Goal: Task Accomplishment & Management: Complete application form

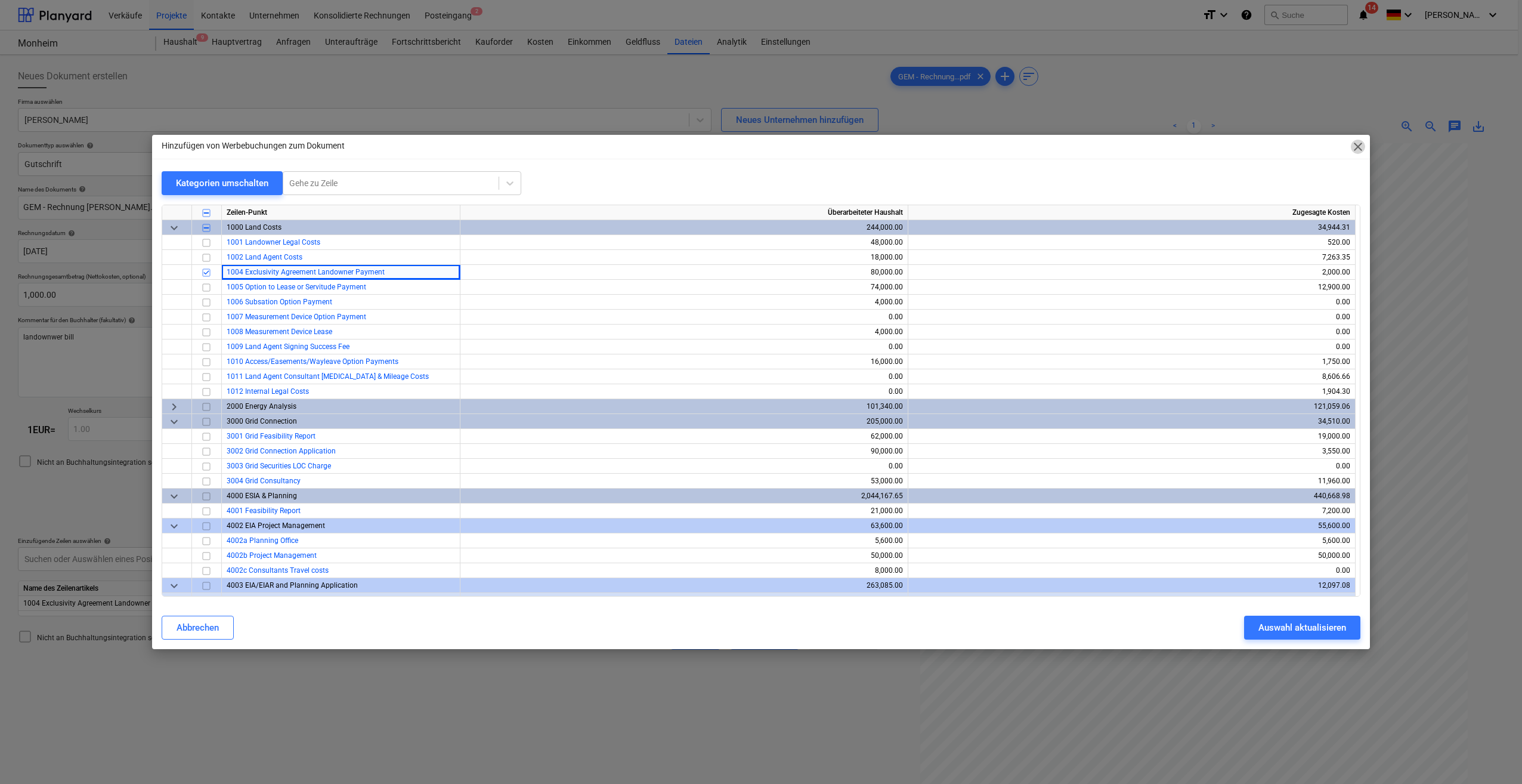
click at [1355, 147] on span "close" at bounding box center [1358, 147] width 14 height 14
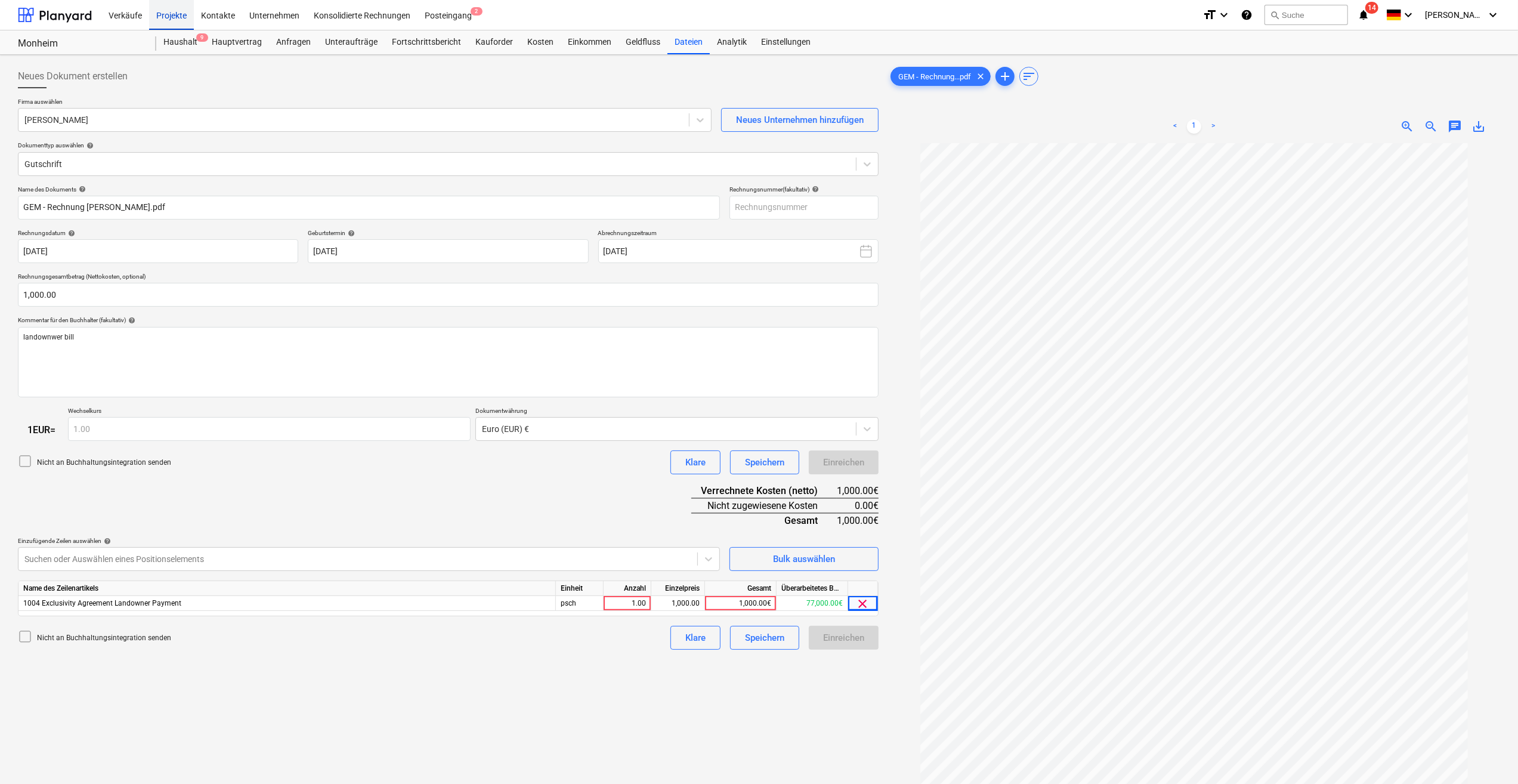
click at [163, 19] on div "Projekte" at bounding box center [171, 14] width 45 height 30
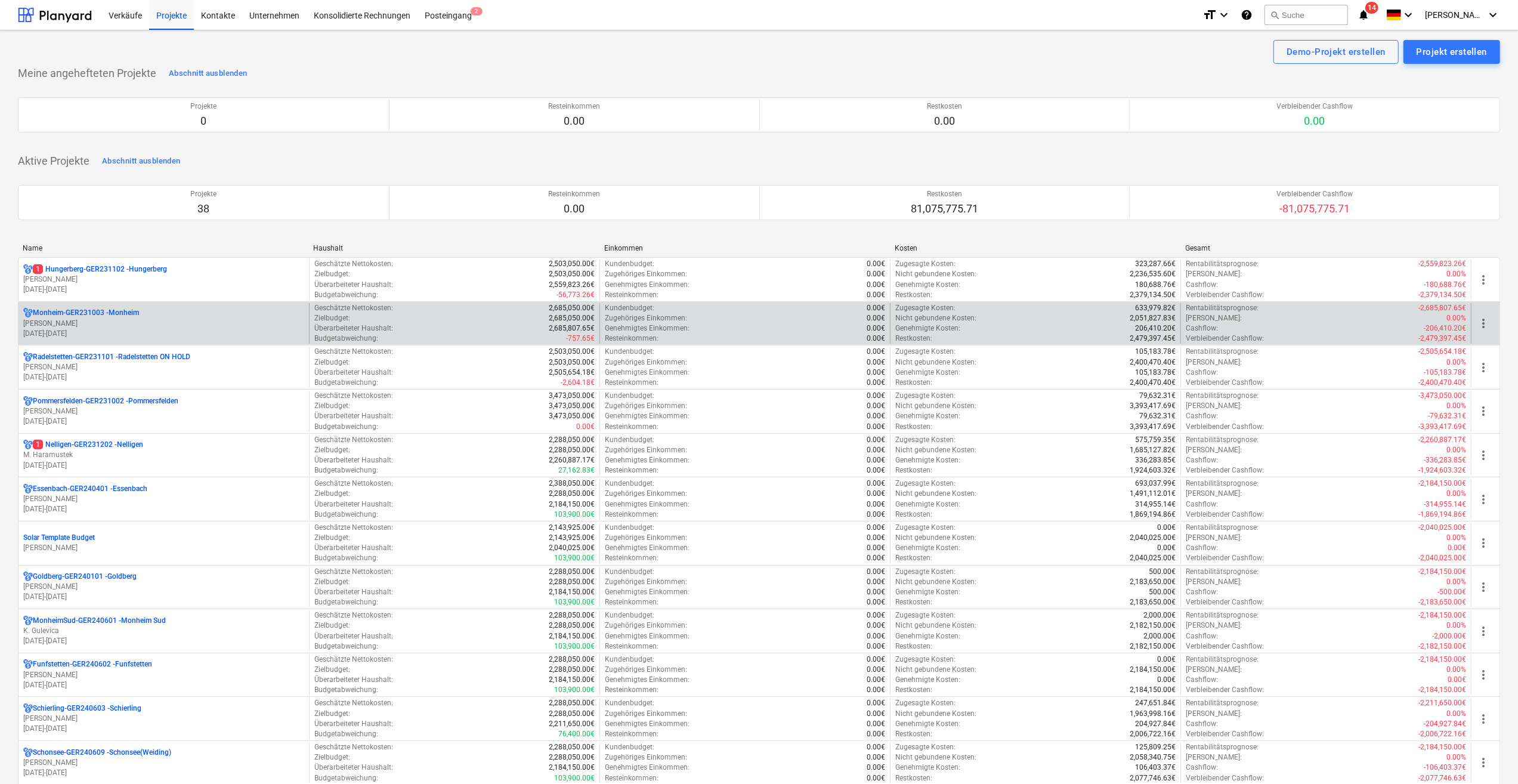
click at [59, 326] on p "[PERSON_NAME]" at bounding box center [163, 323] width 281 height 10
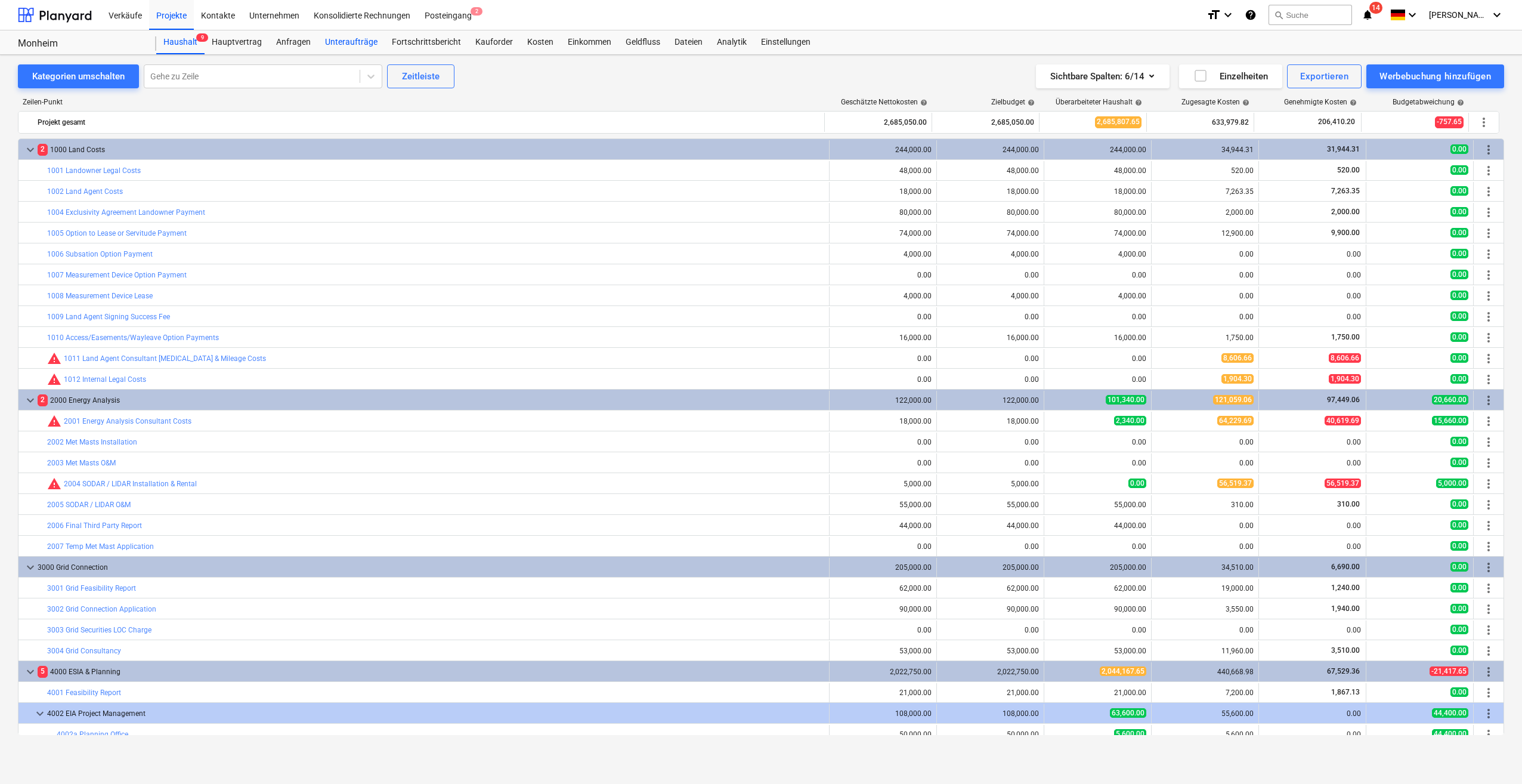
click at [359, 44] on div "Unteraufträge" at bounding box center [351, 42] width 66 height 24
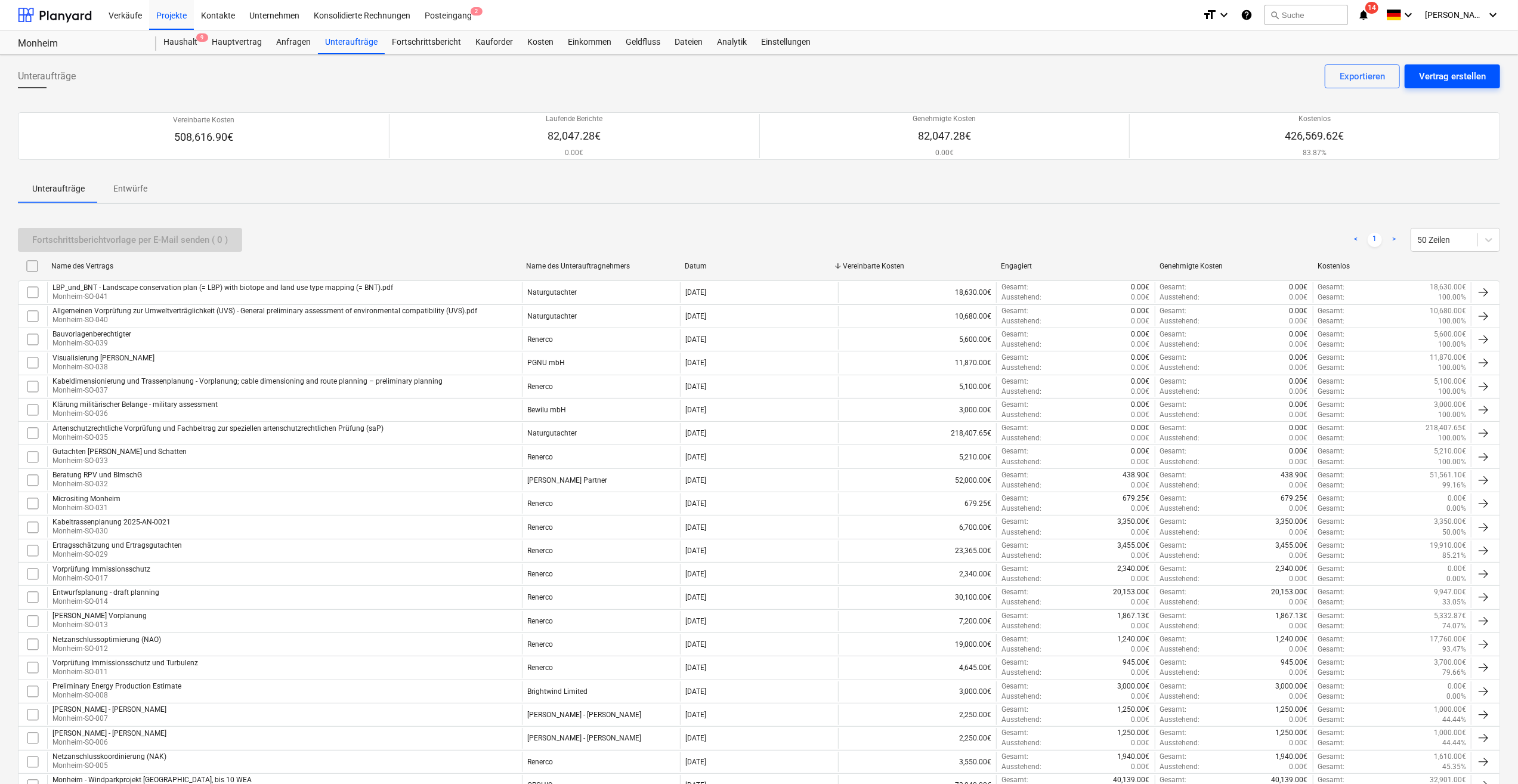
click at [1441, 80] on div "Vertrag erstellen" at bounding box center [1452, 77] width 66 height 16
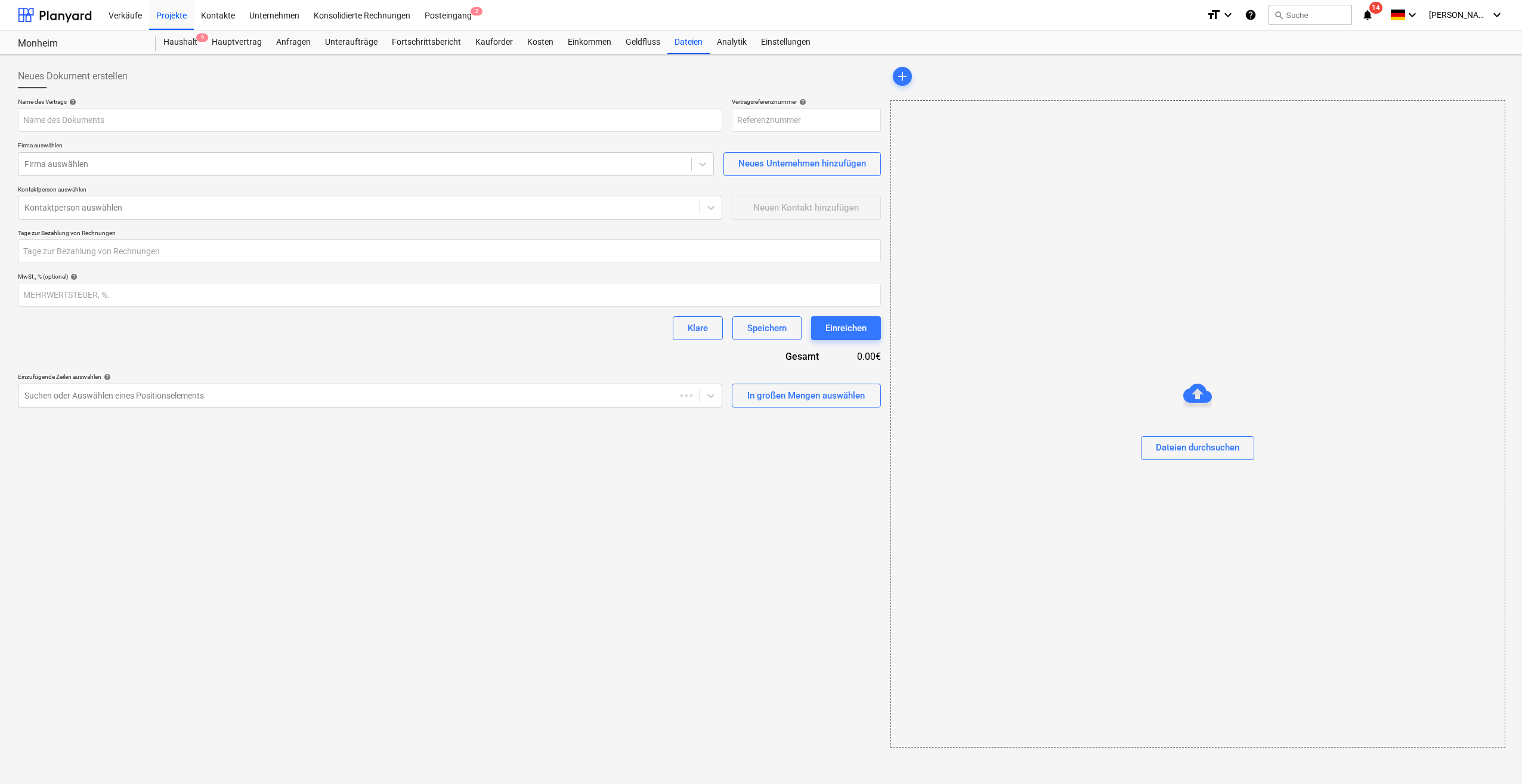
type input "Monheim-GER231003-SO-042"
click at [1199, 443] on div "Dateien durchsuchen" at bounding box center [1198, 447] width 84 height 16
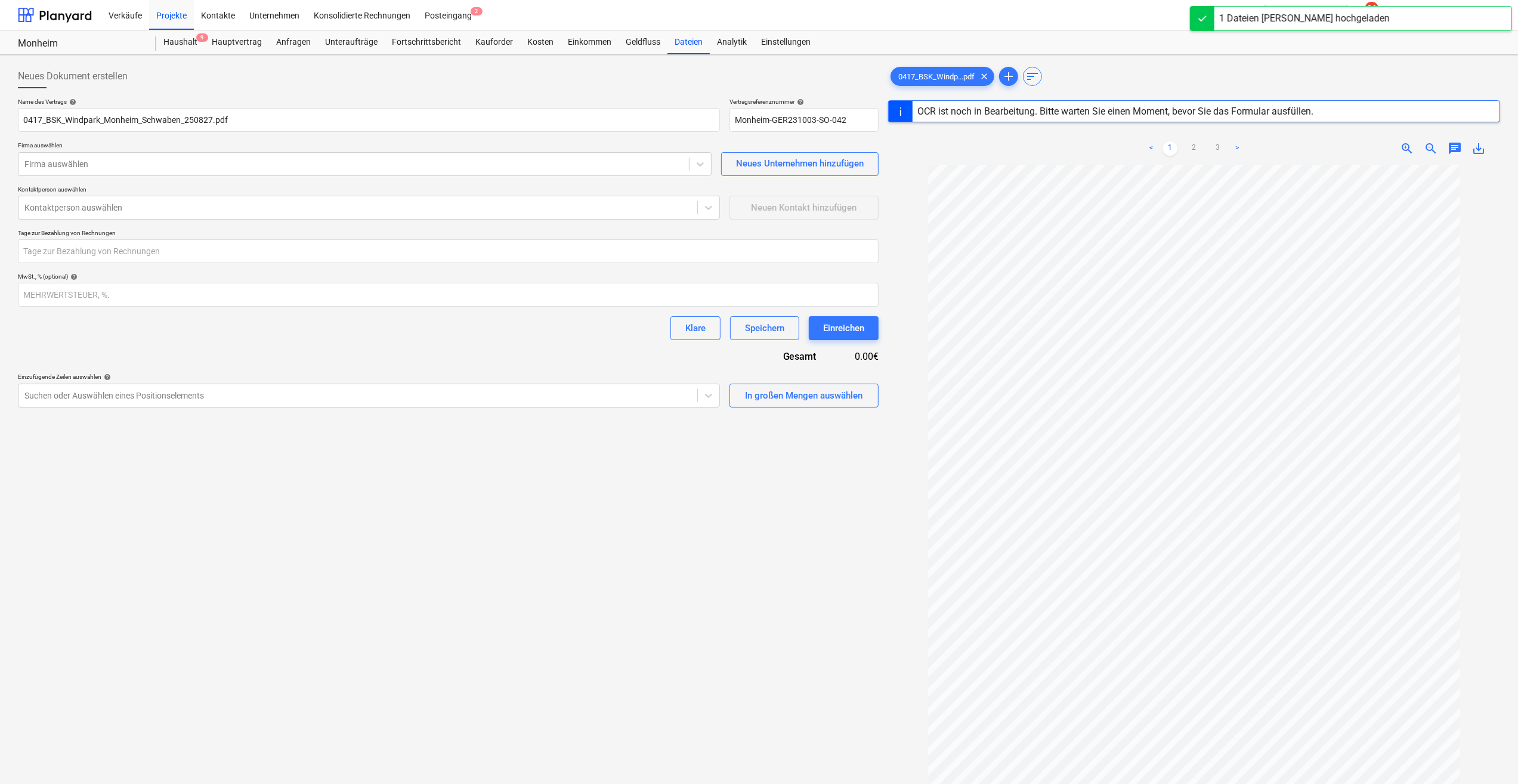
scroll to position [5, 0]
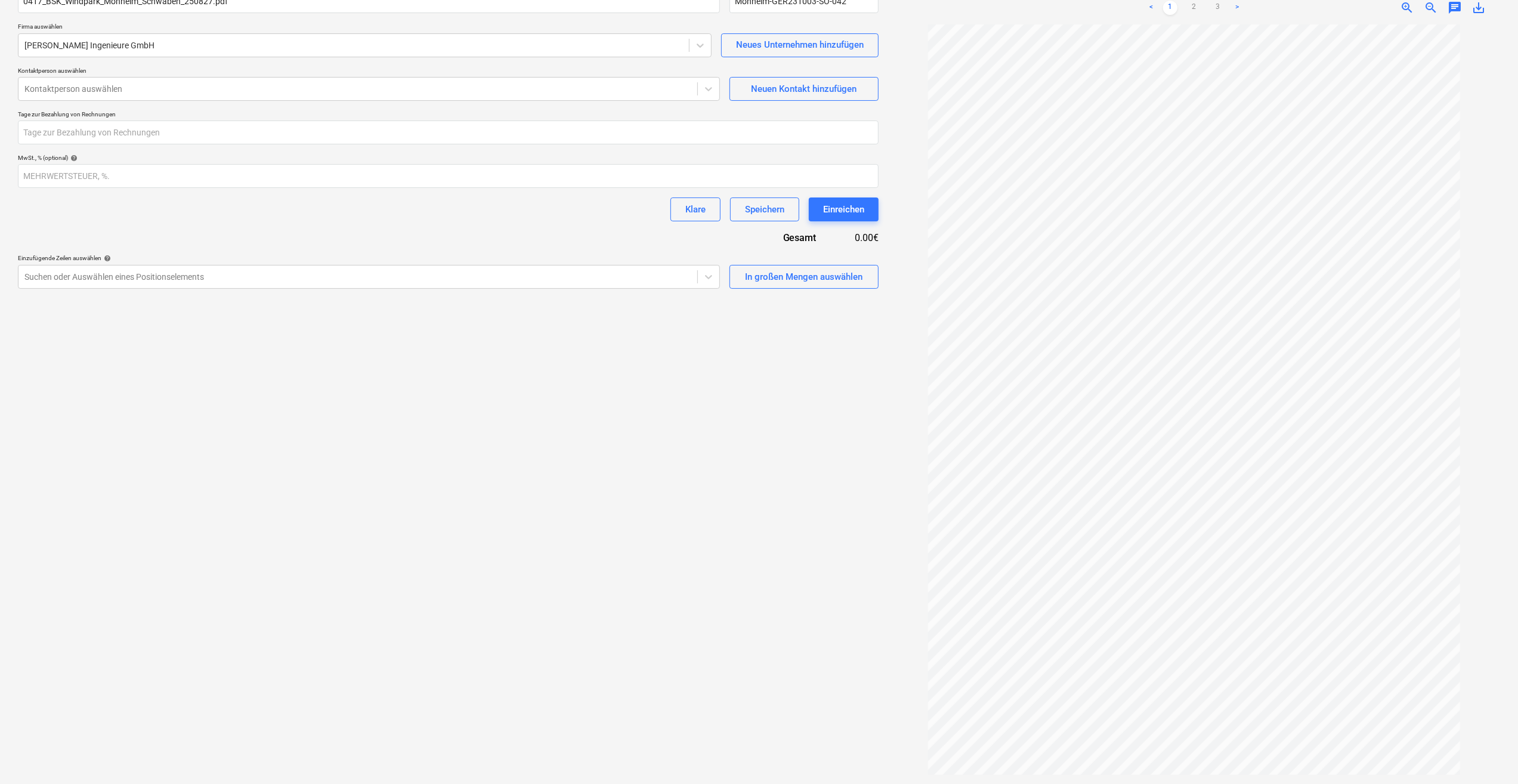
scroll to position [5, 0]
click at [1193, 6] on link "2" at bounding box center [1194, 8] width 14 height 14
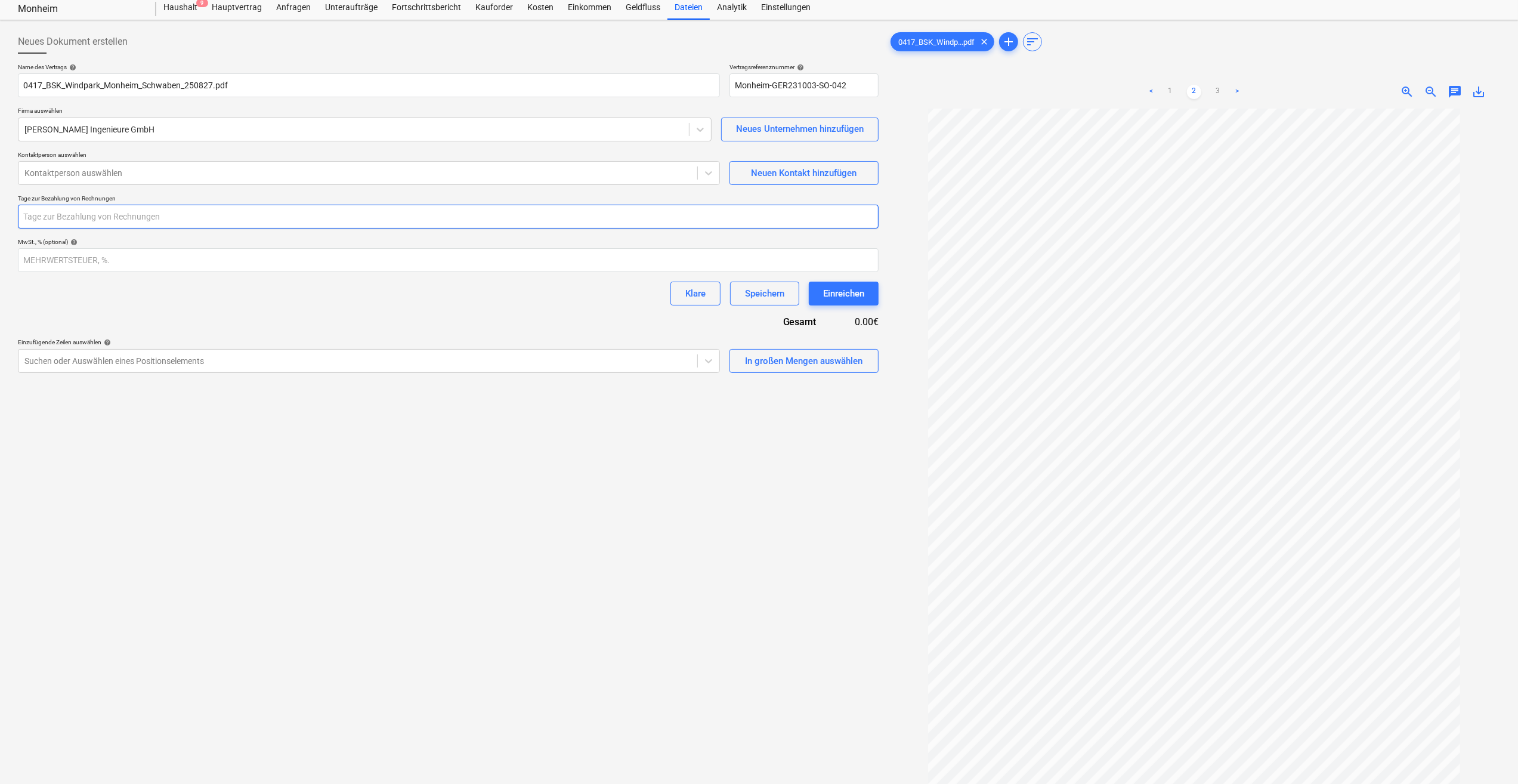
scroll to position [0, 0]
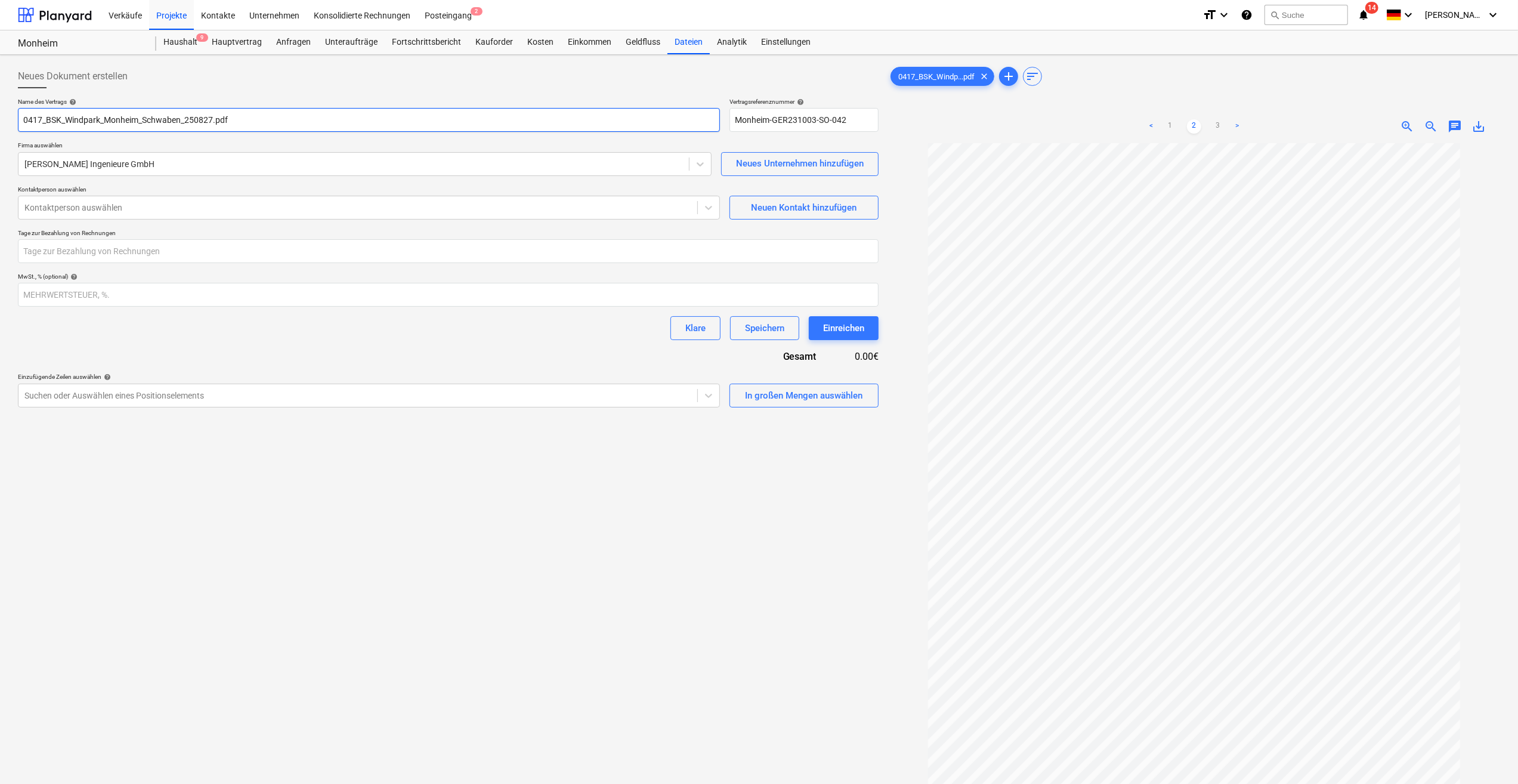
drag, startPoint x: 137, startPoint y: 124, endPoint x: 15, endPoint y: 129, distance: 122.1
click at [15, 129] on div "Neues Dokument erstellen Name des Vertrags help 0417_BSK_Windpark_Monheim_Schwa…" at bounding box center [448, 478] width 870 height 839
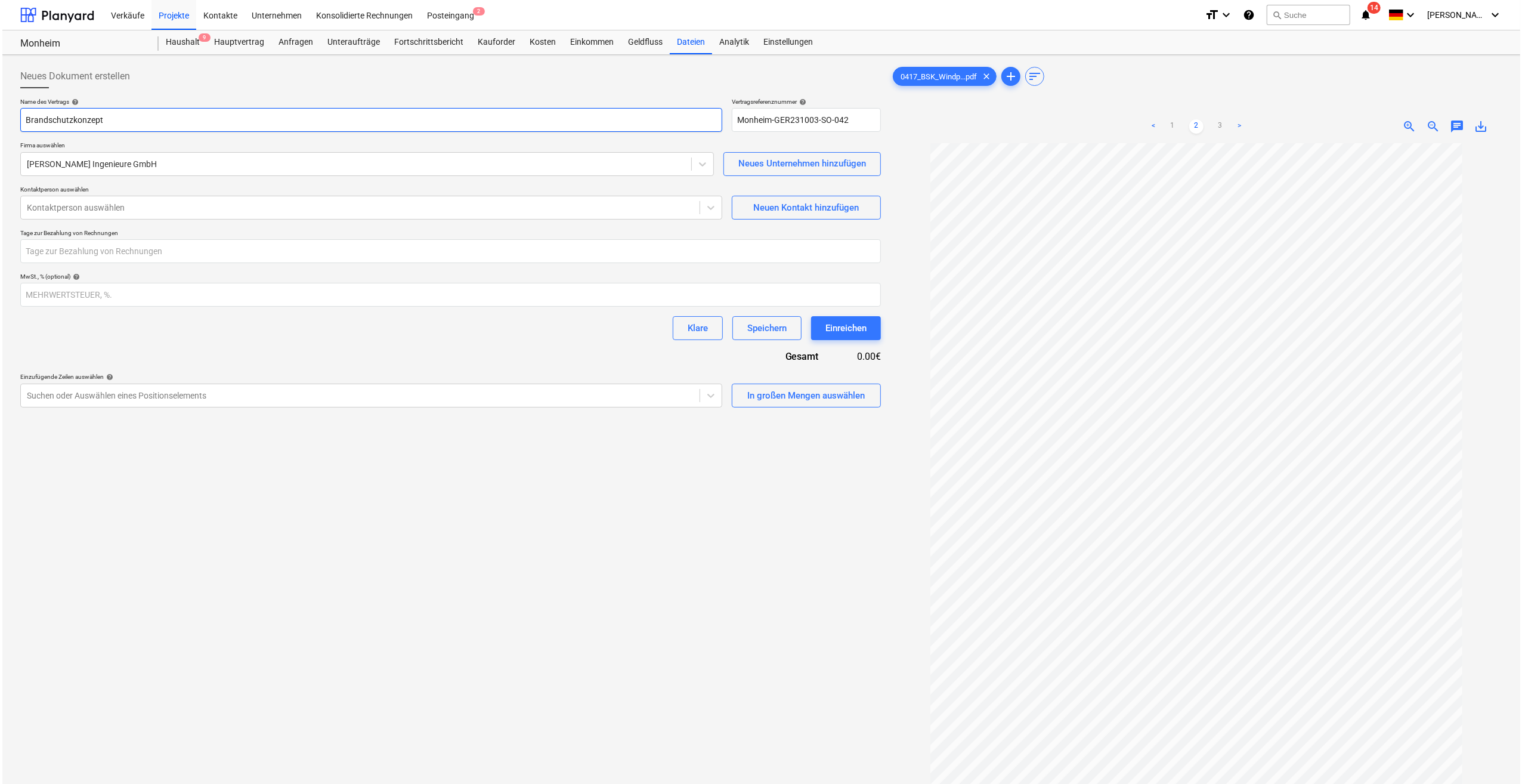
scroll to position [5, 0]
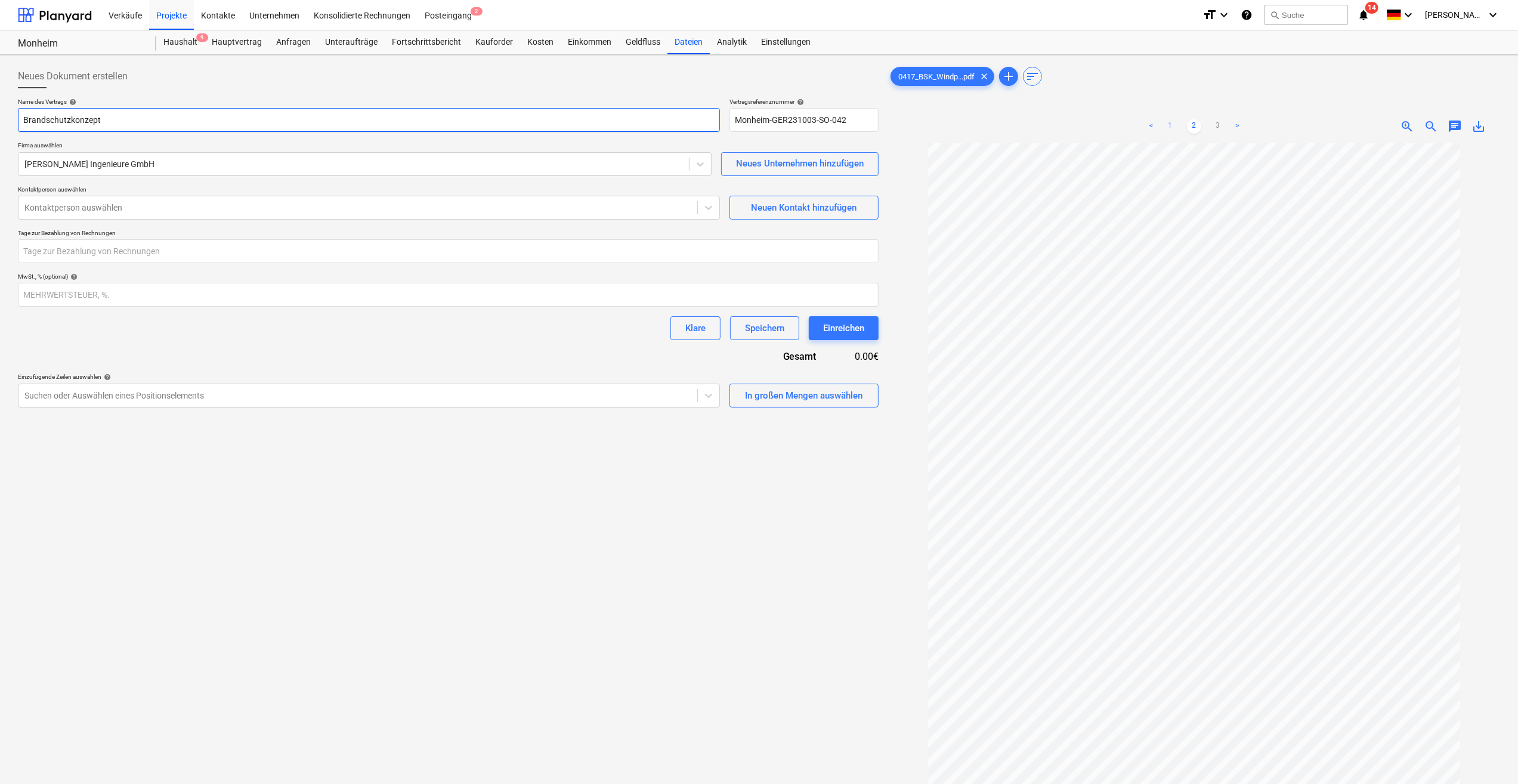
type input "Brandschutzkonzept"
click at [1169, 124] on link "1" at bounding box center [1170, 127] width 14 height 14
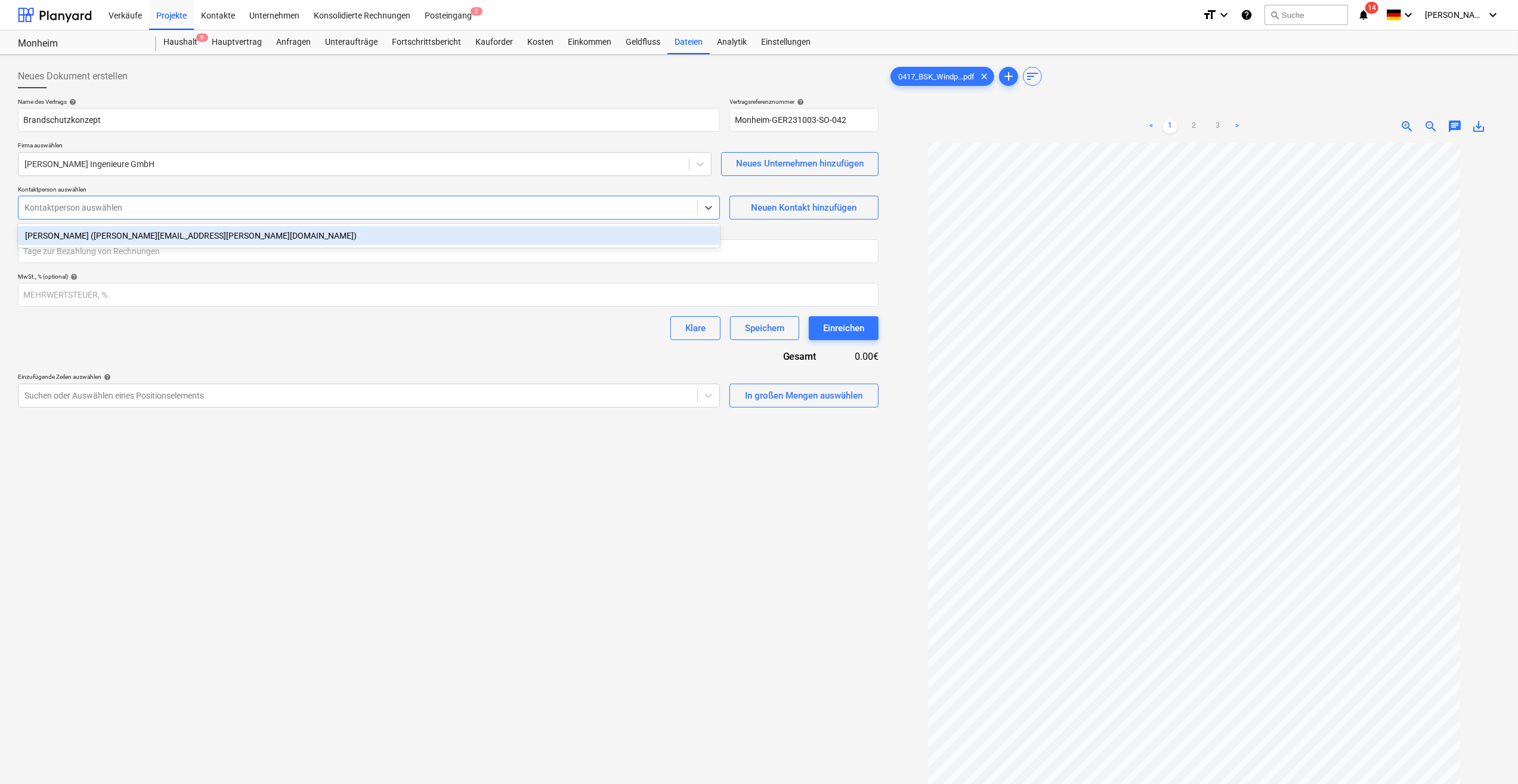
click at [146, 206] on div at bounding box center [357, 207] width 667 height 12
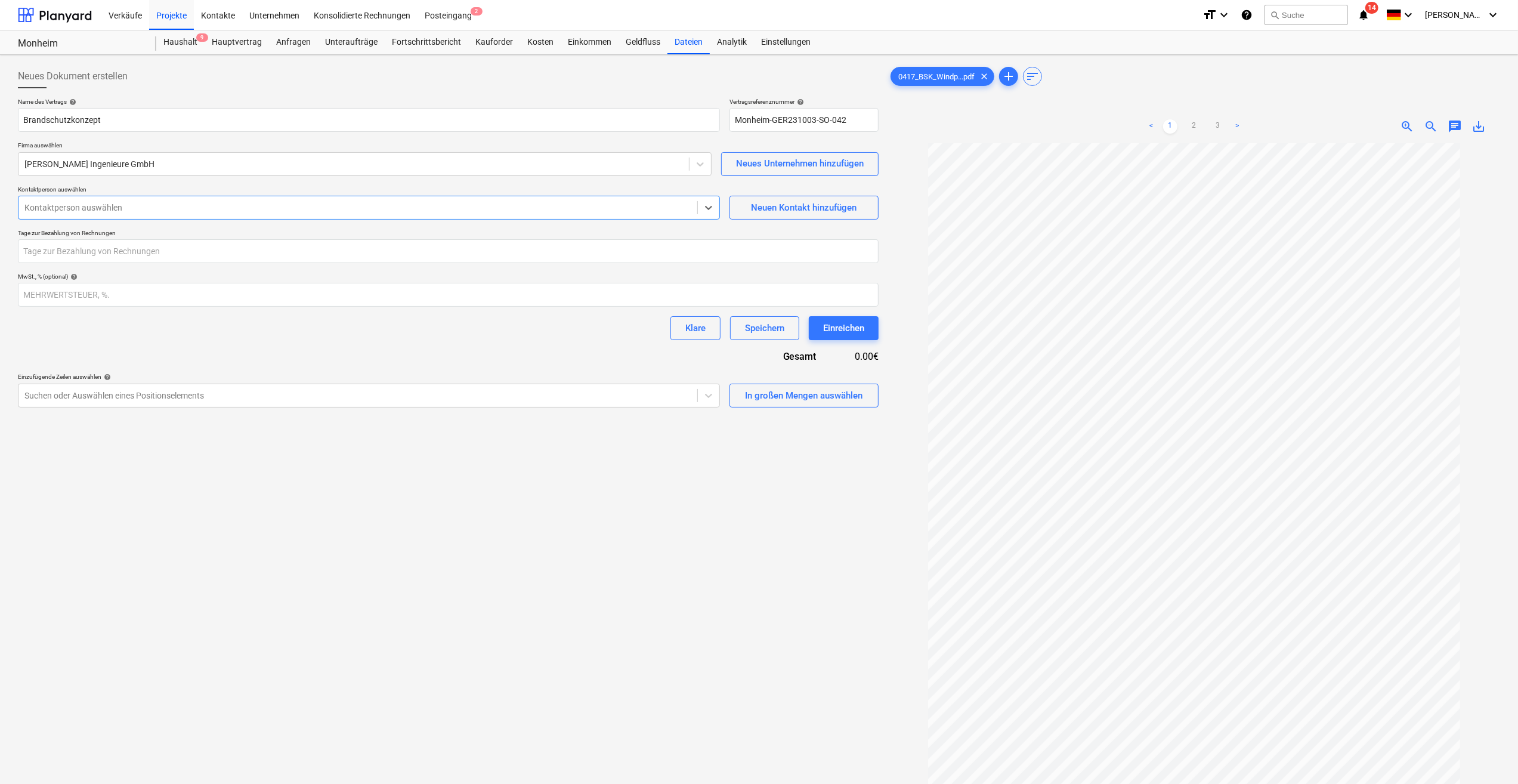
click at [149, 208] on div at bounding box center [357, 207] width 667 height 12
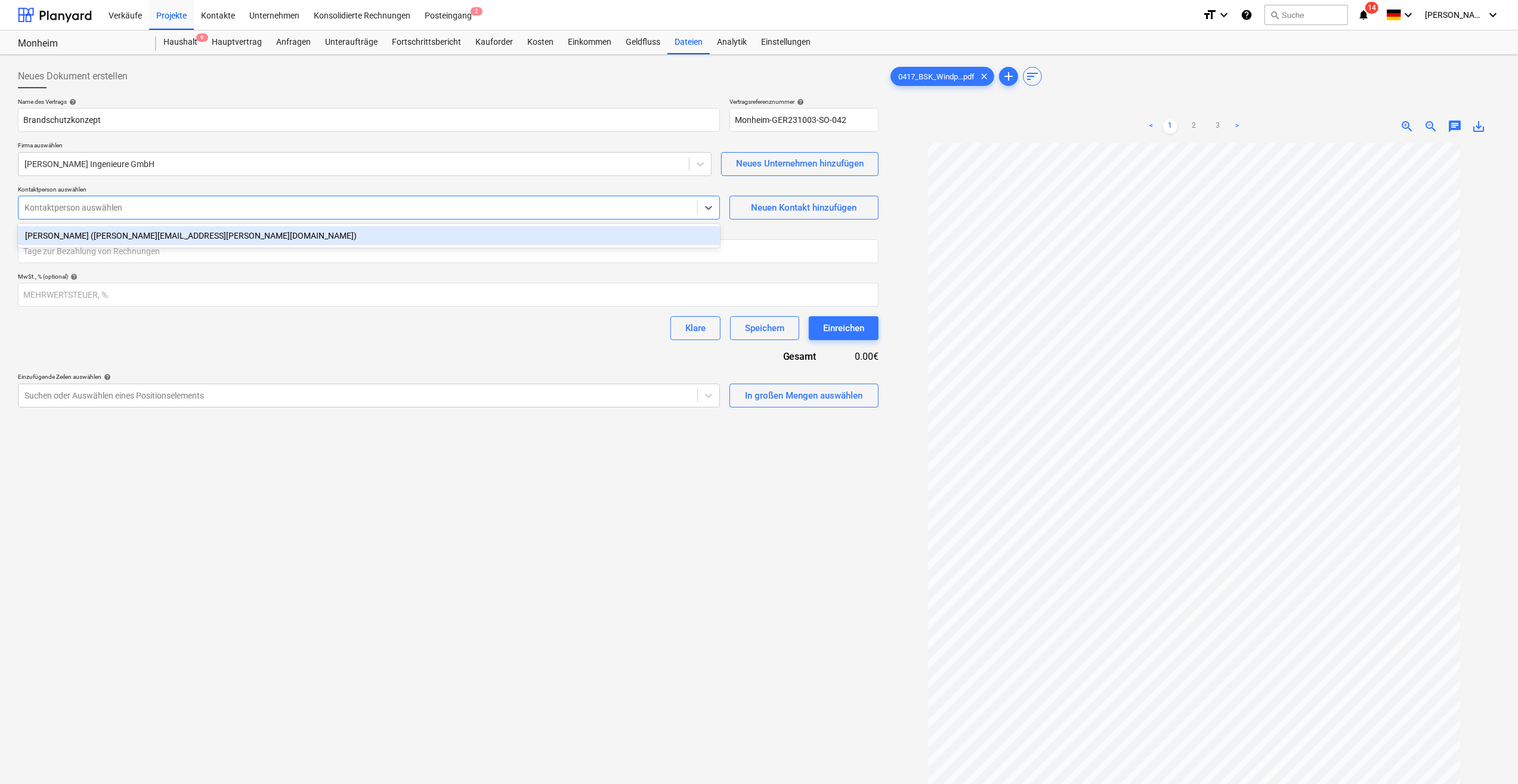
click at [147, 236] on div "[PERSON_NAME] ([PERSON_NAME][EMAIL_ADDRESS][PERSON_NAME][DOMAIN_NAME])" at bounding box center [369, 235] width 702 height 19
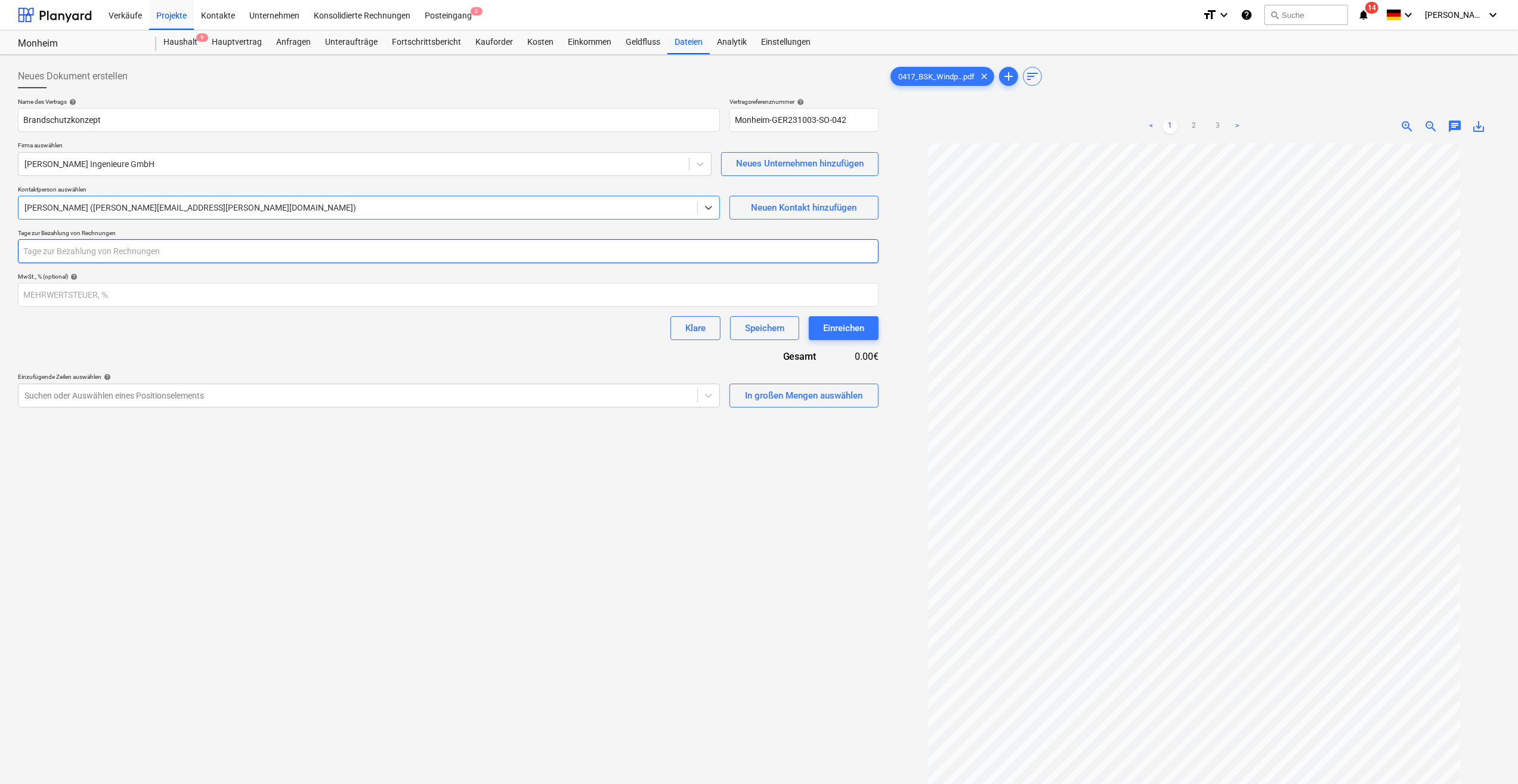
click at [245, 249] on input "number" at bounding box center [448, 251] width 861 height 24
type input "30"
drag, startPoint x: 343, startPoint y: 293, endPoint x: 343, endPoint y: 302, distance: 9.0
click at [343, 295] on input "number" at bounding box center [448, 295] width 861 height 24
type input "19"
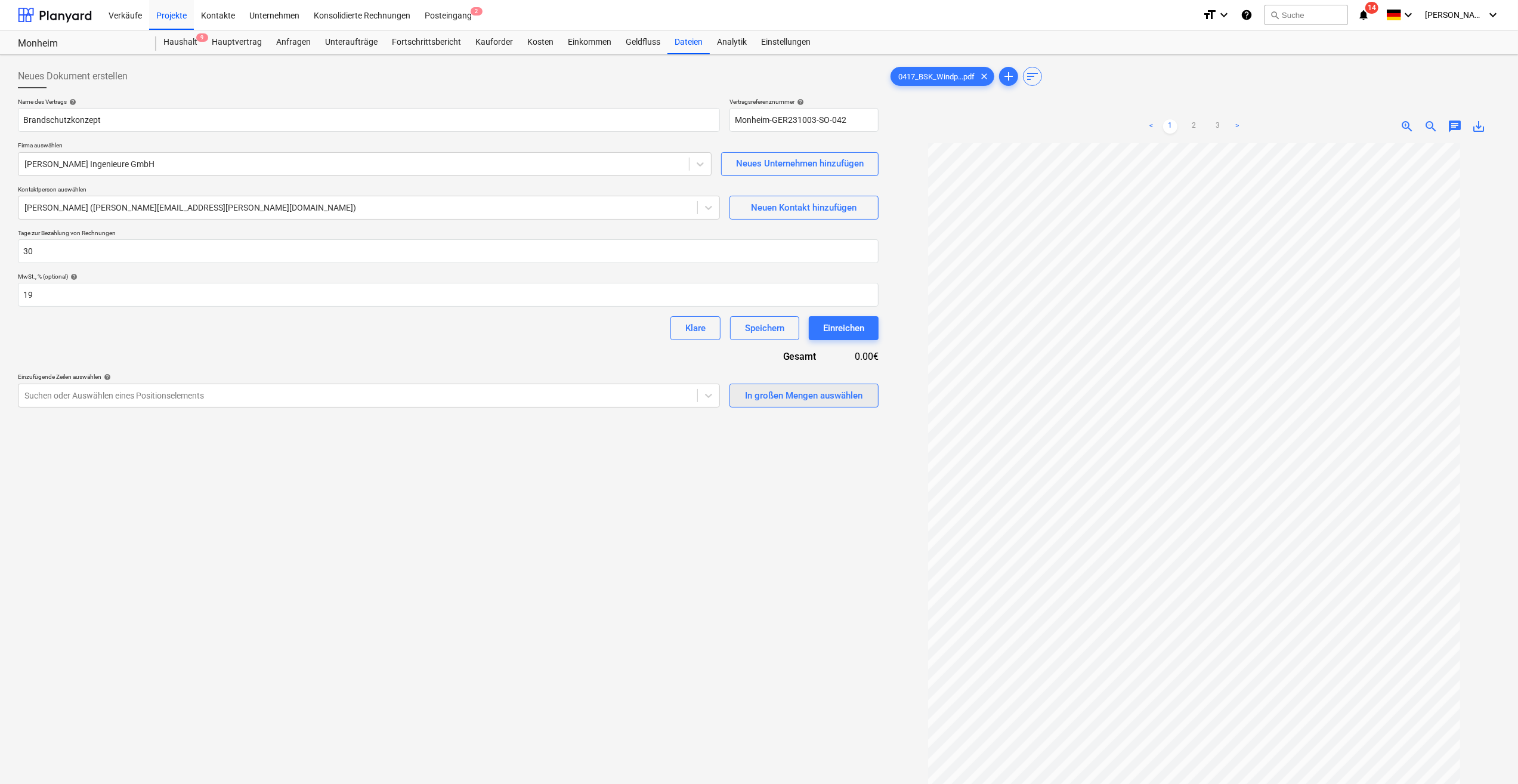
click at [769, 395] on div "In großen Mengen auswählen" at bounding box center [804, 396] width 117 height 16
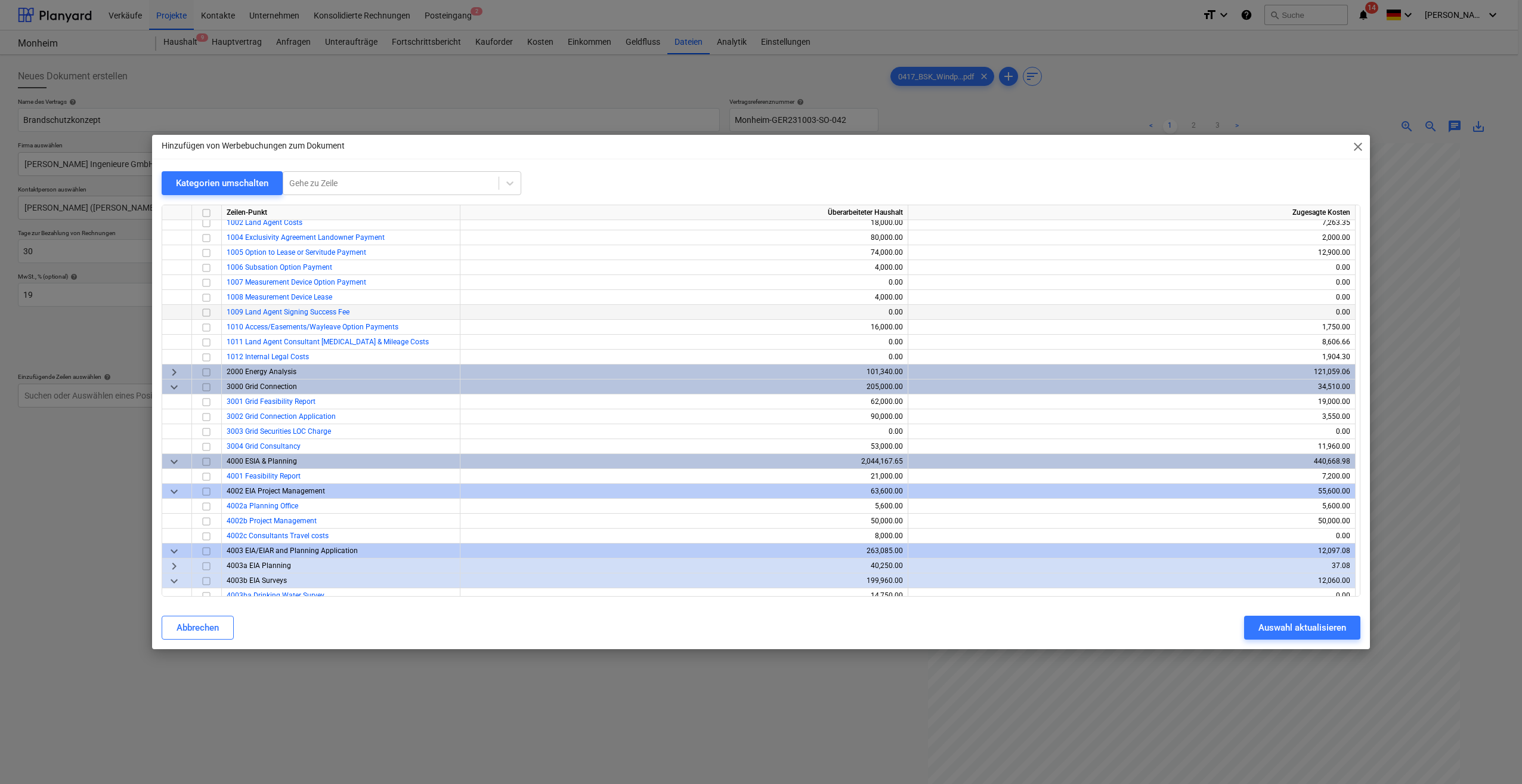
scroll to position [59, 0]
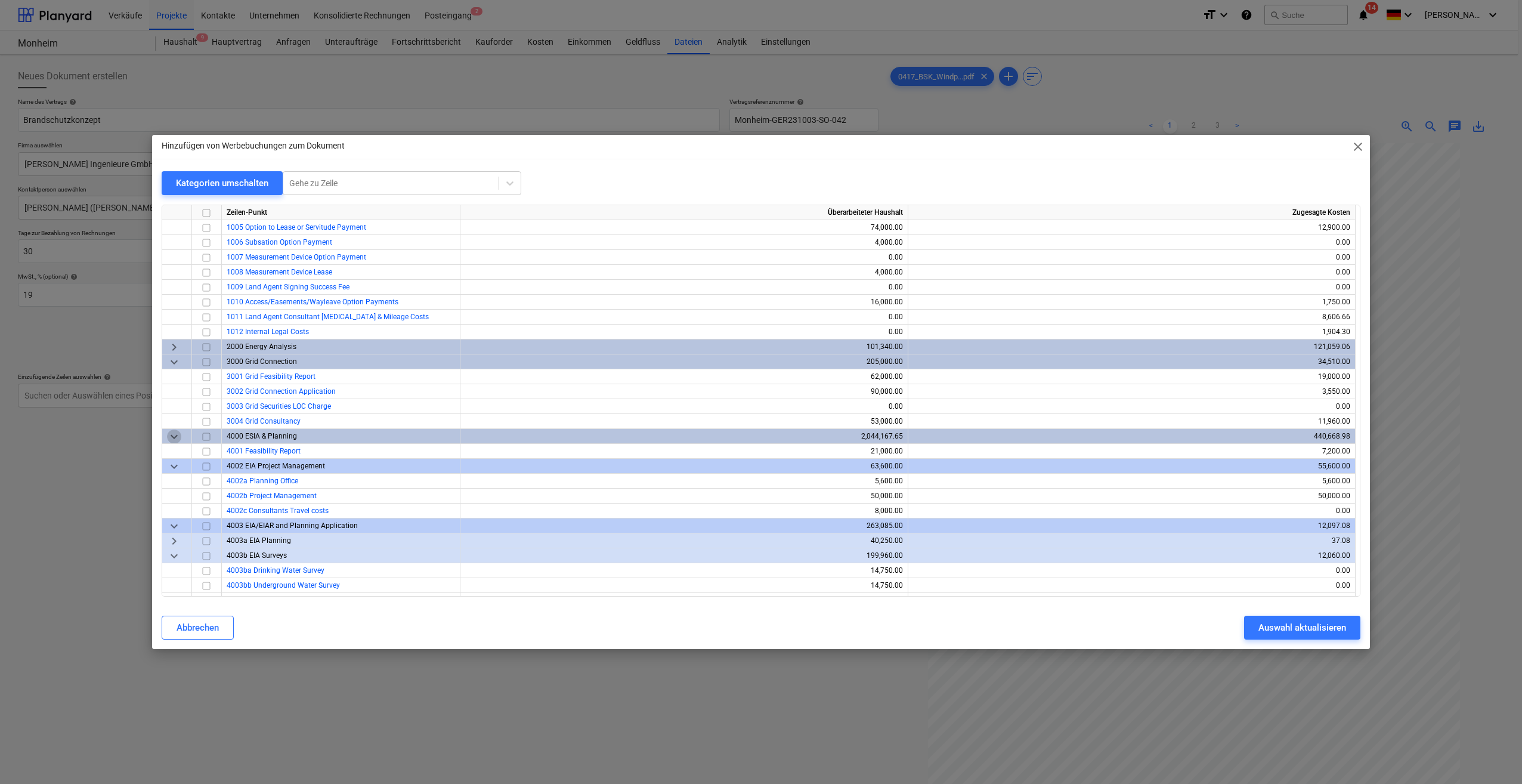
click at [170, 434] on span "keyboard_arrow_down" at bounding box center [174, 436] width 14 height 14
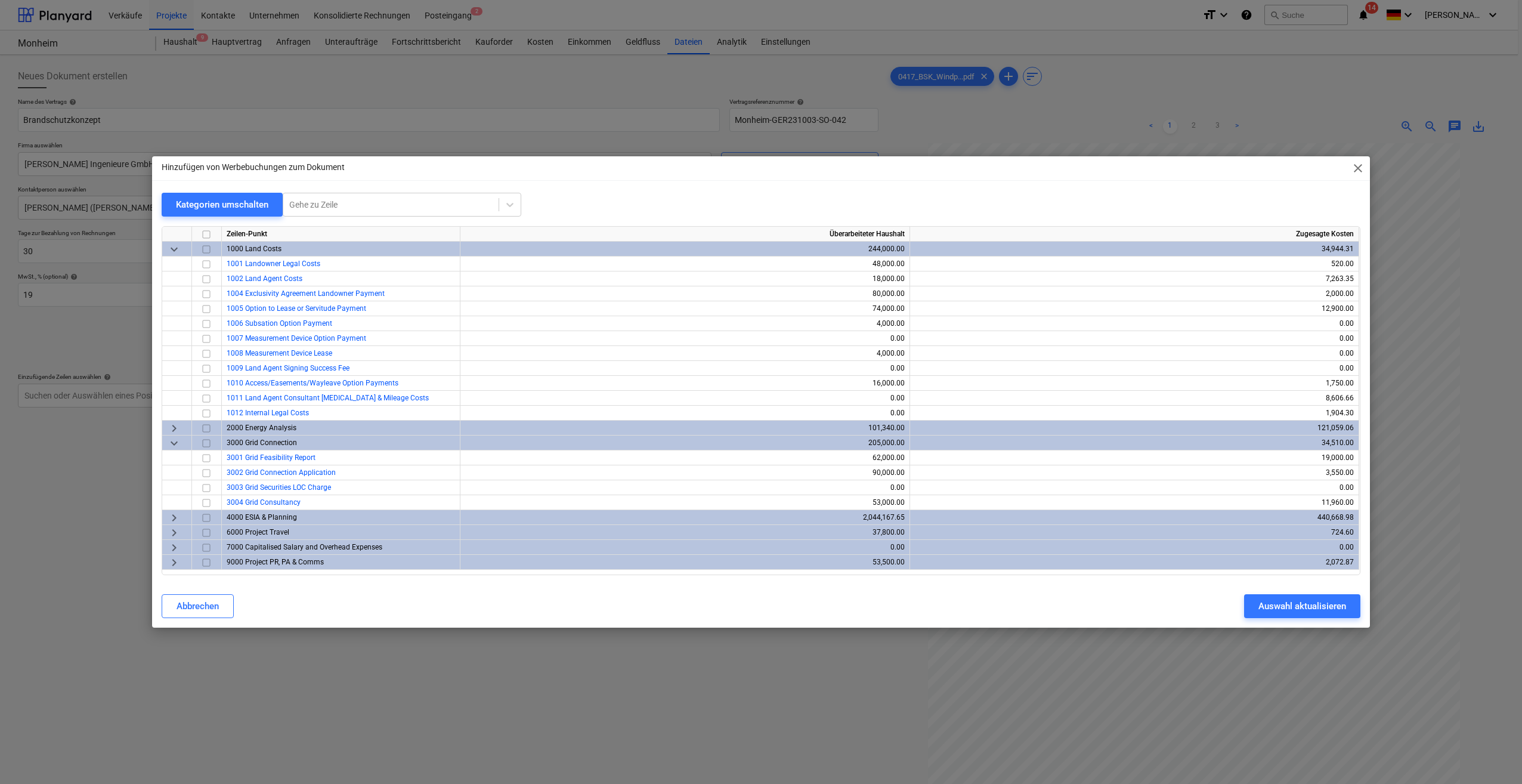
click at [170, 517] on span "keyboard_arrow_right" at bounding box center [174, 517] width 14 height 14
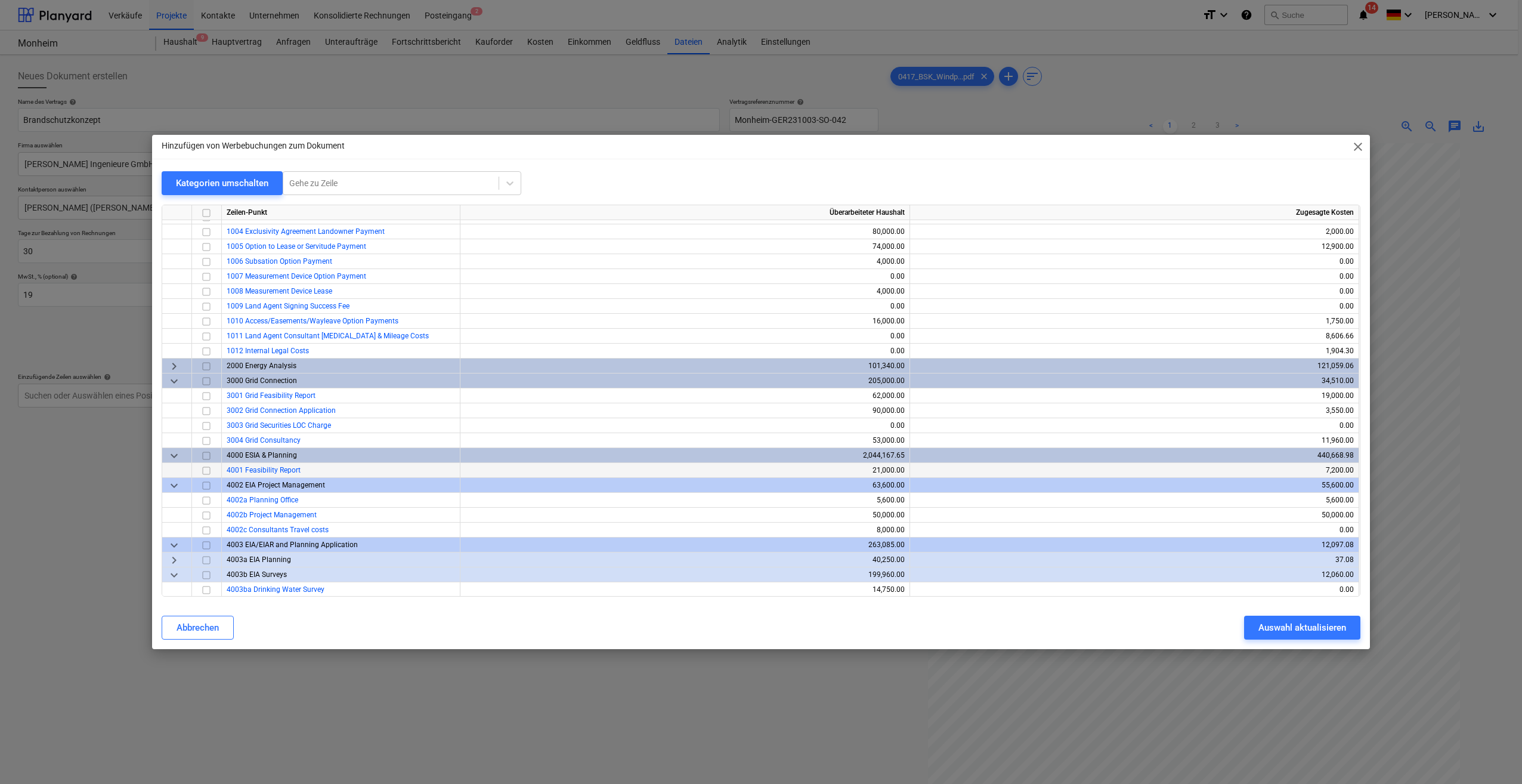
scroll to position [120, 0]
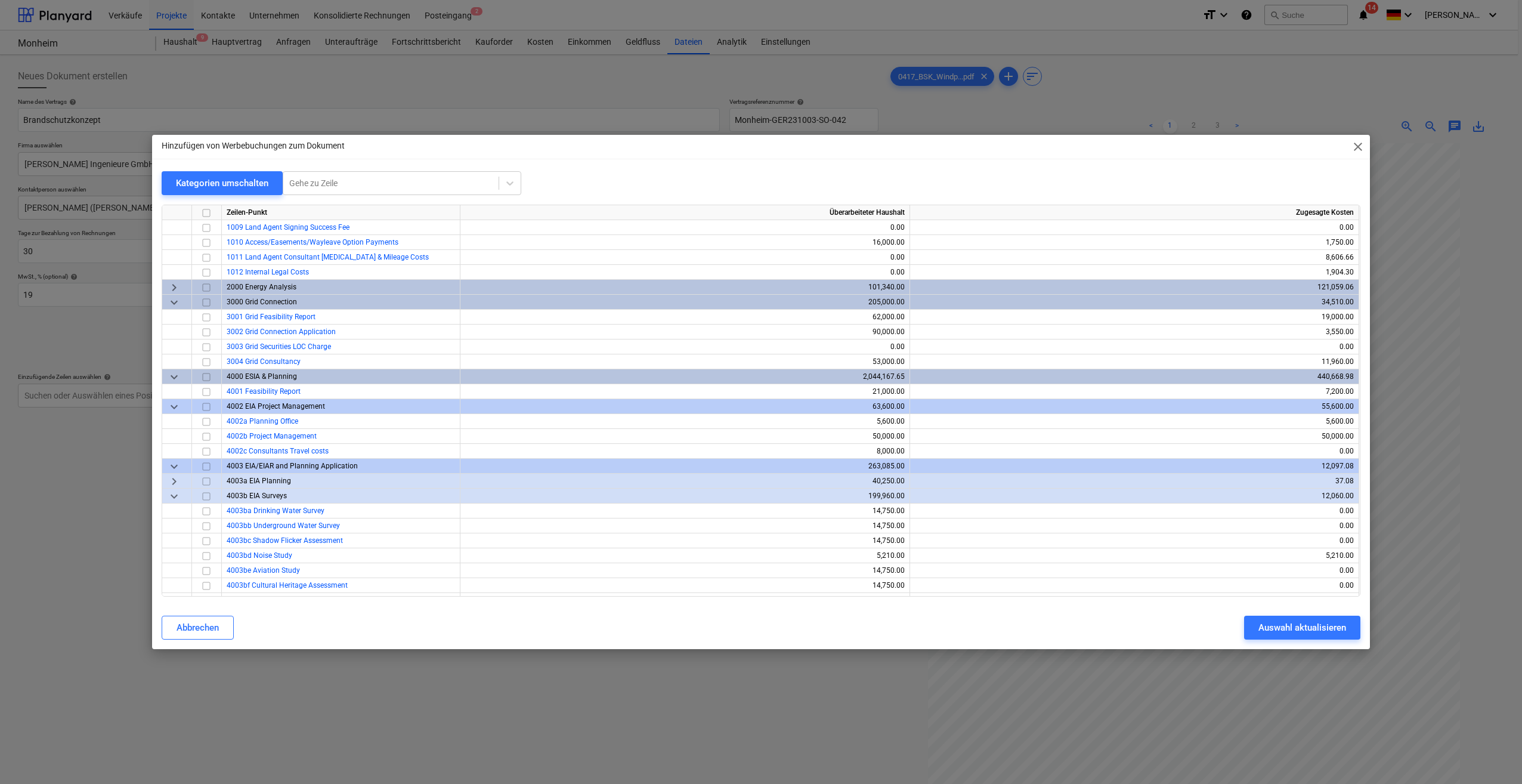
click at [172, 405] on span "keyboard_arrow_down" at bounding box center [174, 406] width 14 height 14
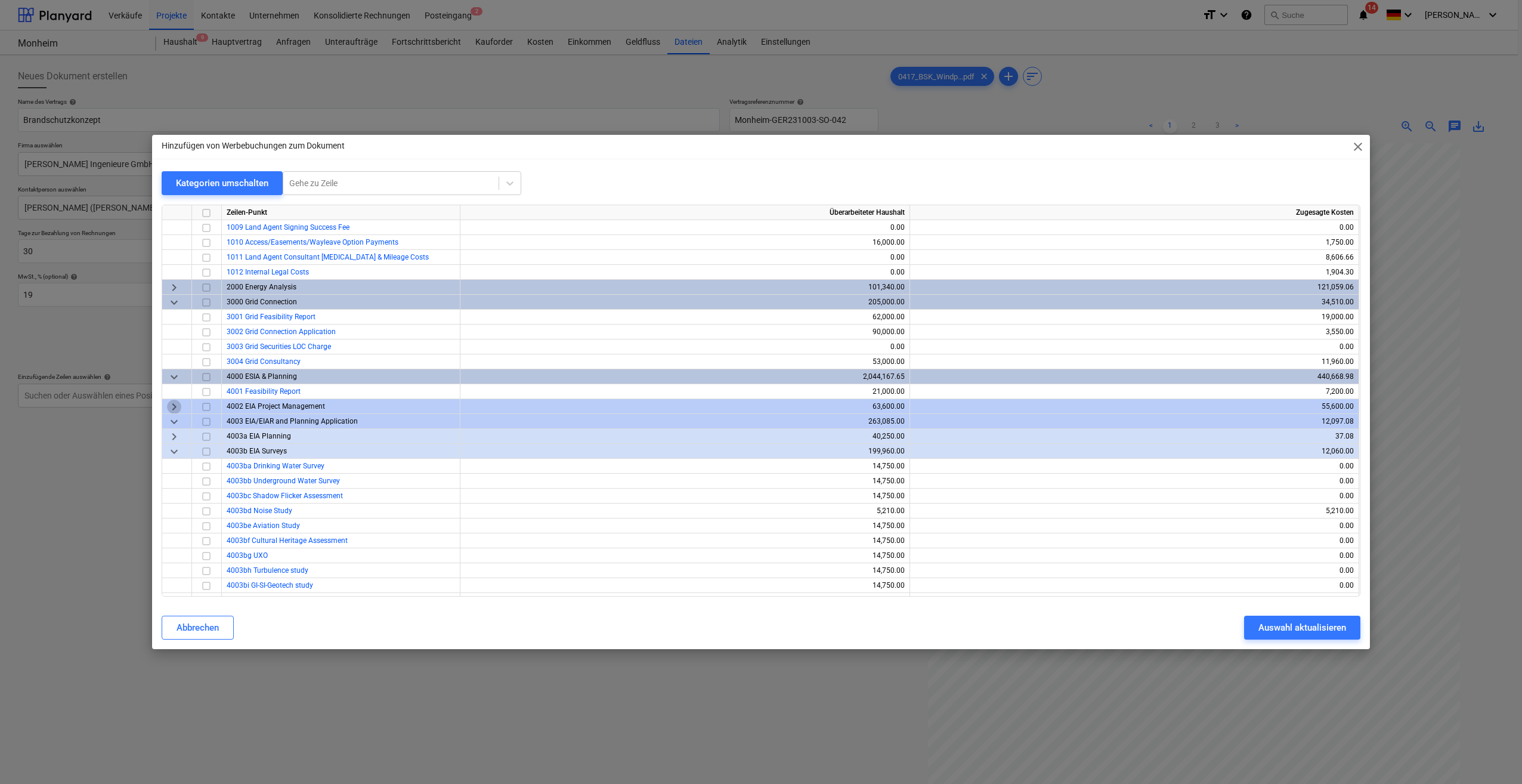
click at [172, 405] on span "keyboard_arrow_right" at bounding box center [174, 406] width 14 height 14
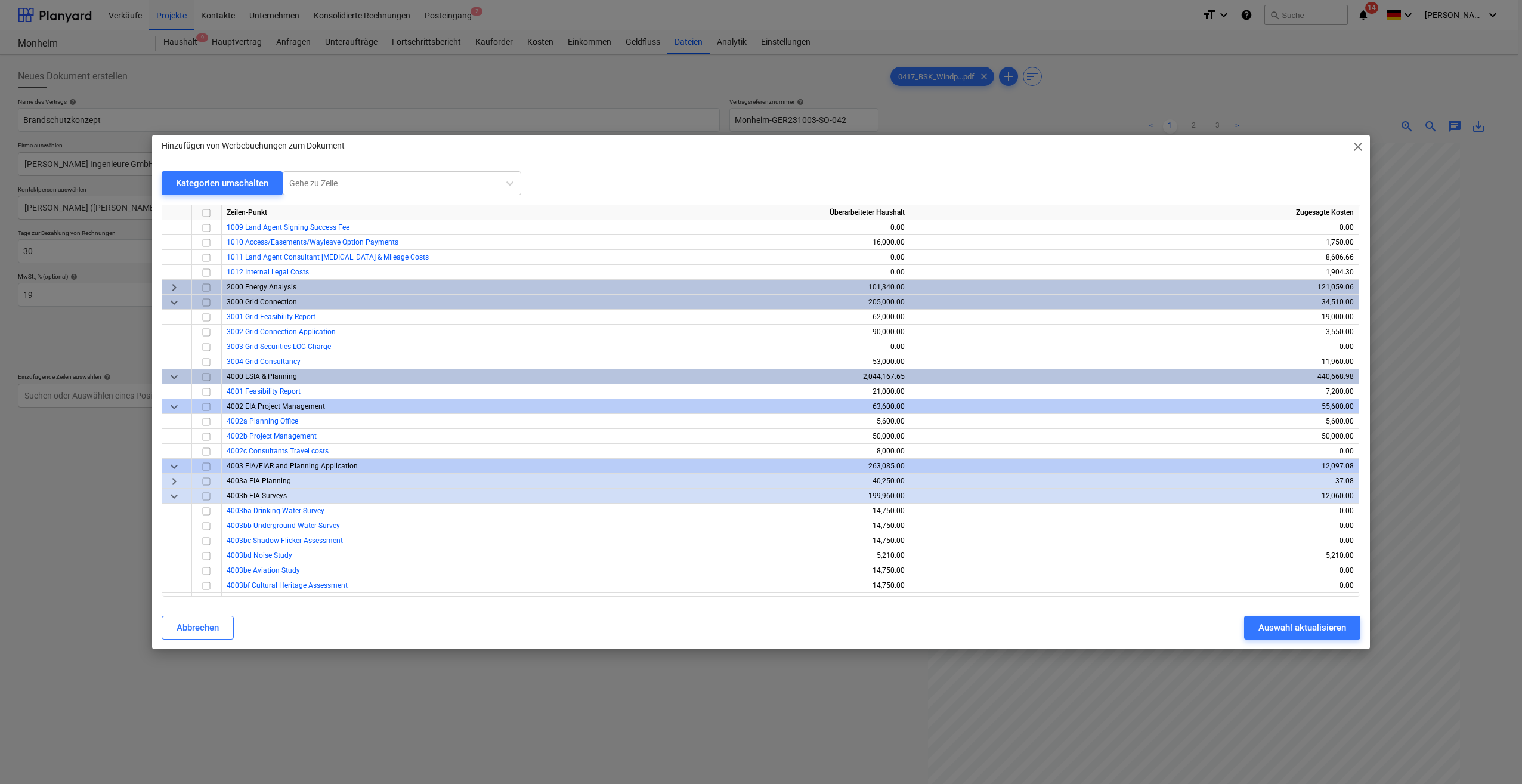
click at [174, 465] on span "keyboard_arrow_down" at bounding box center [174, 466] width 14 height 14
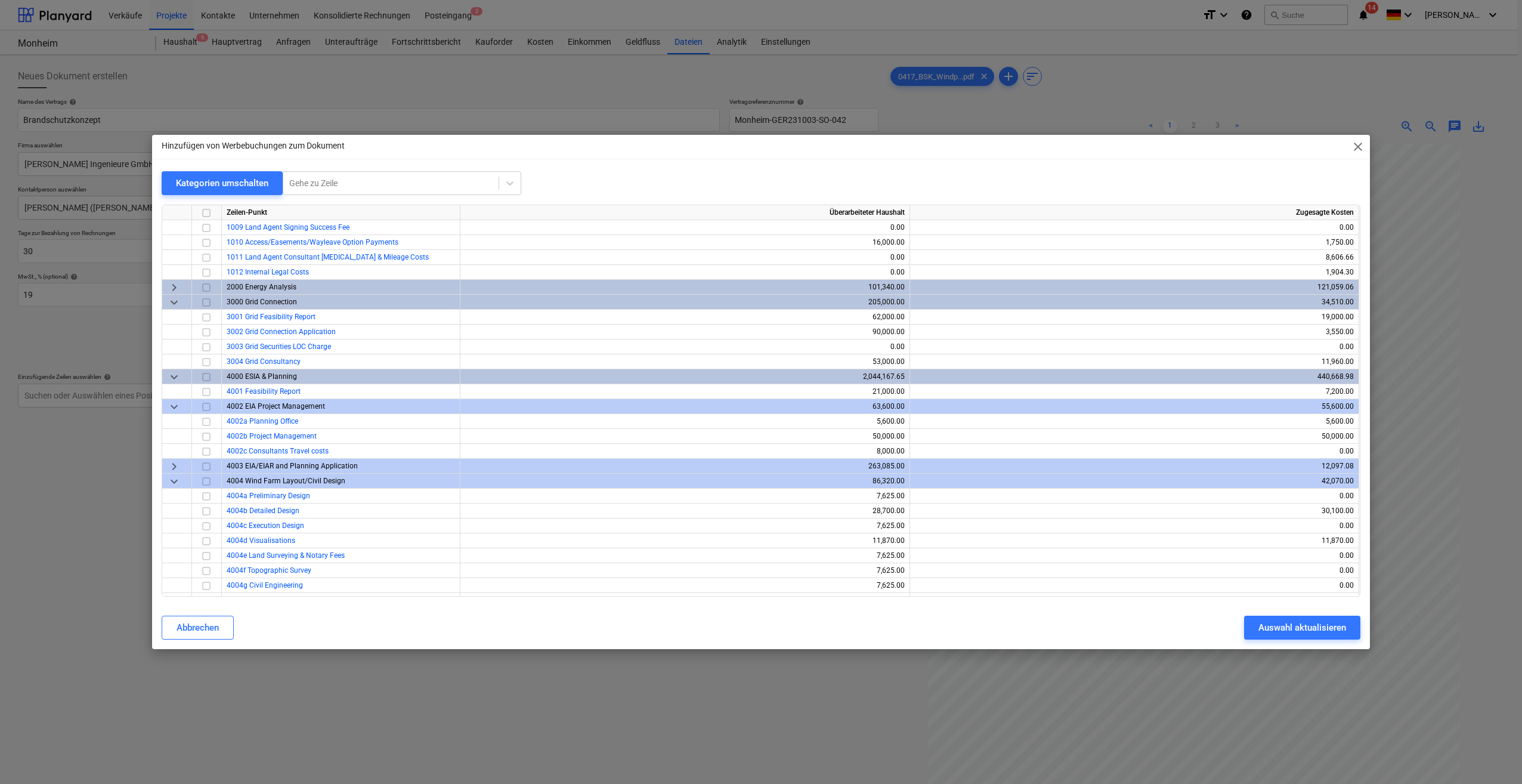
click at [174, 465] on span "keyboard_arrow_right" at bounding box center [174, 466] width 14 height 14
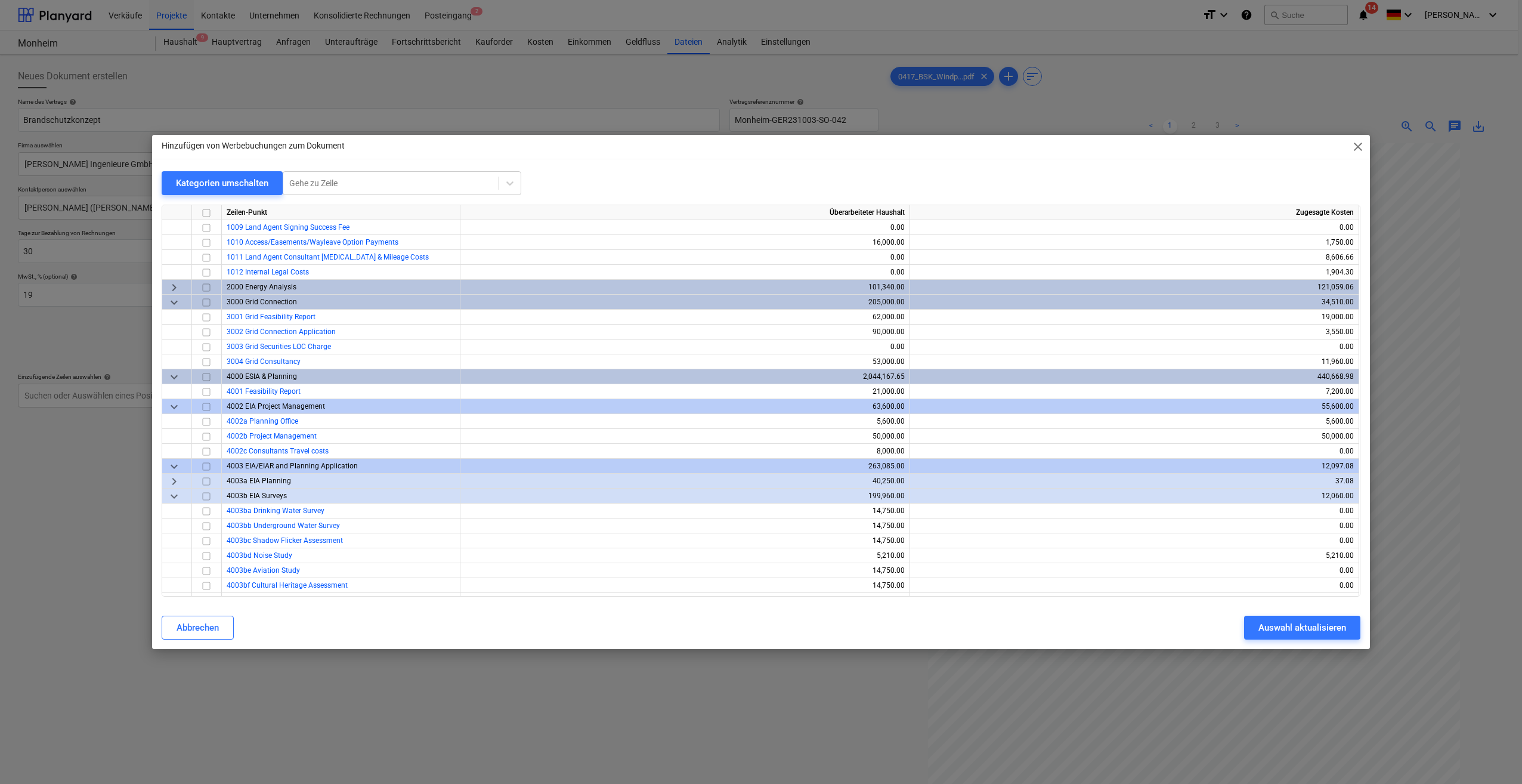
click at [176, 478] on span "keyboard_arrow_right" at bounding box center [174, 481] width 14 height 14
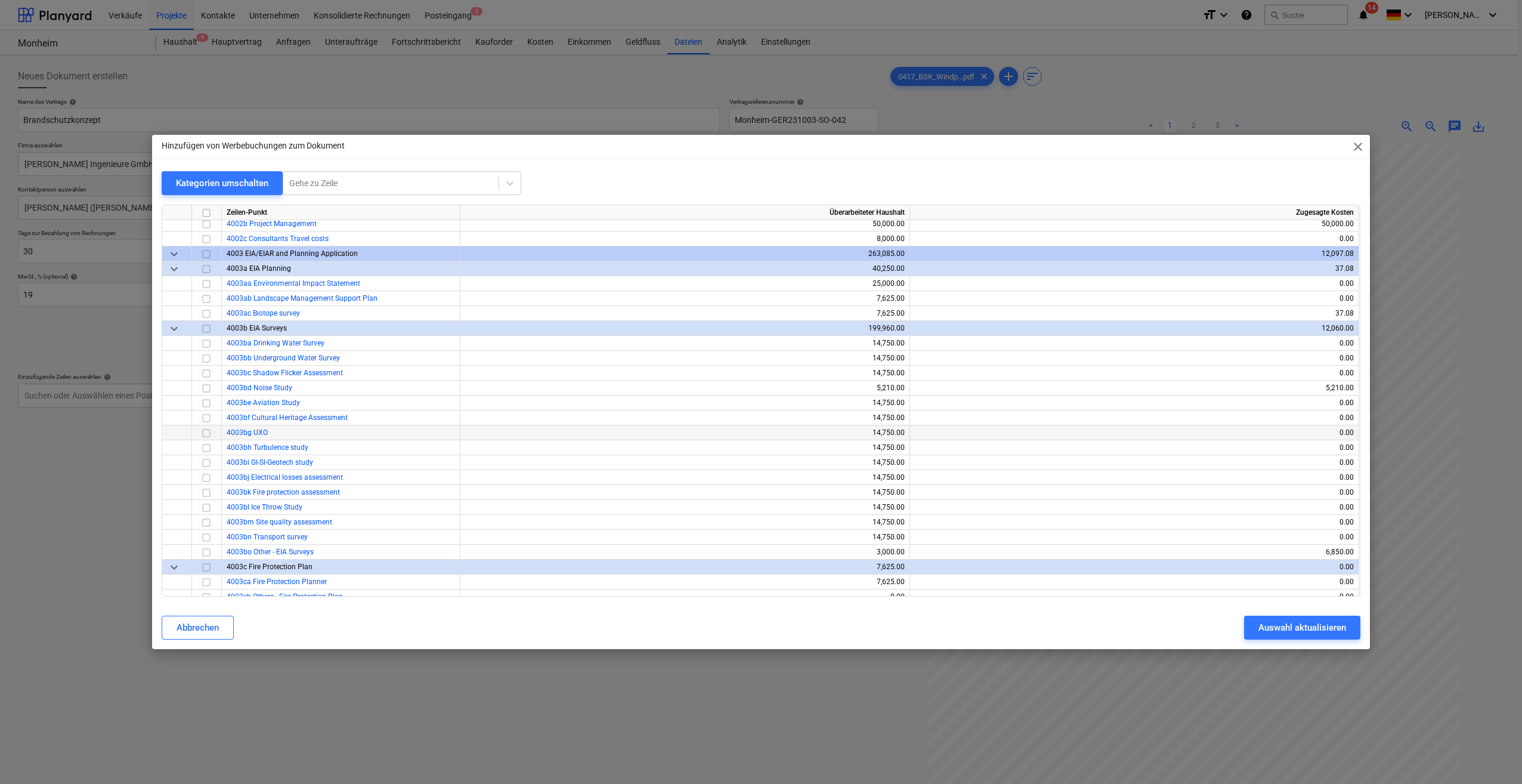
scroll to position [358, 0]
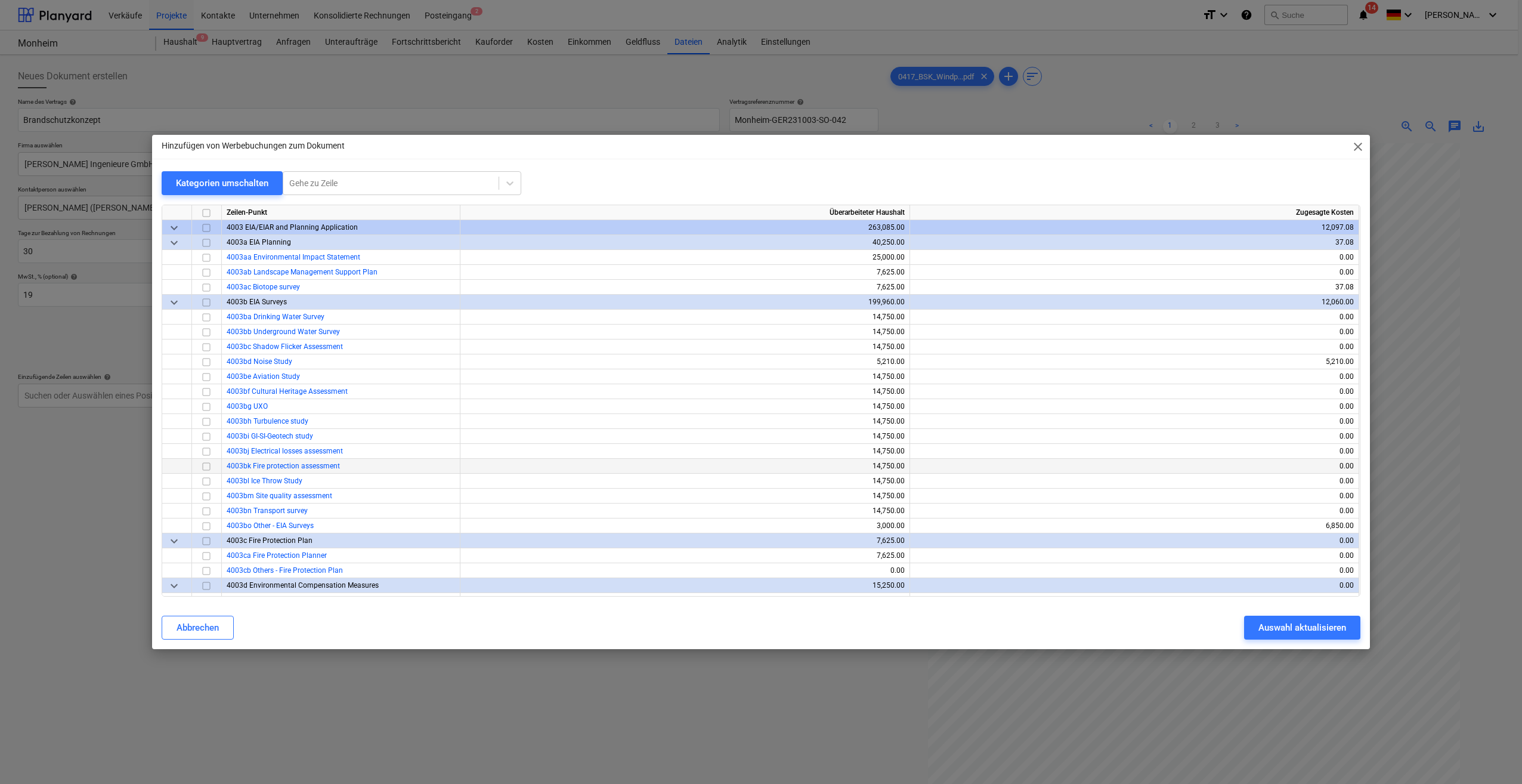
click at [248, 466] on span "4003bk Fire protection assessment" at bounding box center [283, 466] width 113 height 9
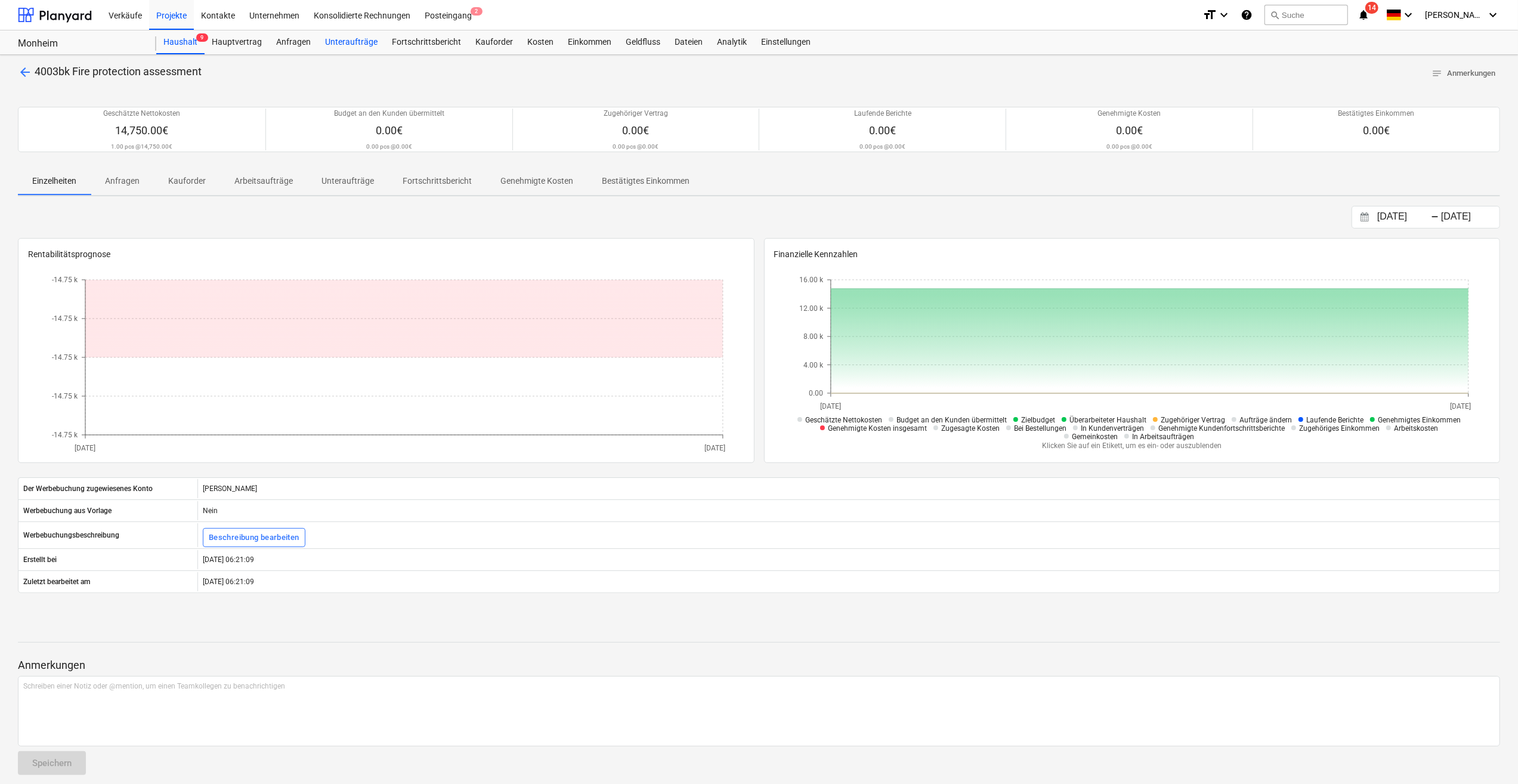
click at [343, 44] on div "Unteraufträge" at bounding box center [351, 42] width 66 height 24
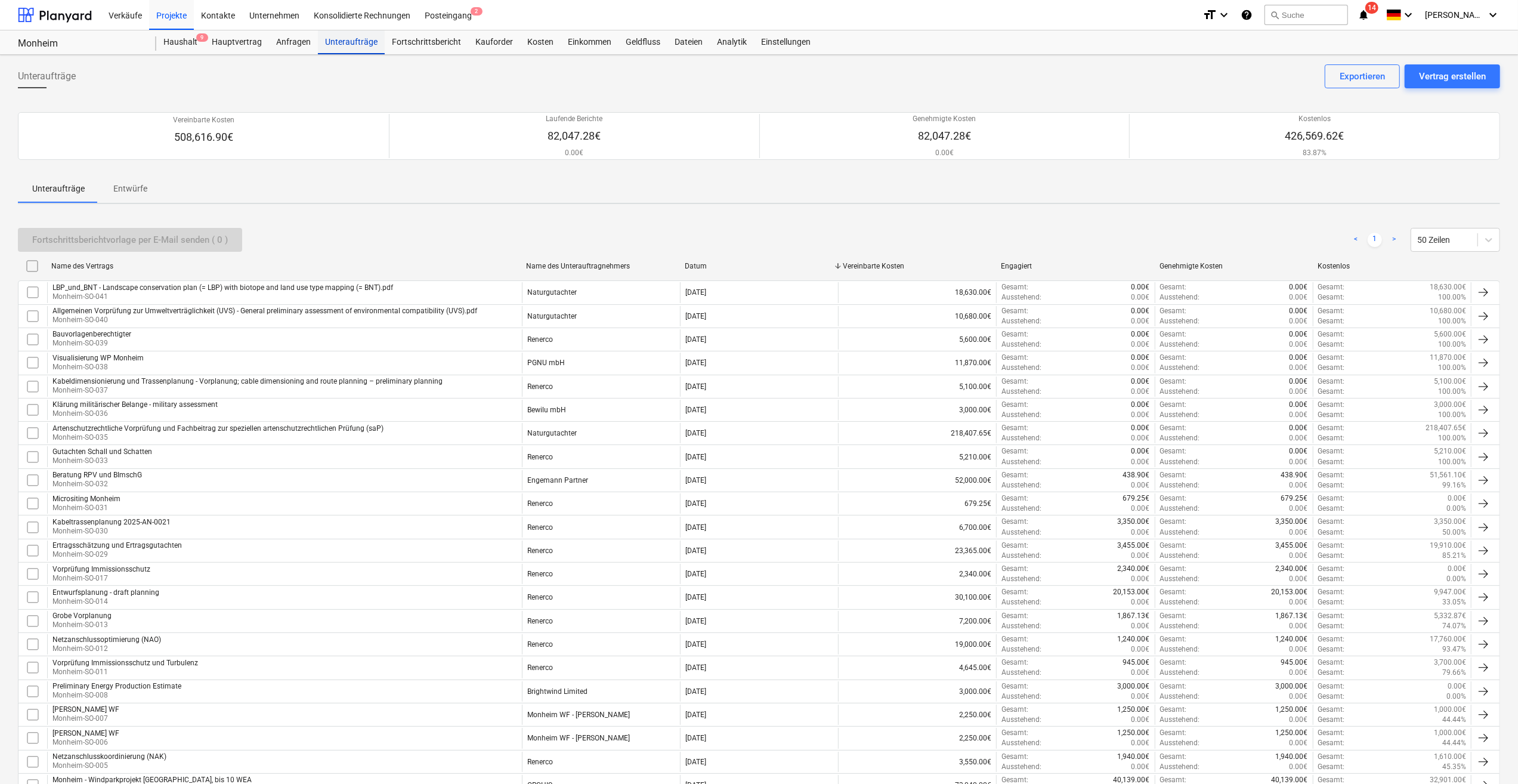
click at [346, 44] on div "Unteraufträge" at bounding box center [351, 42] width 66 height 24
click at [1464, 82] on div "Vertrag erstellen" at bounding box center [1452, 77] width 66 height 16
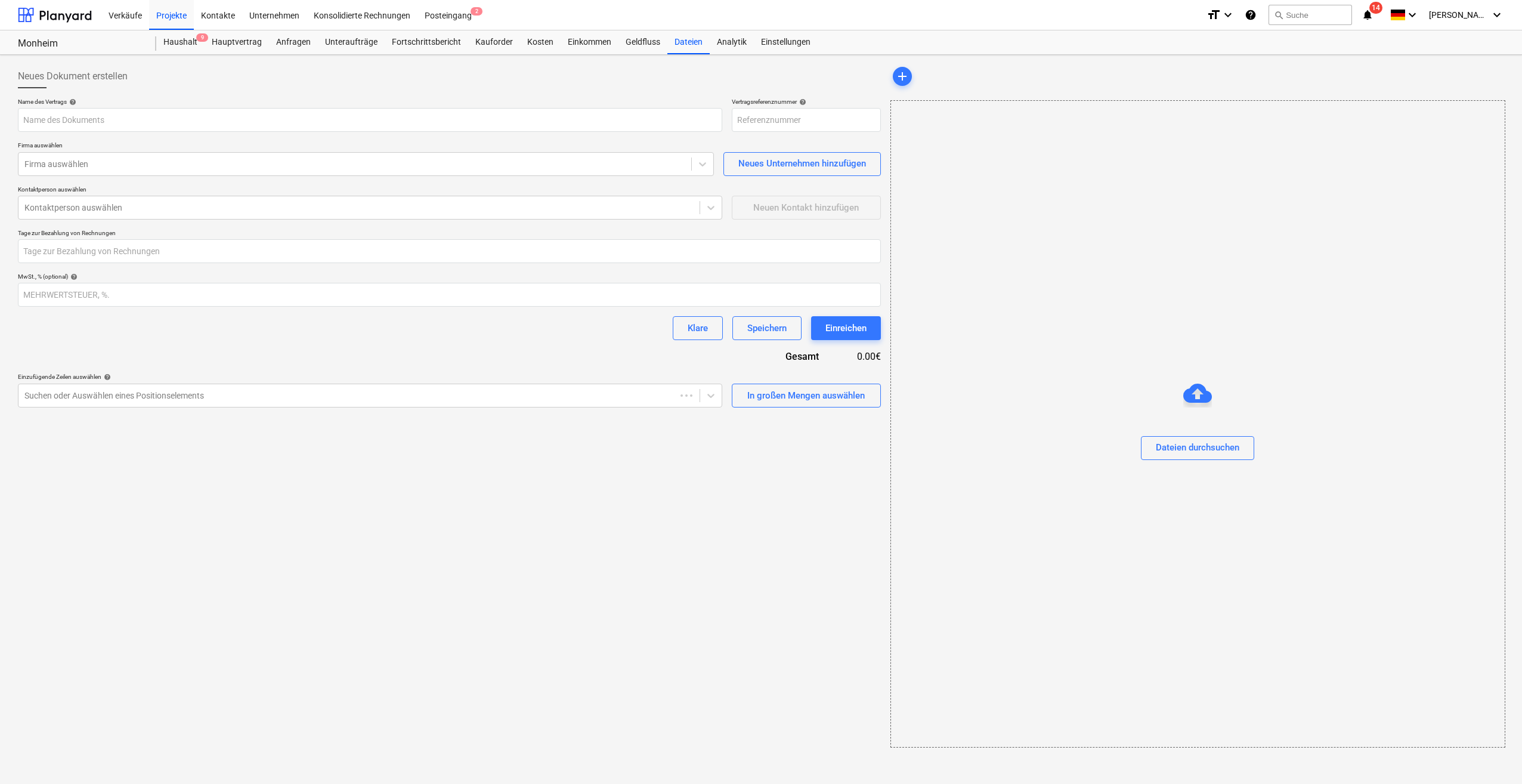
type input "Monheim-GER231003-SO-043"
type input "0417_BSK_Windpark_Monheim_Schwaben_250827.pdf"
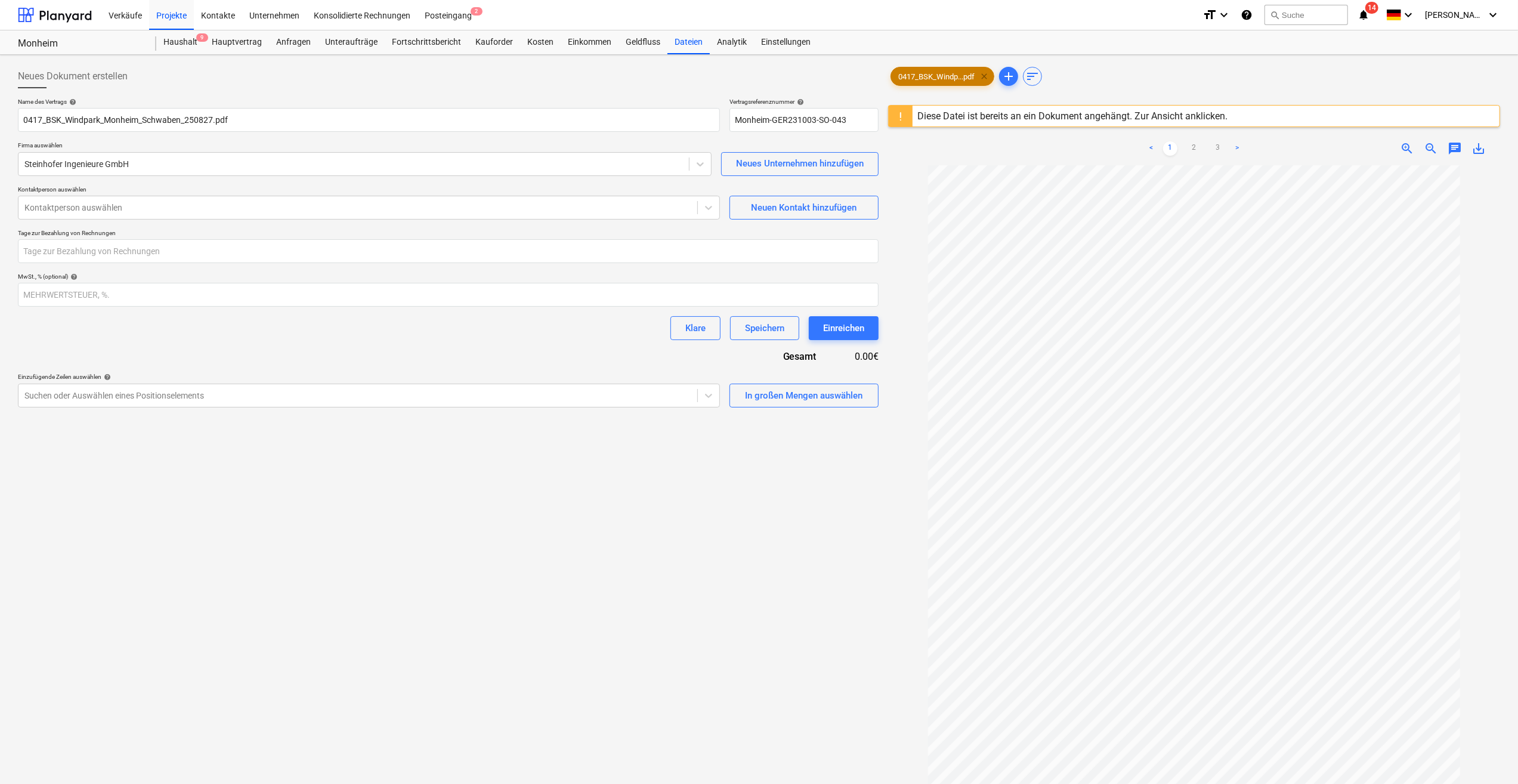
click at [985, 75] on span "clear" at bounding box center [984, 77] width 14 height 14
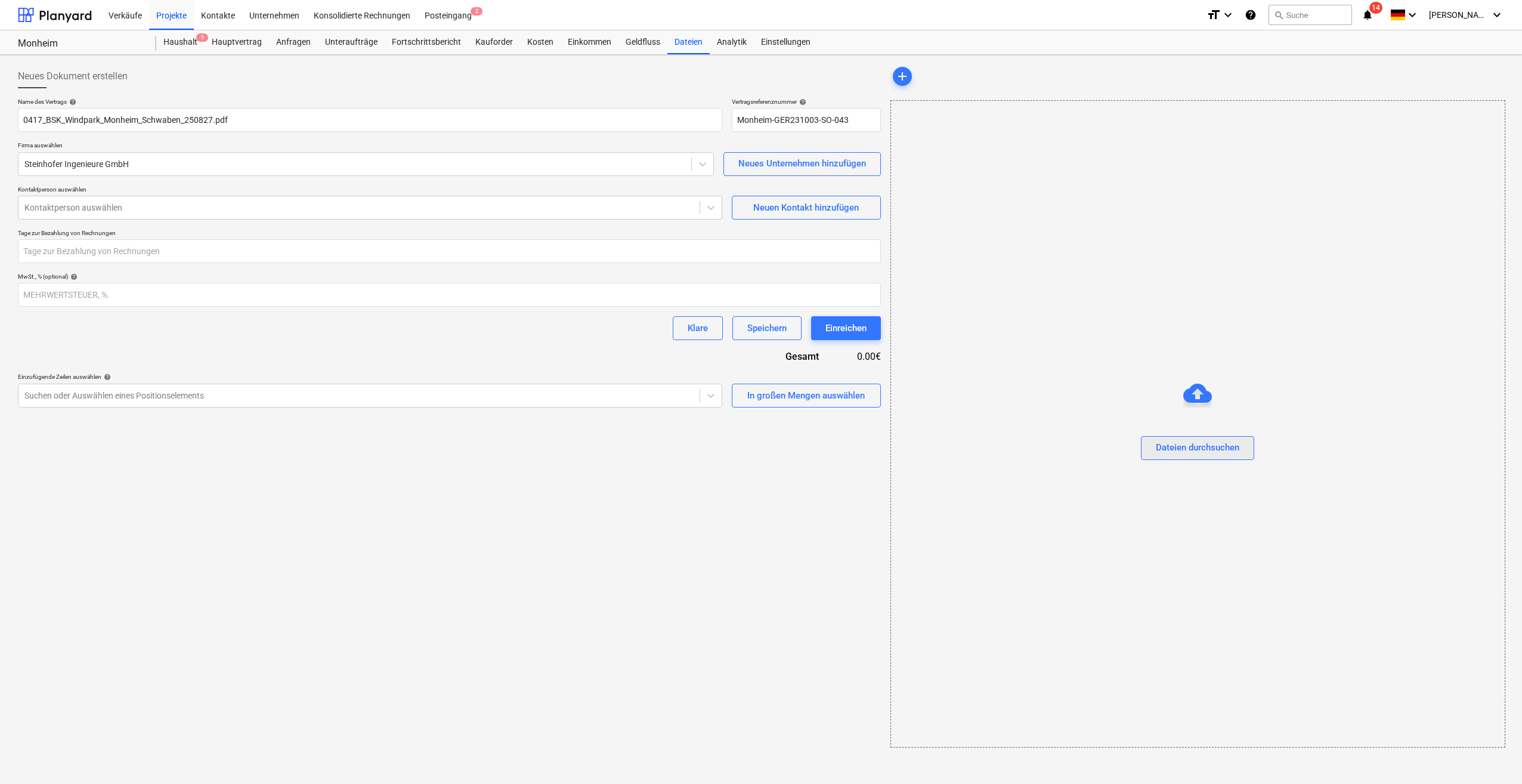
click at [1187, 449] on div "Dateien durchsuchen" at bounding box center [1198, 447] width 84 height 16
drag, startPoint x: 345, startPoint y: 40, endPoint x: 356, endPoint y: 54, distance: 17.8
click at [345, 40] on div "Unteraufträge" at bounding box center [351, 42] width 66 height 24
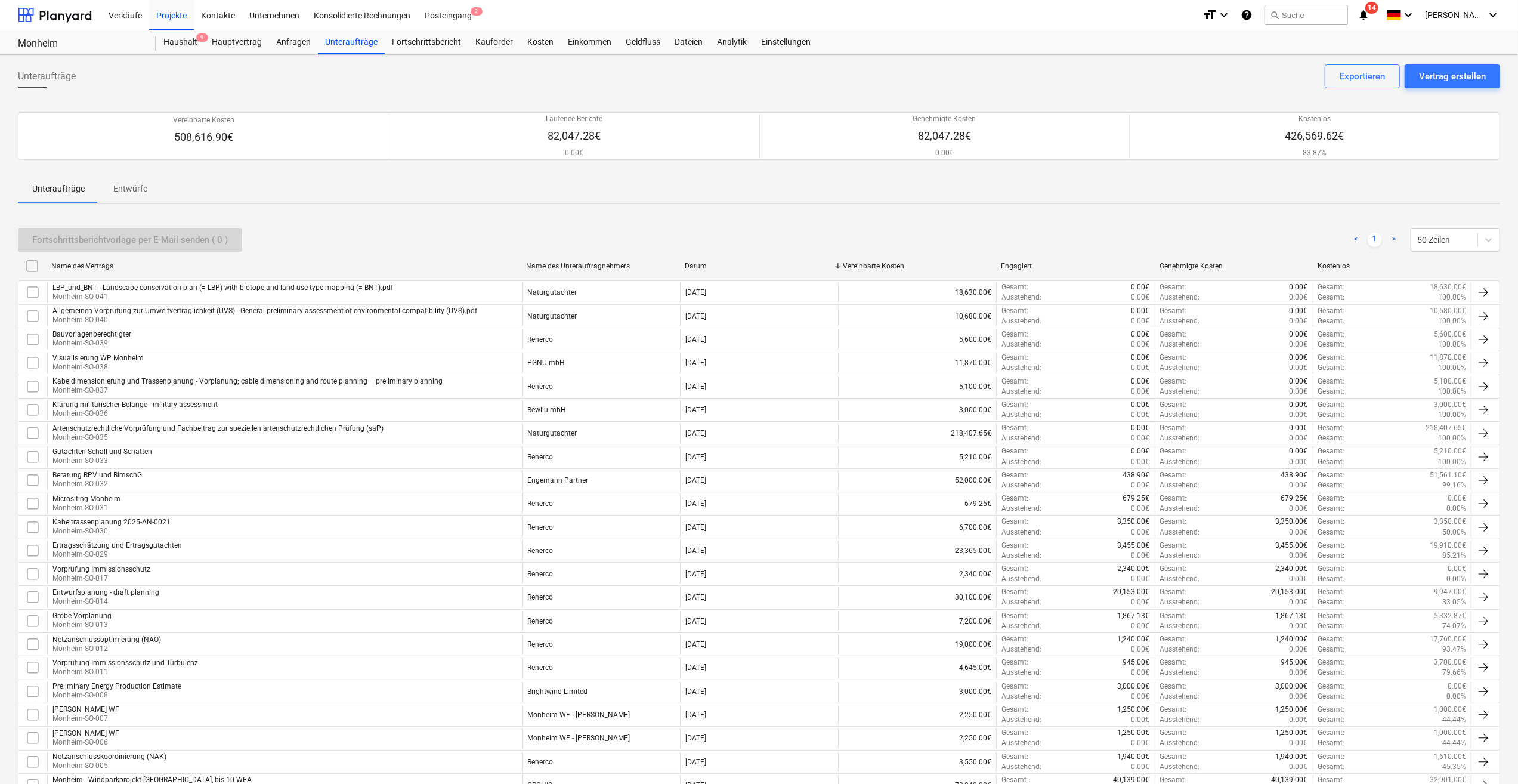
click at [570, 266] on div "Name des Unterauftragnehmers" at bounding box center [600, 266] width 149 height 9
checkbox input "false"
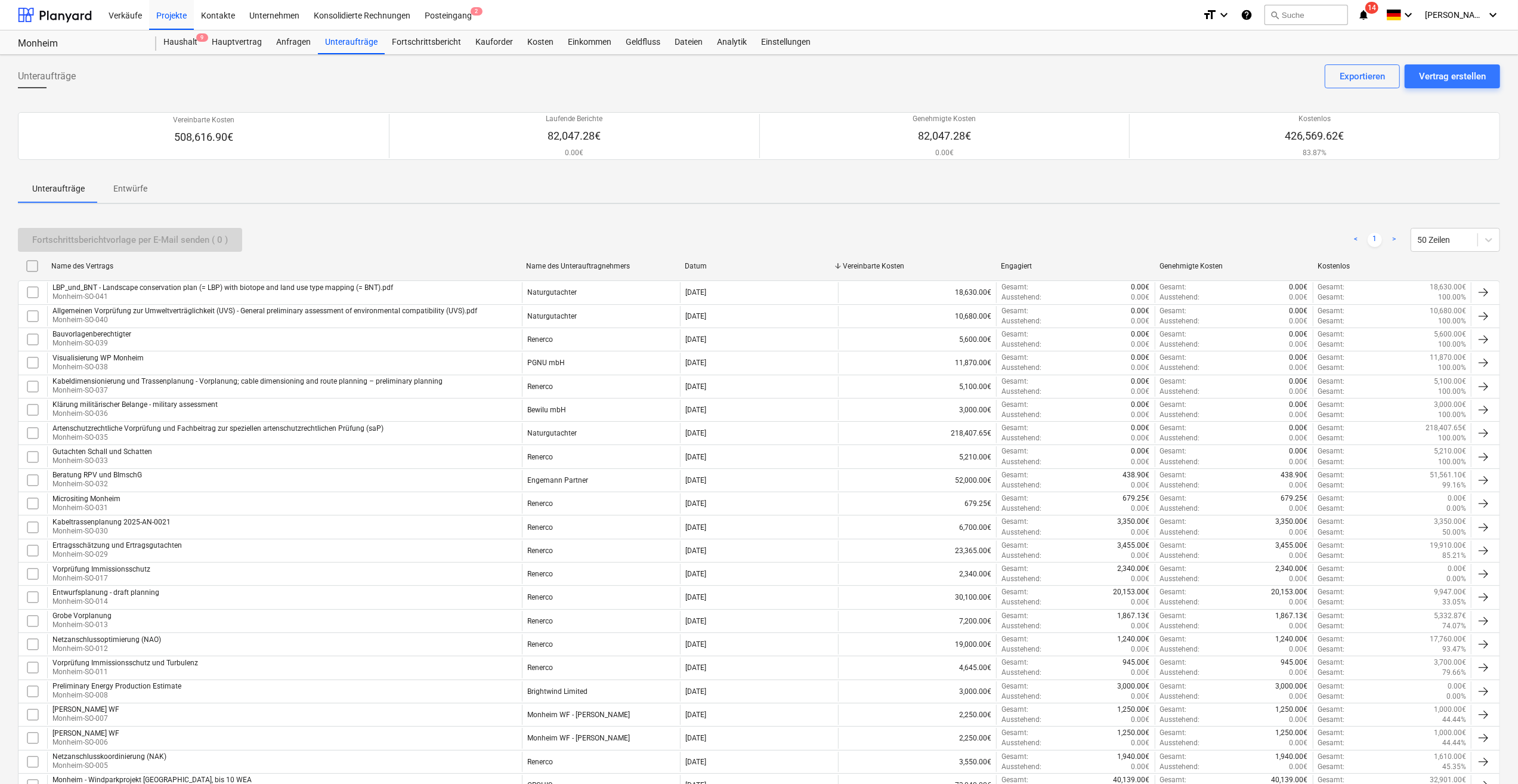
checkbox input "false"
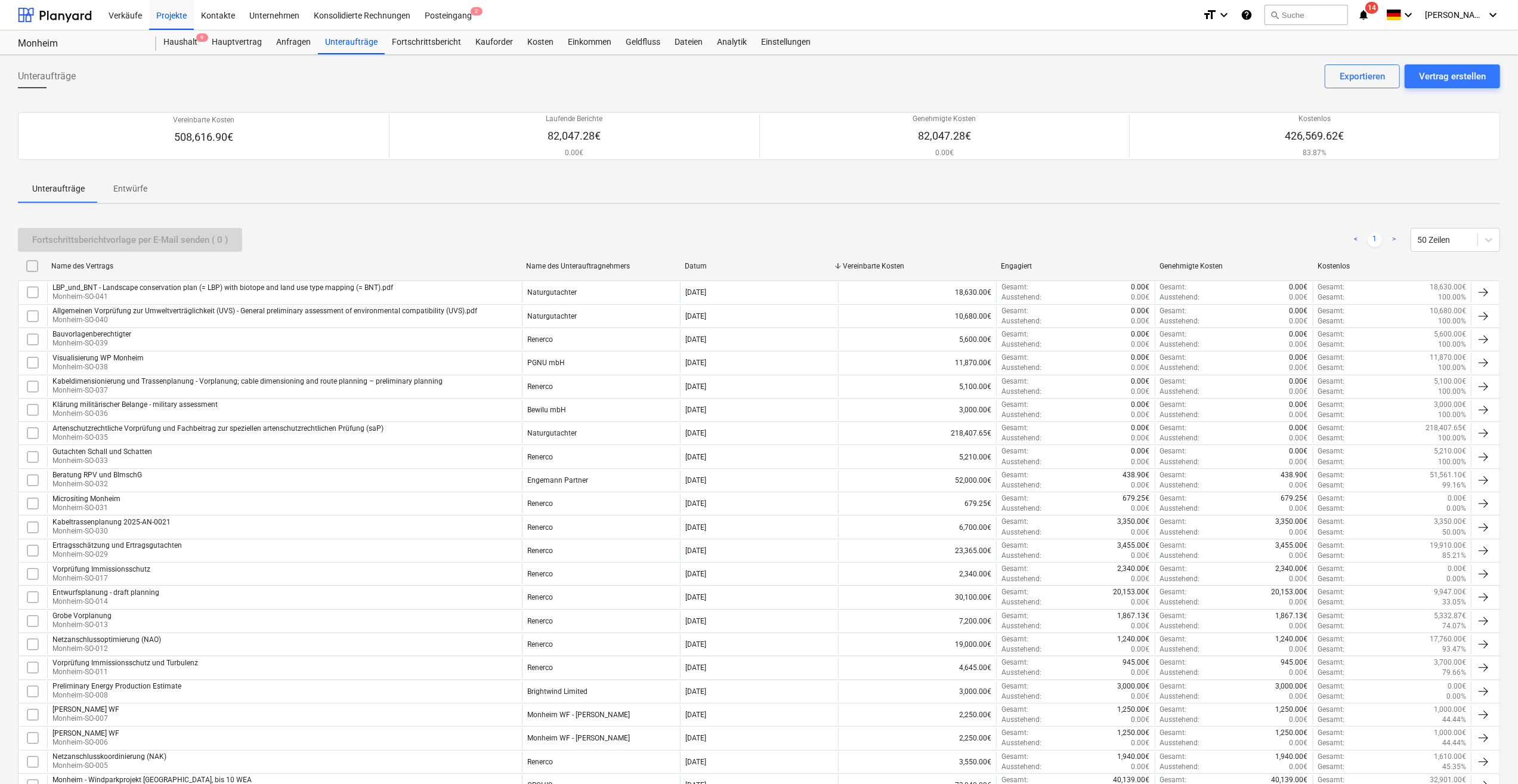
checkbox input "false"
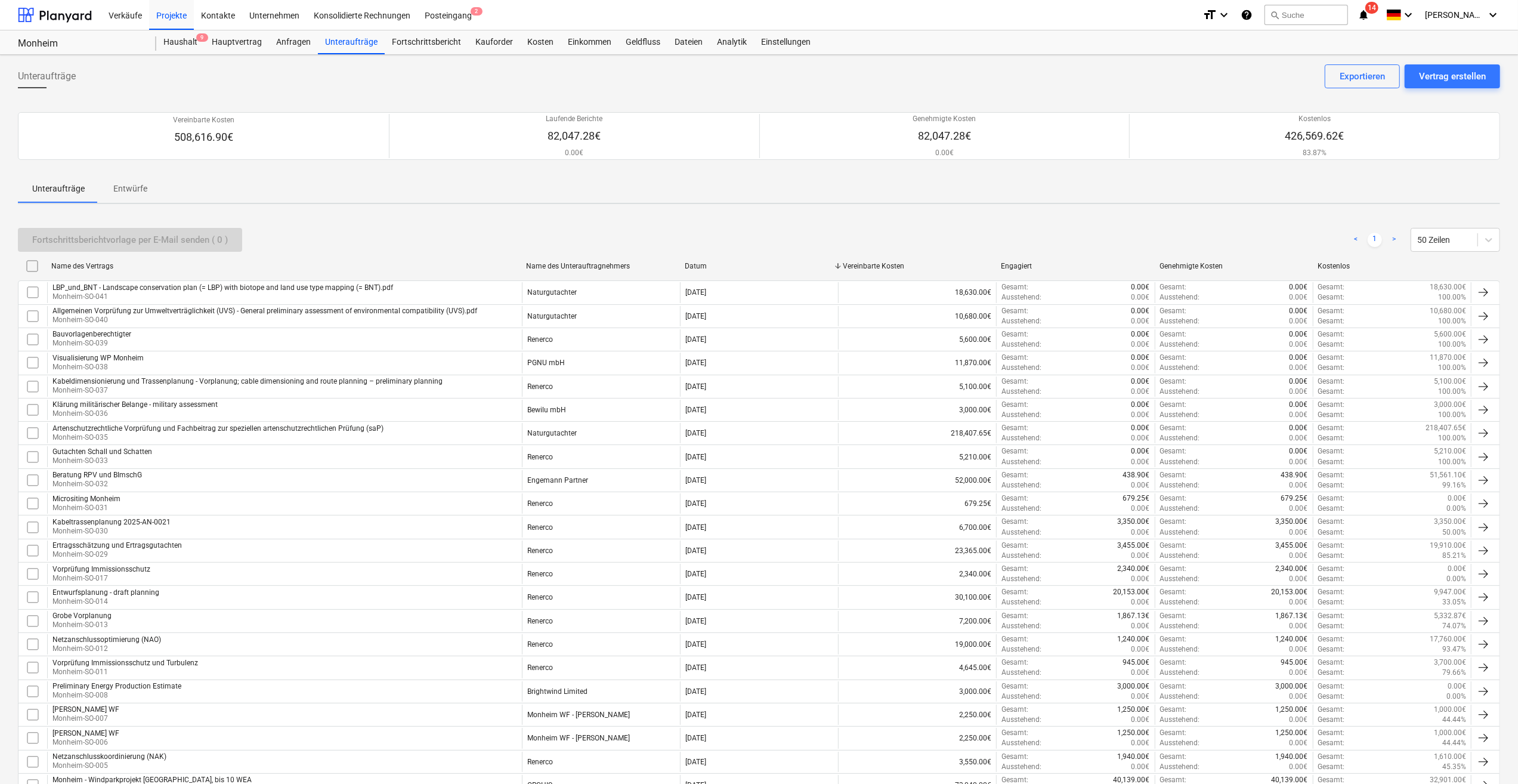
checkbox input "false"
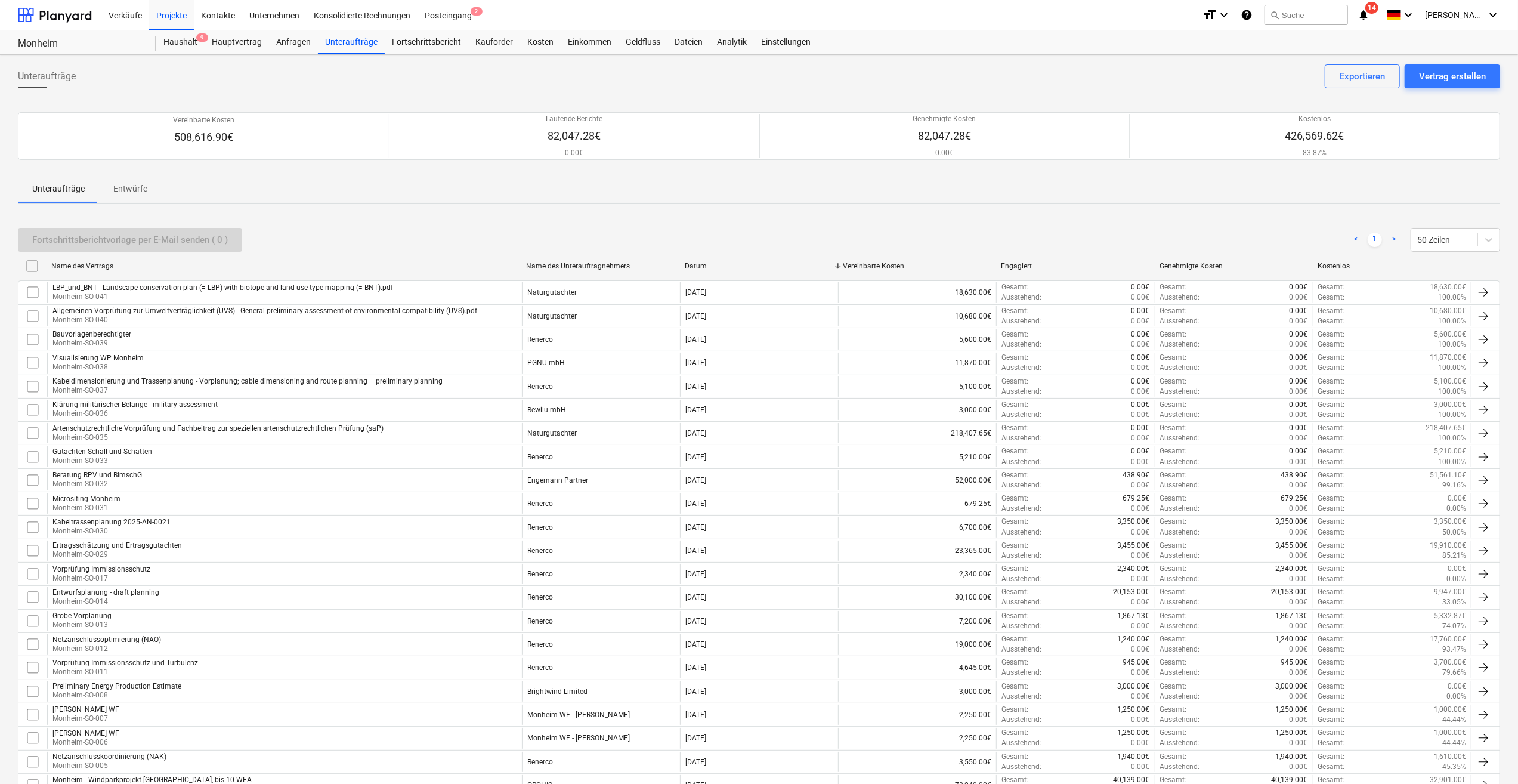
checkbox input "false"
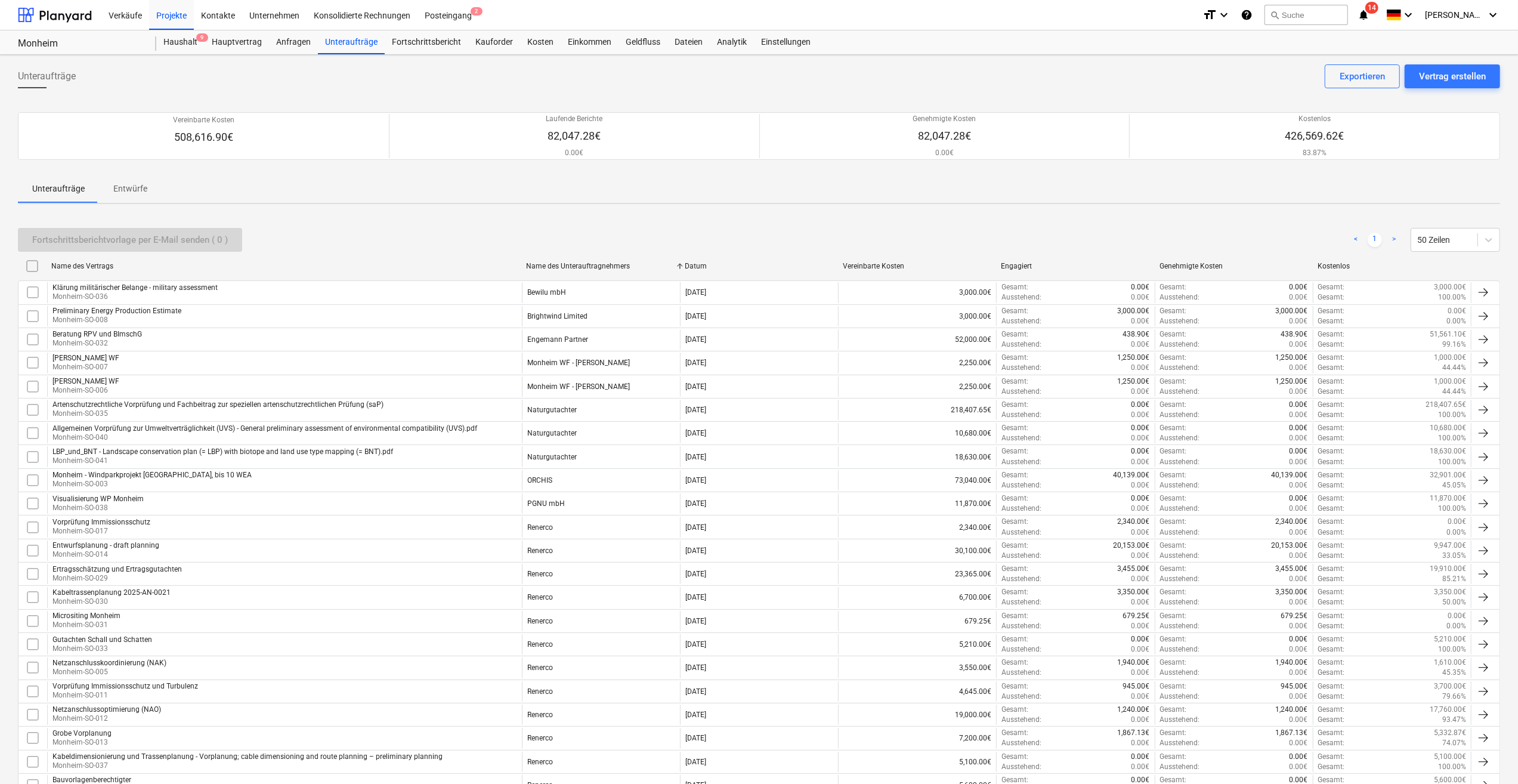
click at [1393, 238] on link ">" at bounding box center [1394, 240] width 14 height 14
click at [1394, 238] on link ">" at bounding box center [1394, 240] width 14 height 14
click at [1449, 77] on div "Vertrag erstellen" at bounding box center [1452, 77] width 66 height 16
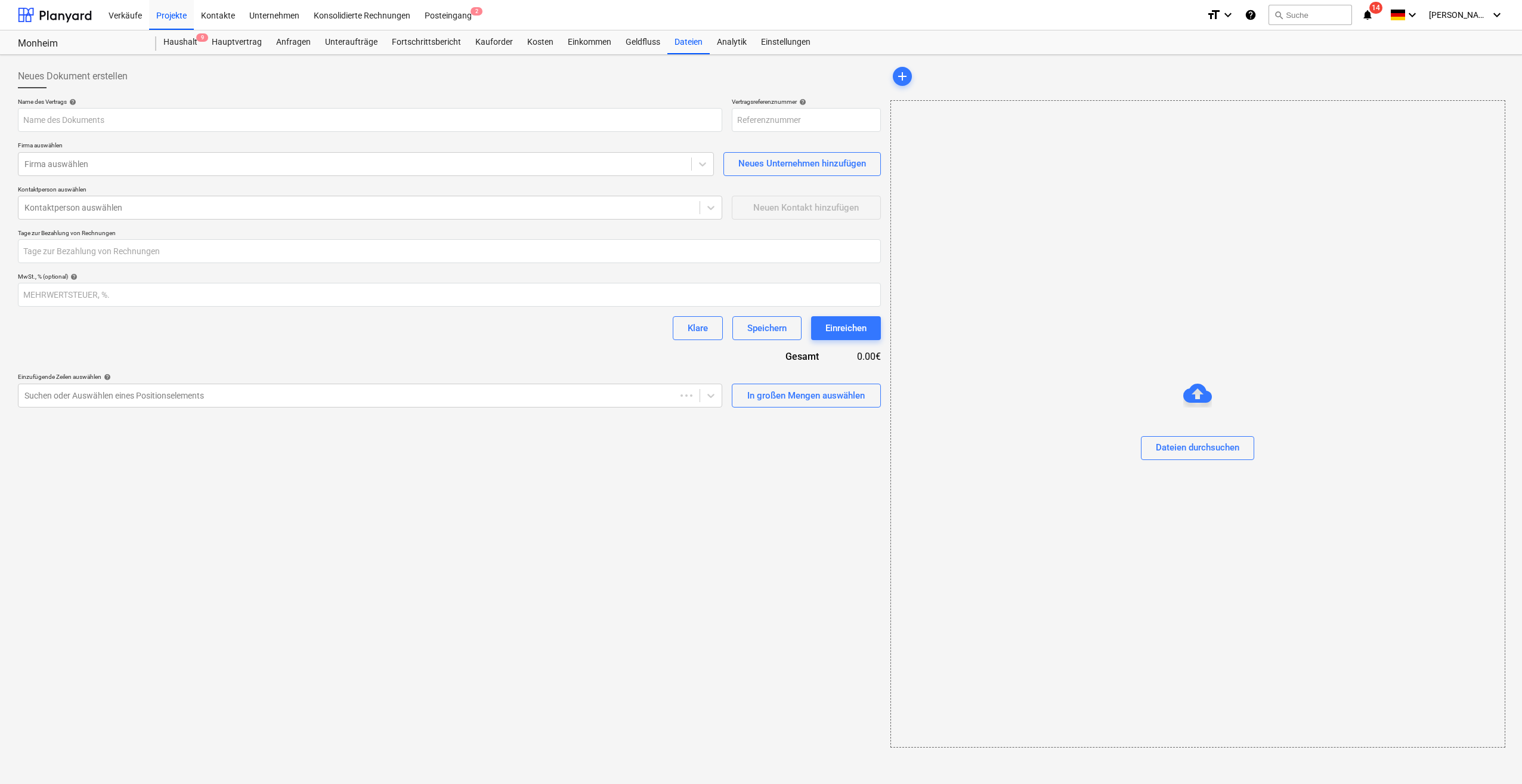
type input "Monheim-GER231003-SO-044"
click at [445, 18] on div "Posteingang 2" at bounding box center [448, 14] width 62 height 30
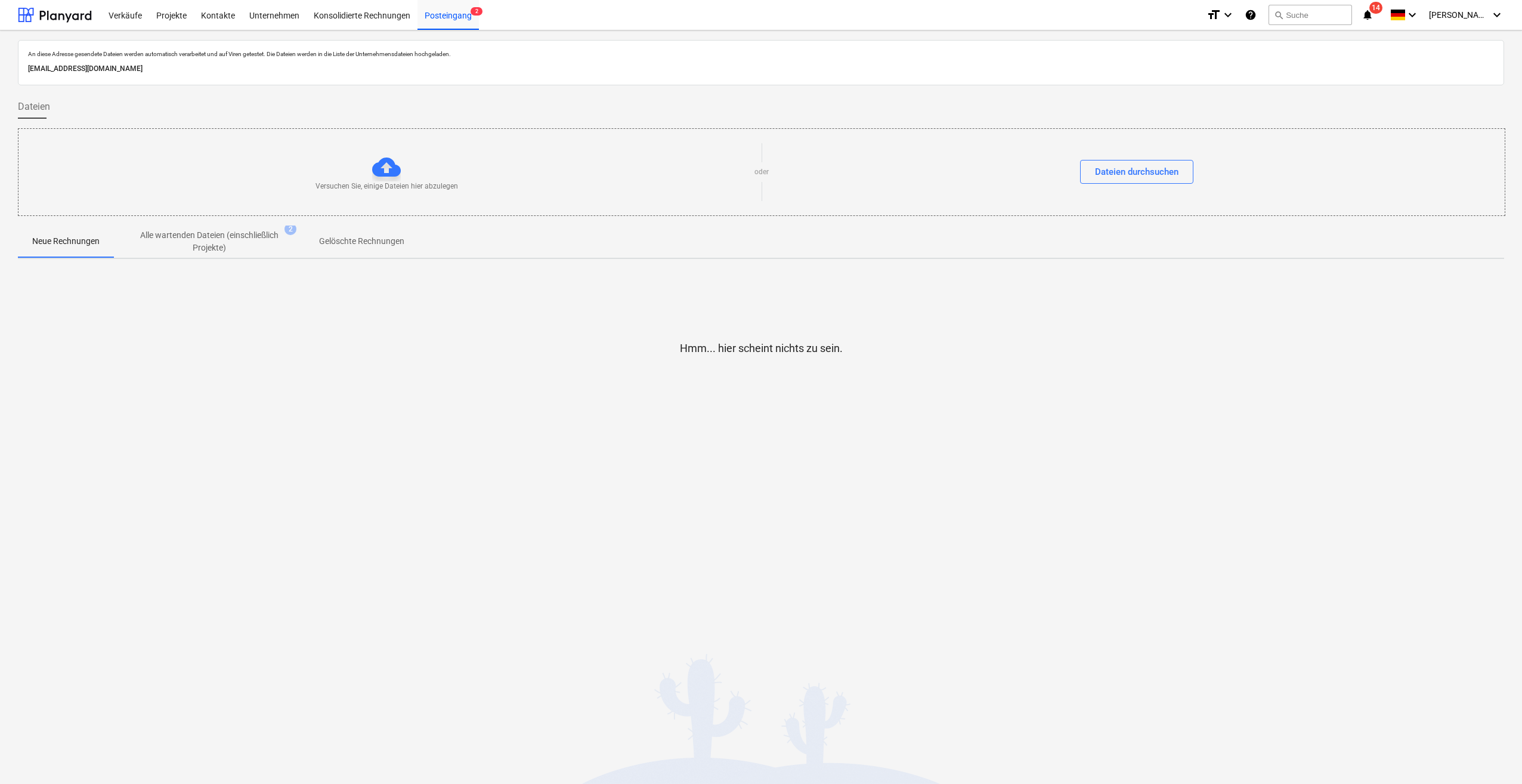
click at [201, 240] on p "Alle wartenden Dateien (einschließlich Projekte)" at bounding box center [209, 242] width 143 height 25
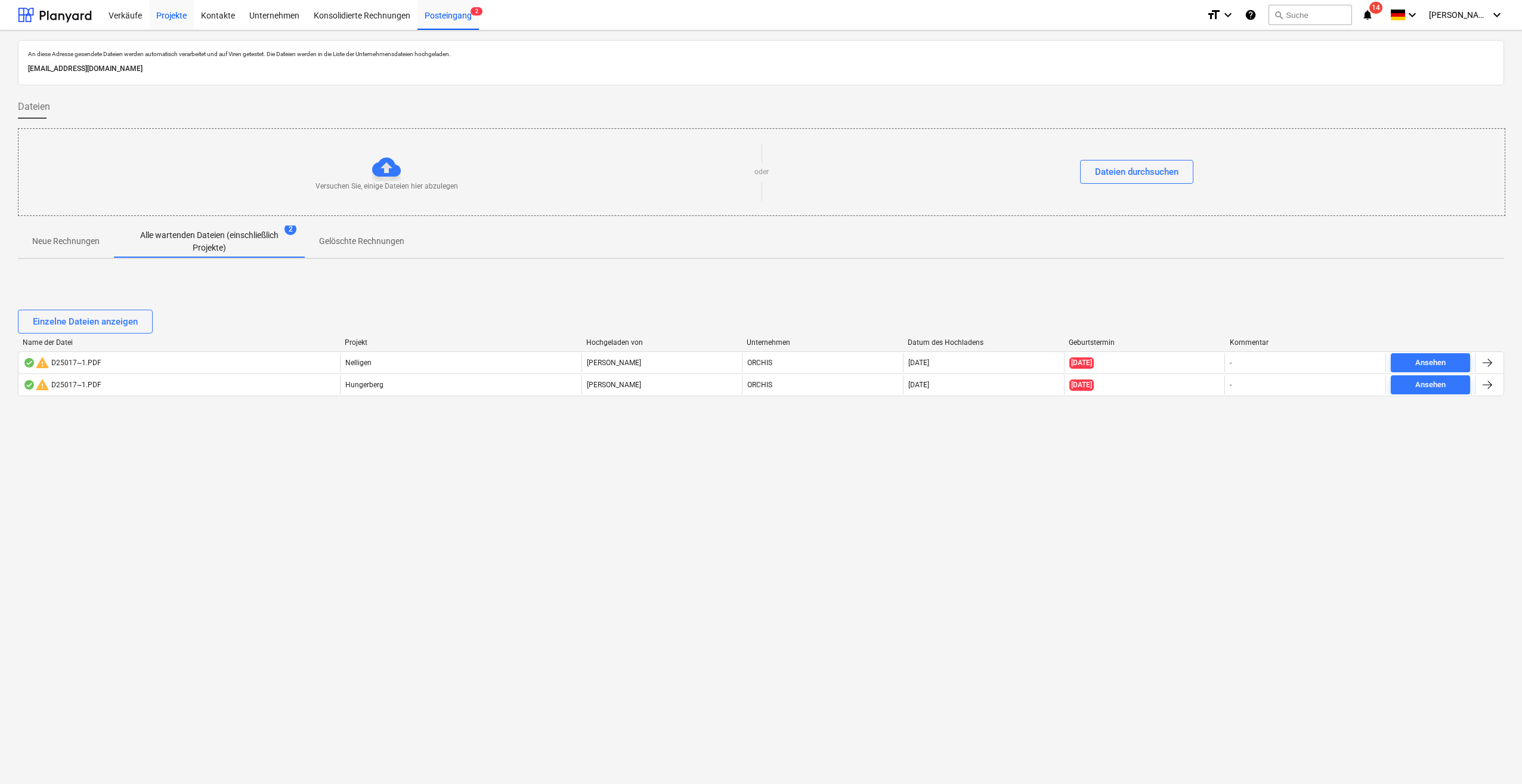
click at [160, 13] on div "Projekte" at bounding box center [171, 14] width 45 height 30
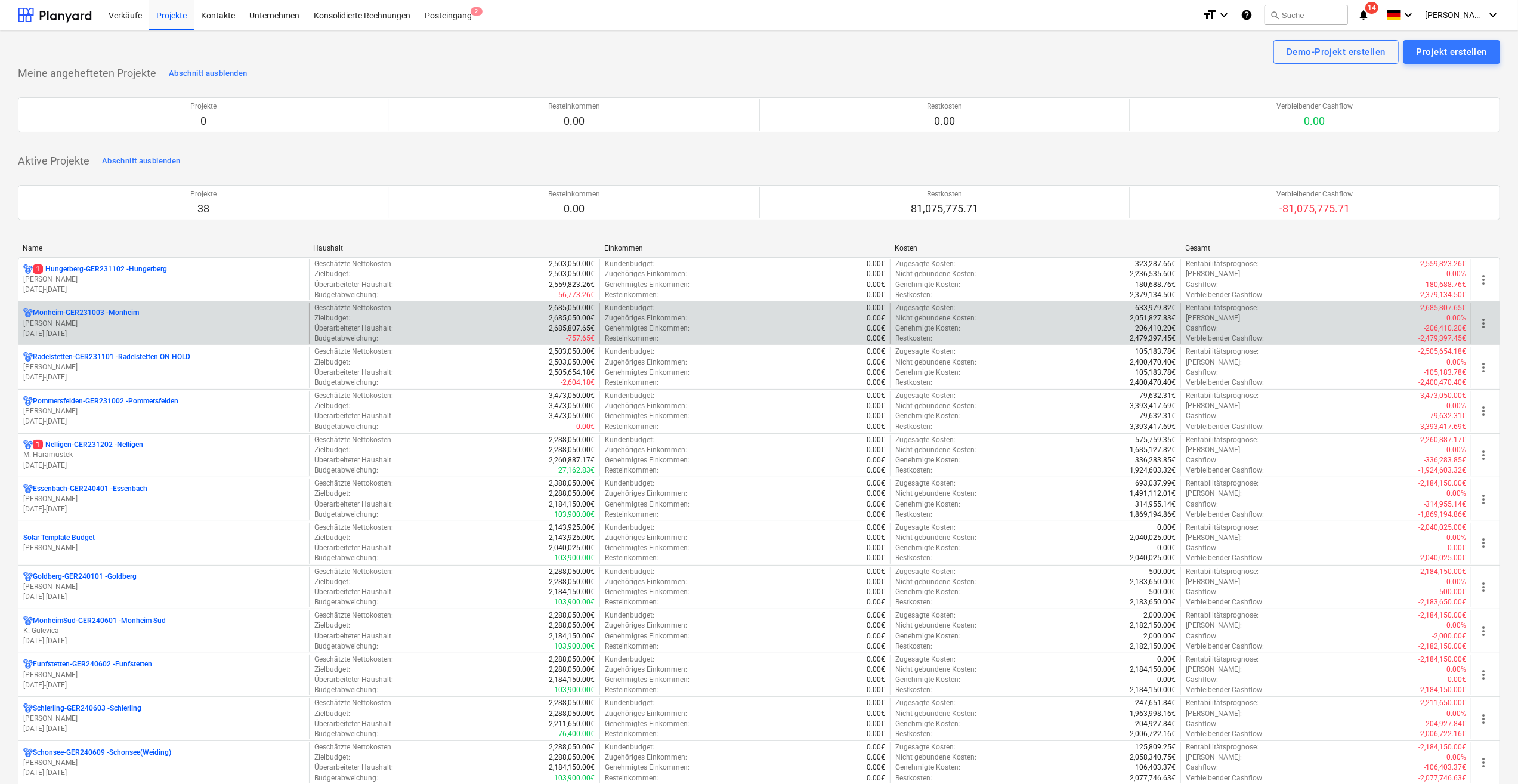
click at [63, 319] on p "[PERSON_NAME]" at bounding box center [163, 323] width 281 height 10
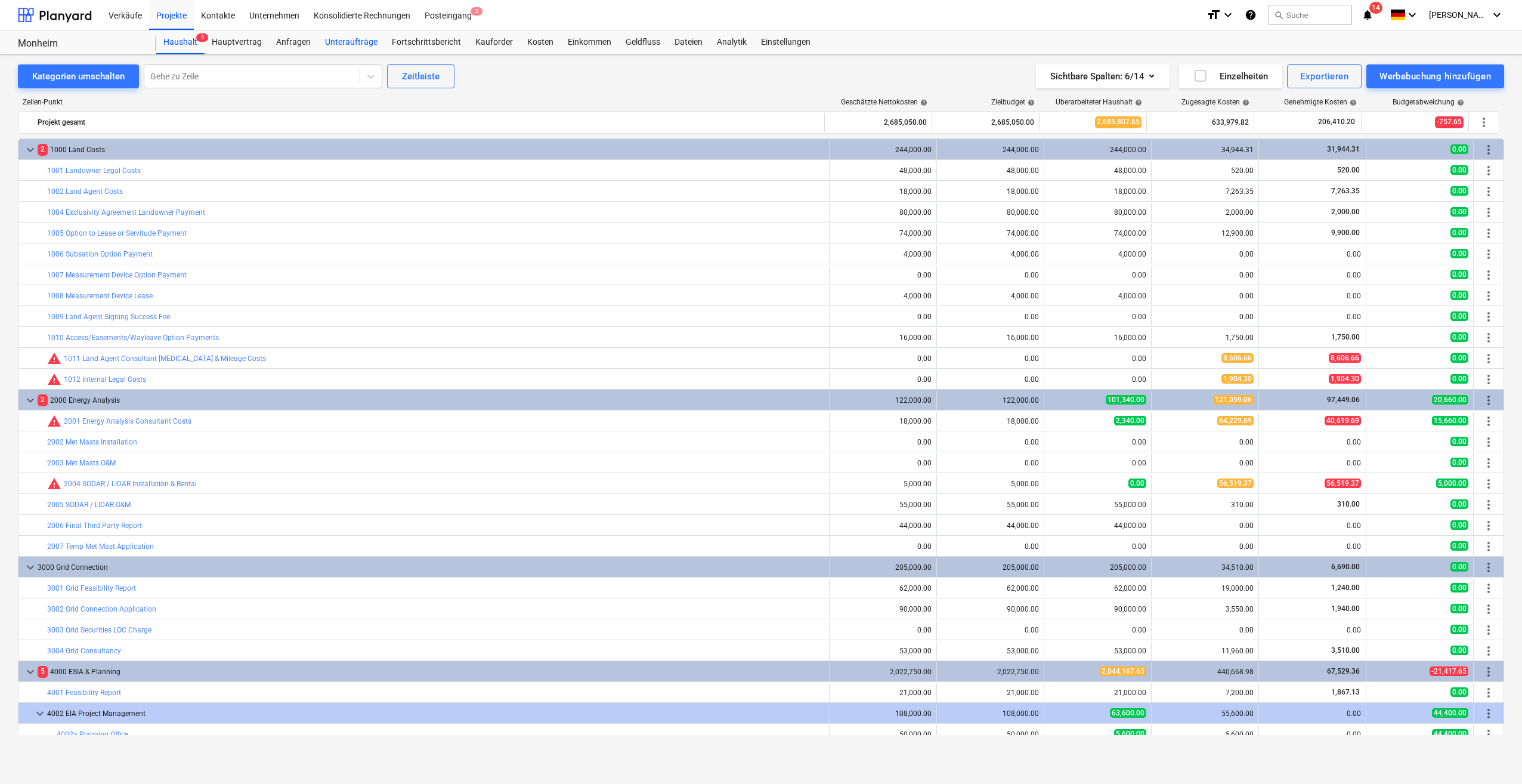
click at [351, 42] on div "Unteraufträge" at bounding box center [351, 42] width 66 height 24
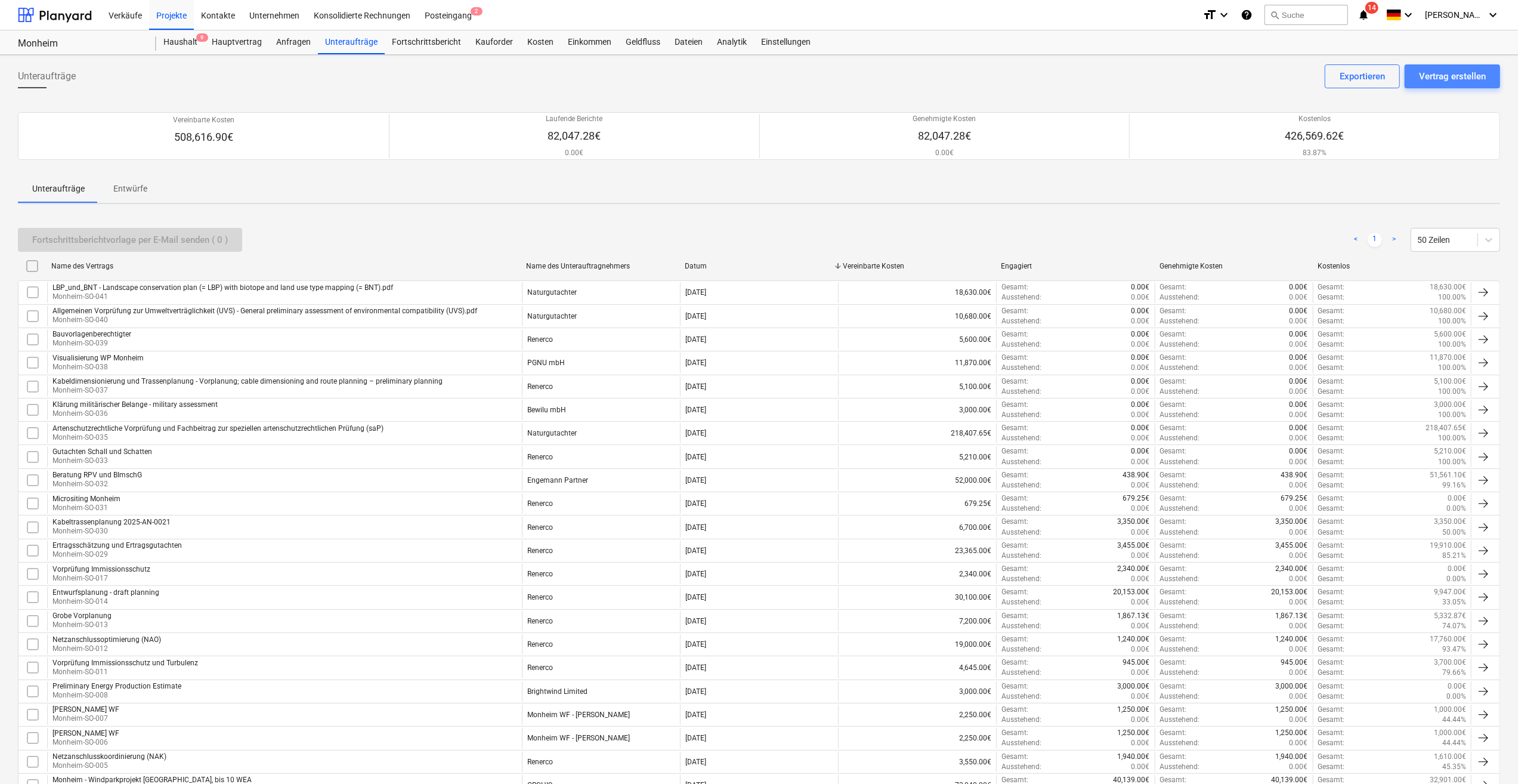
click at [1468, 77] on div "Vertrag erstellen" at bounding box center [1452, 77] width 66 height 16
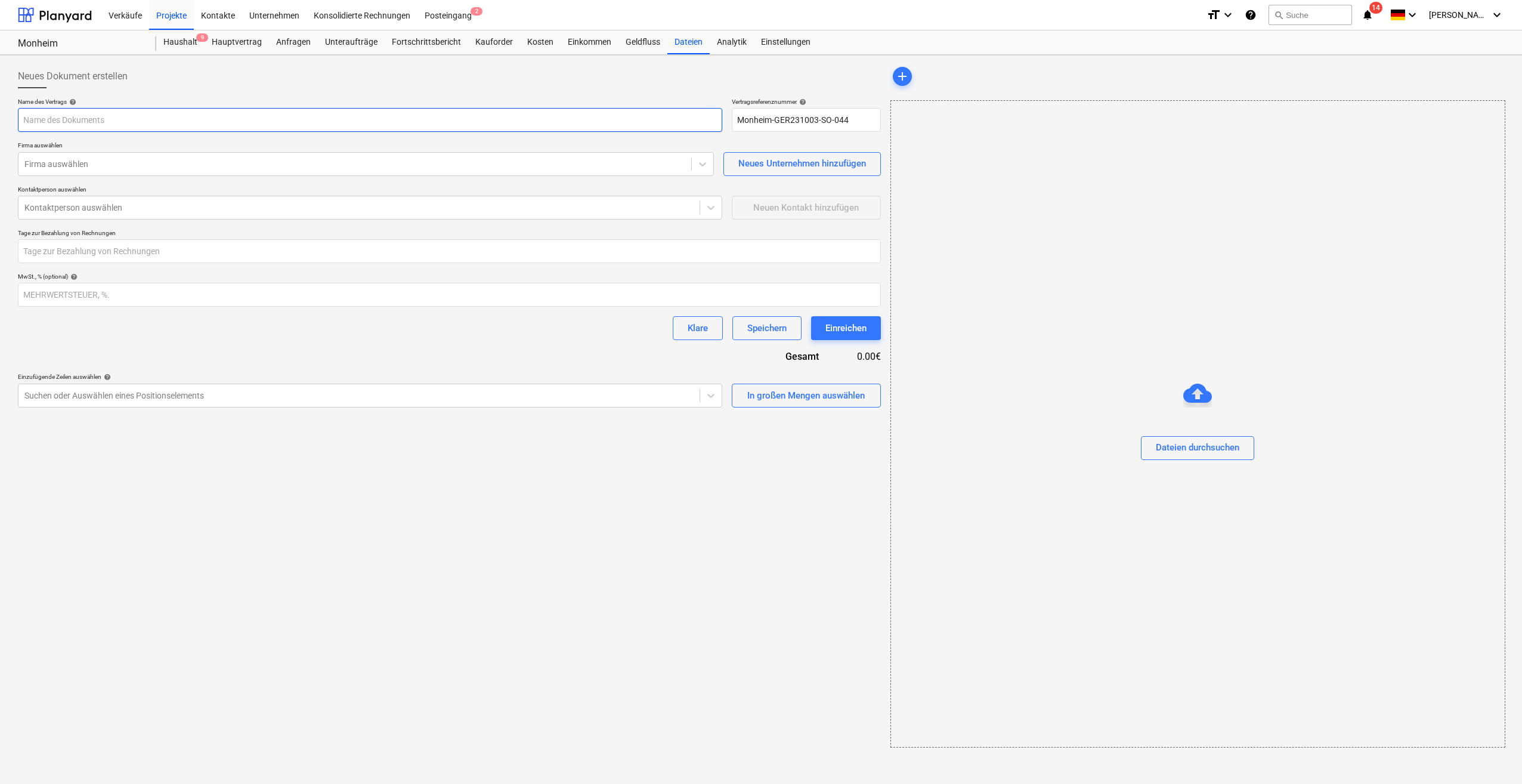
click at [115, 115] on input "text" at bounding box center [370, 120] width 704 height 24
type input "Brandschutzkonzept"
click at [126, 168] on div at bounding box center [354, 163] width 661 height 12
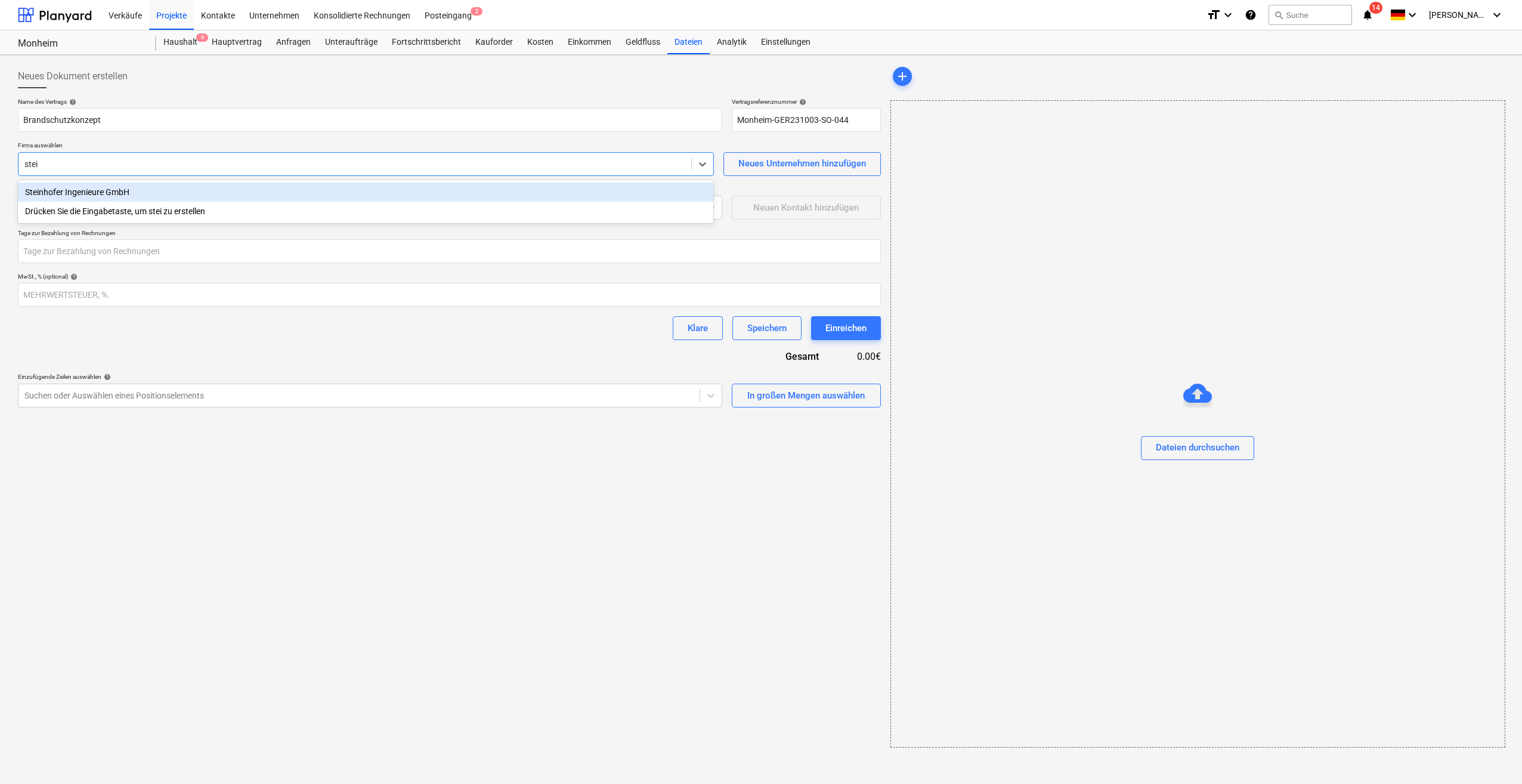
type input "stein"
click at [108, 195] on div "[PERSON_NAME] Ingenieure GmbH" at bounding box center [366, 192] width 696 height 19
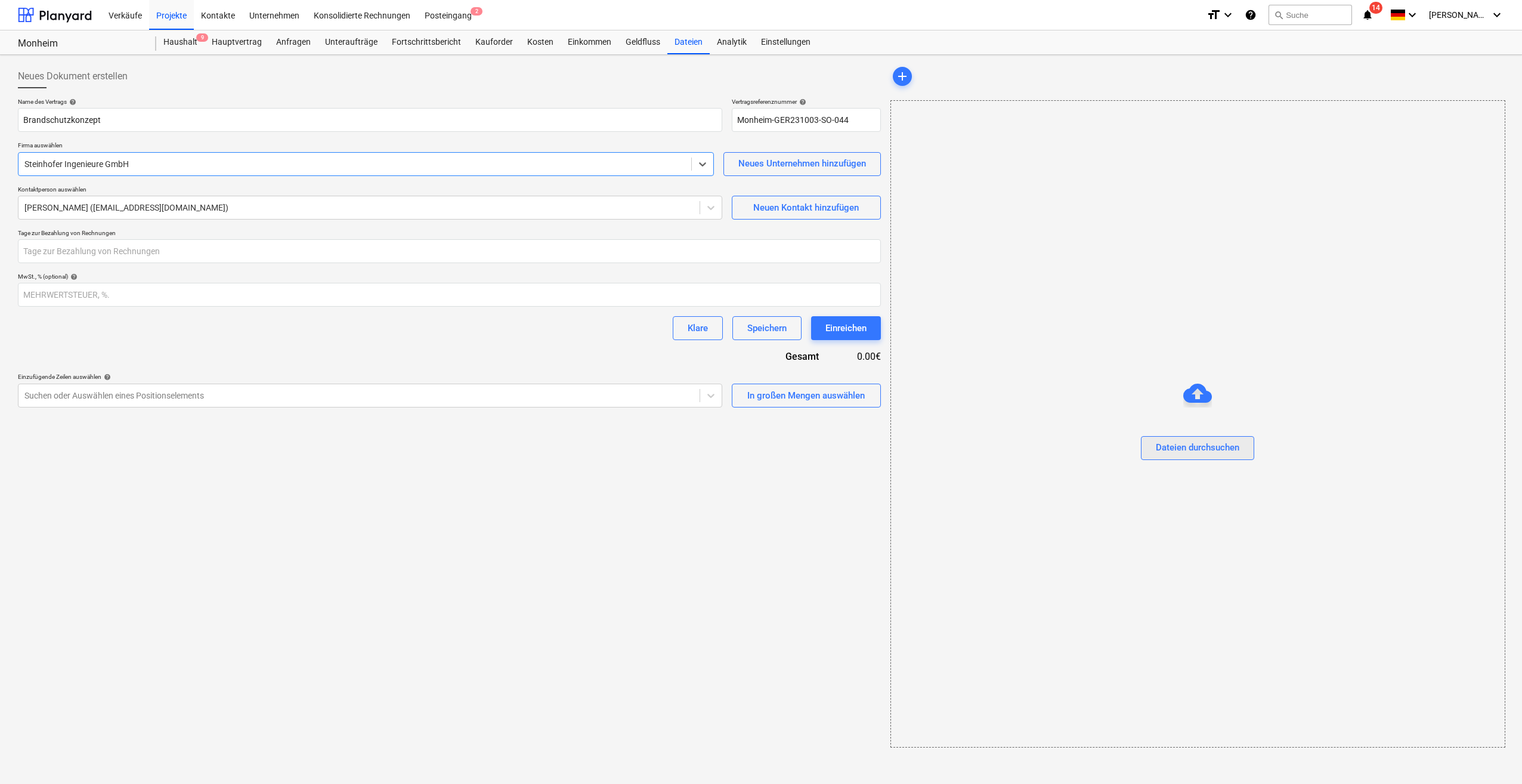
click at [1216, 453] on div "Dateien durchsuchen" at bounding box center [1198, 447] width 84 height 16
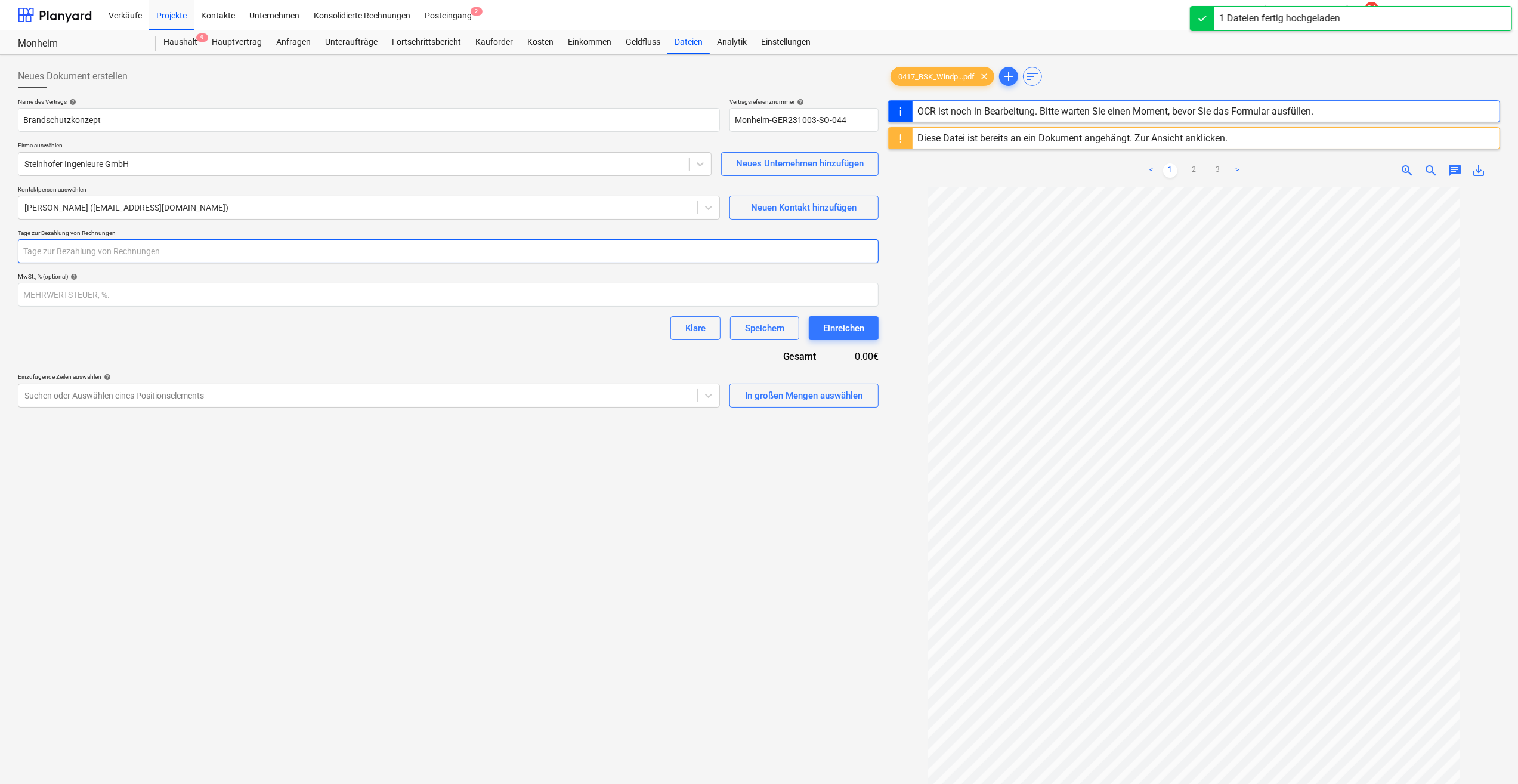
click at [145, 256] on input "number" at bounding box center [448, 251] width 861 height 24
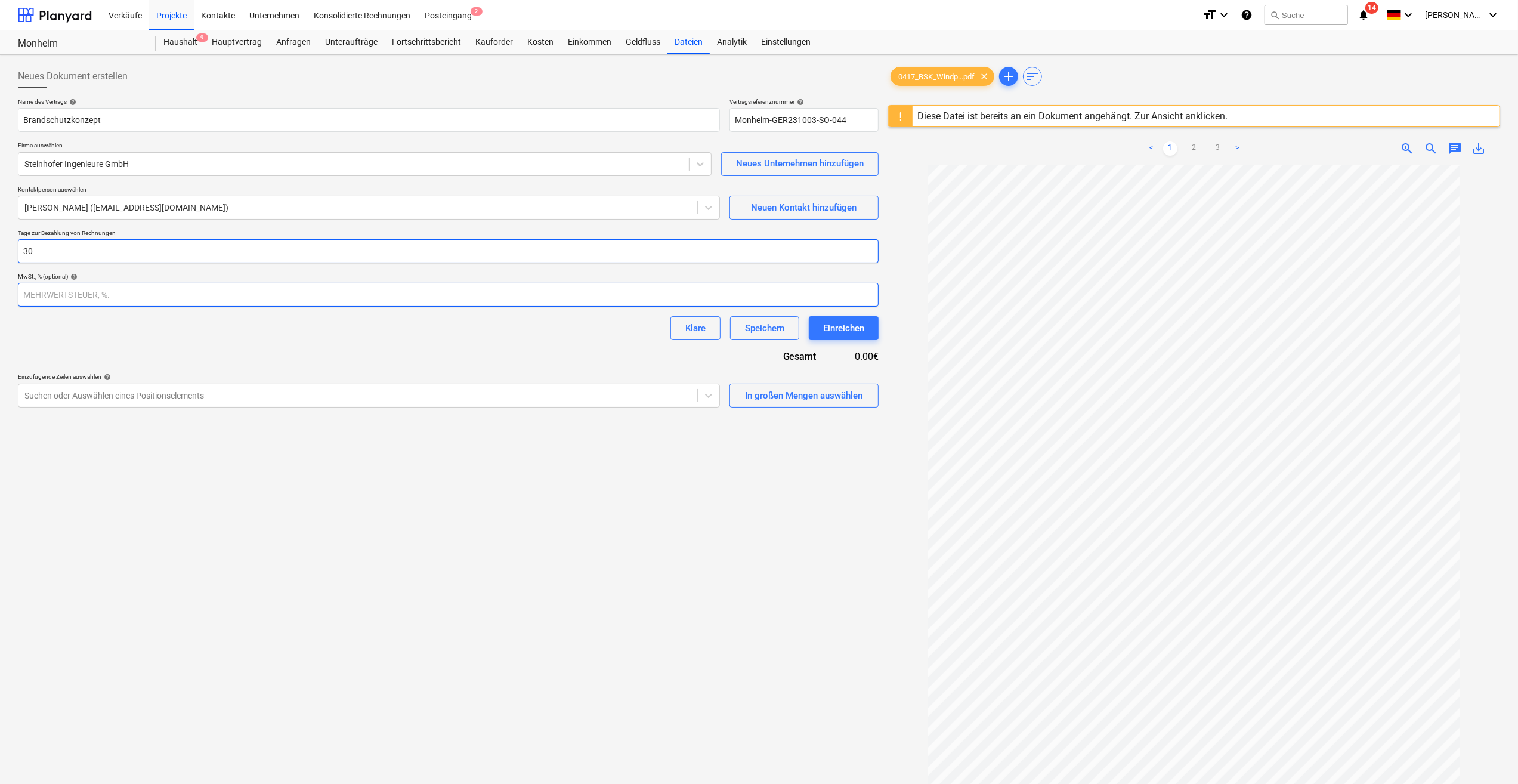
type input "30"
click at [133, 293] on input "number" at bounding box center [448, 295] width 861 height 24
type input "19"
click at [516, 342] on div "Name des Vertrags help Brandschutzkonzept Vertragsreferenznummer help Monheim-G…" at bounding box center [448, 252] width 861 height 310
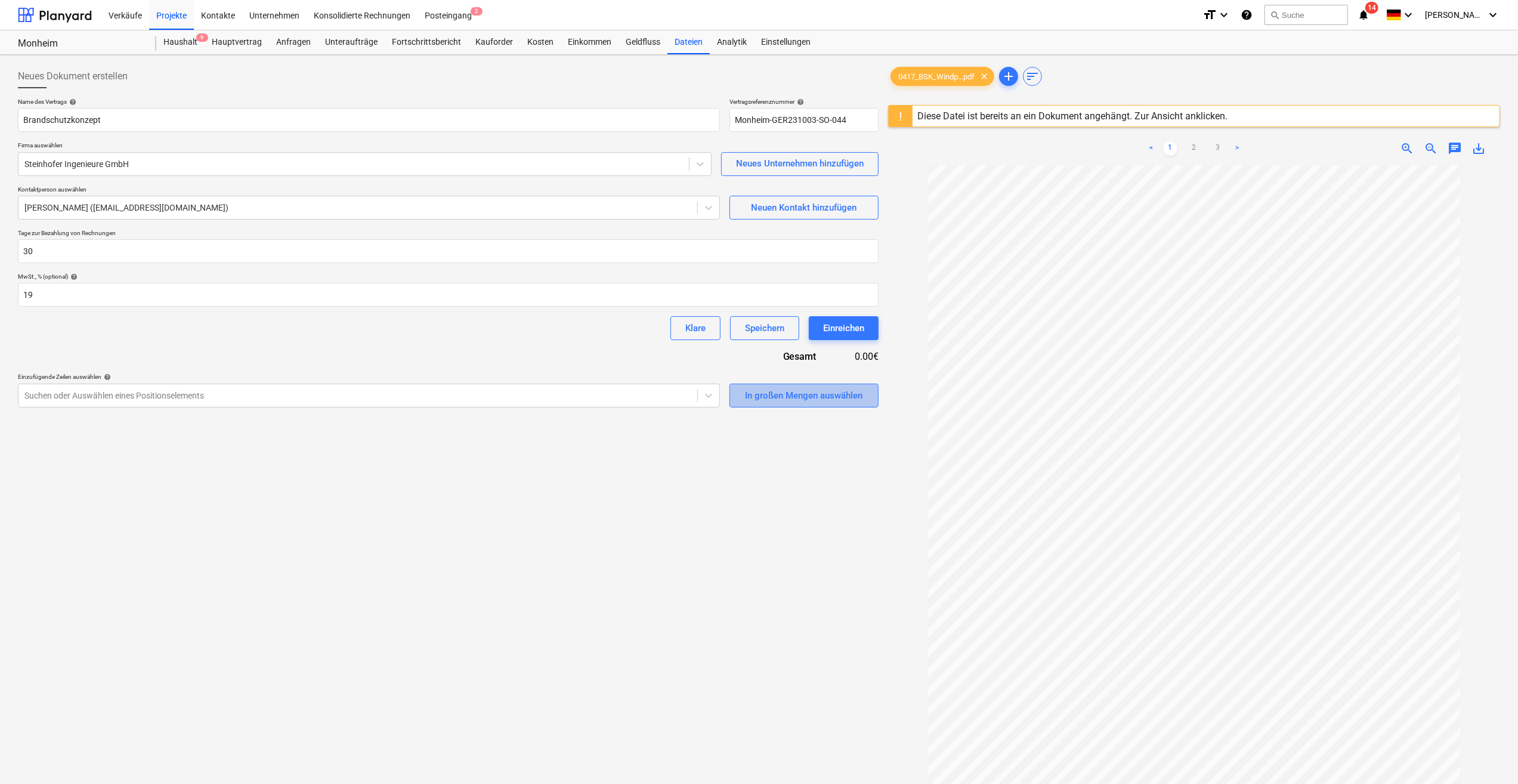
click at [789, 401] on div "In großen Mengen auswählen" at bounding box center [804, 396] width 117 height 16
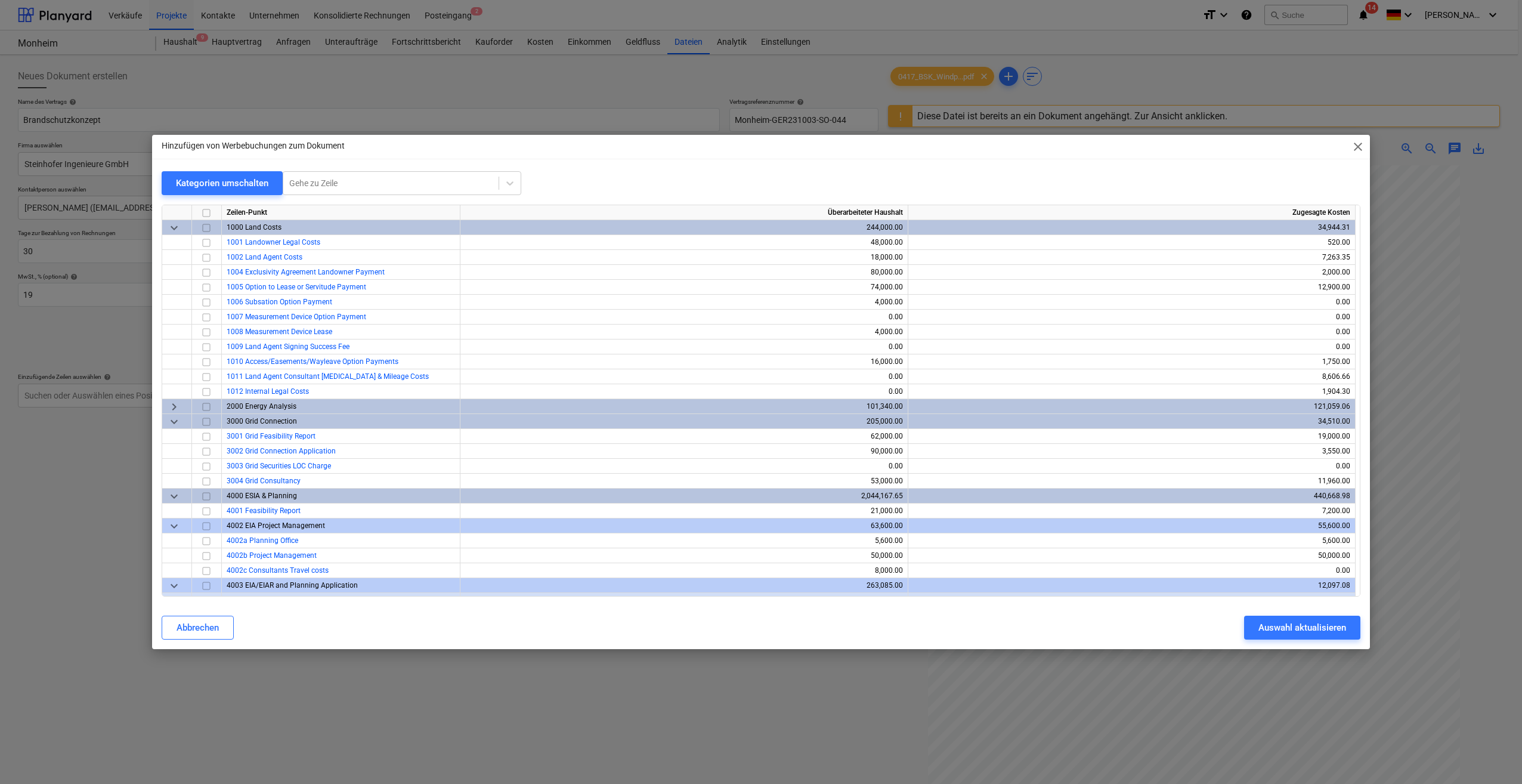
click at [175, 525] on span "keyboard_arrow_down" at bounding box center [174, 526] width 14 height 14
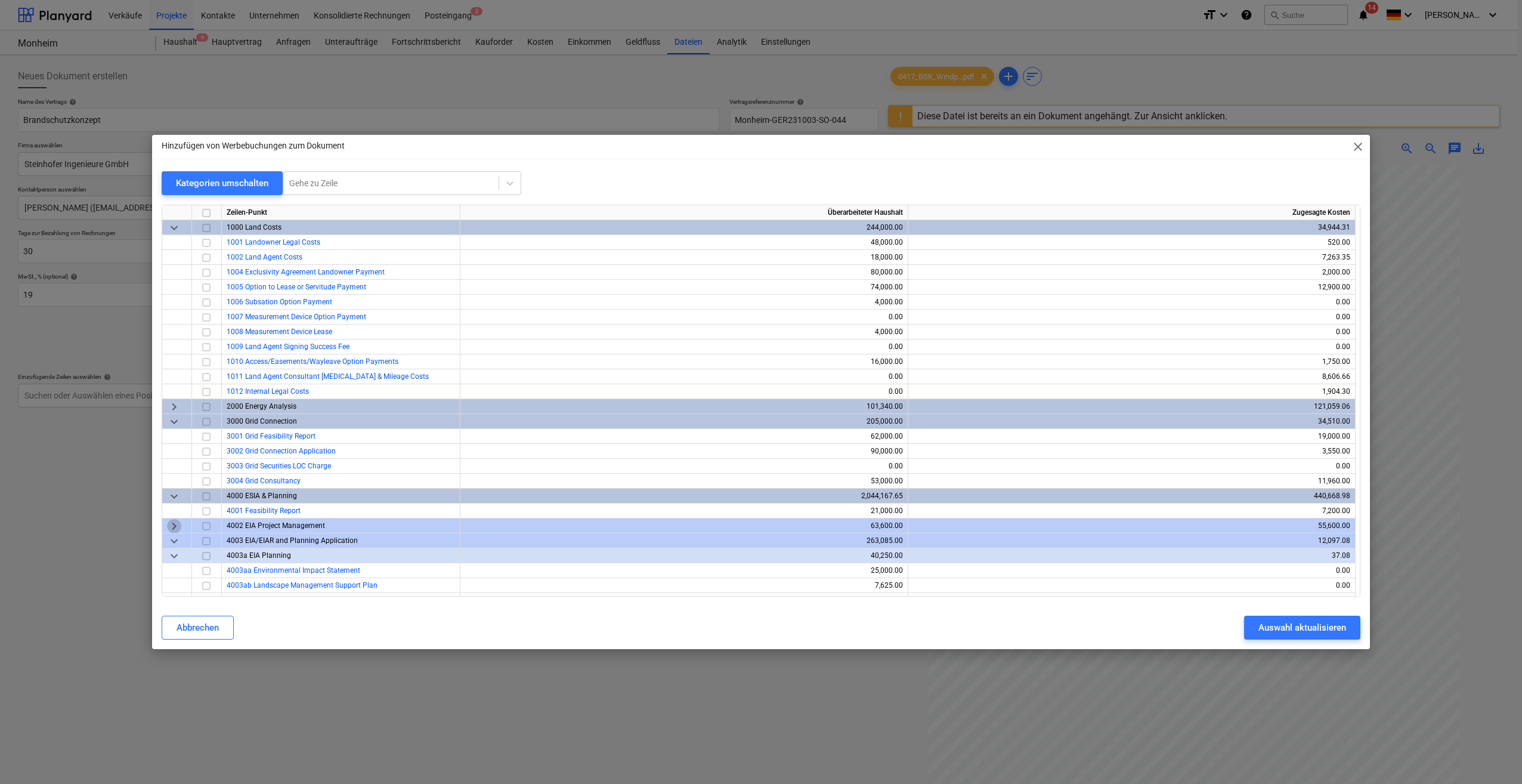
click at [175, 525] on span "keyboard_arrow_right" at bounding box center [174, 526] width 14 height 14
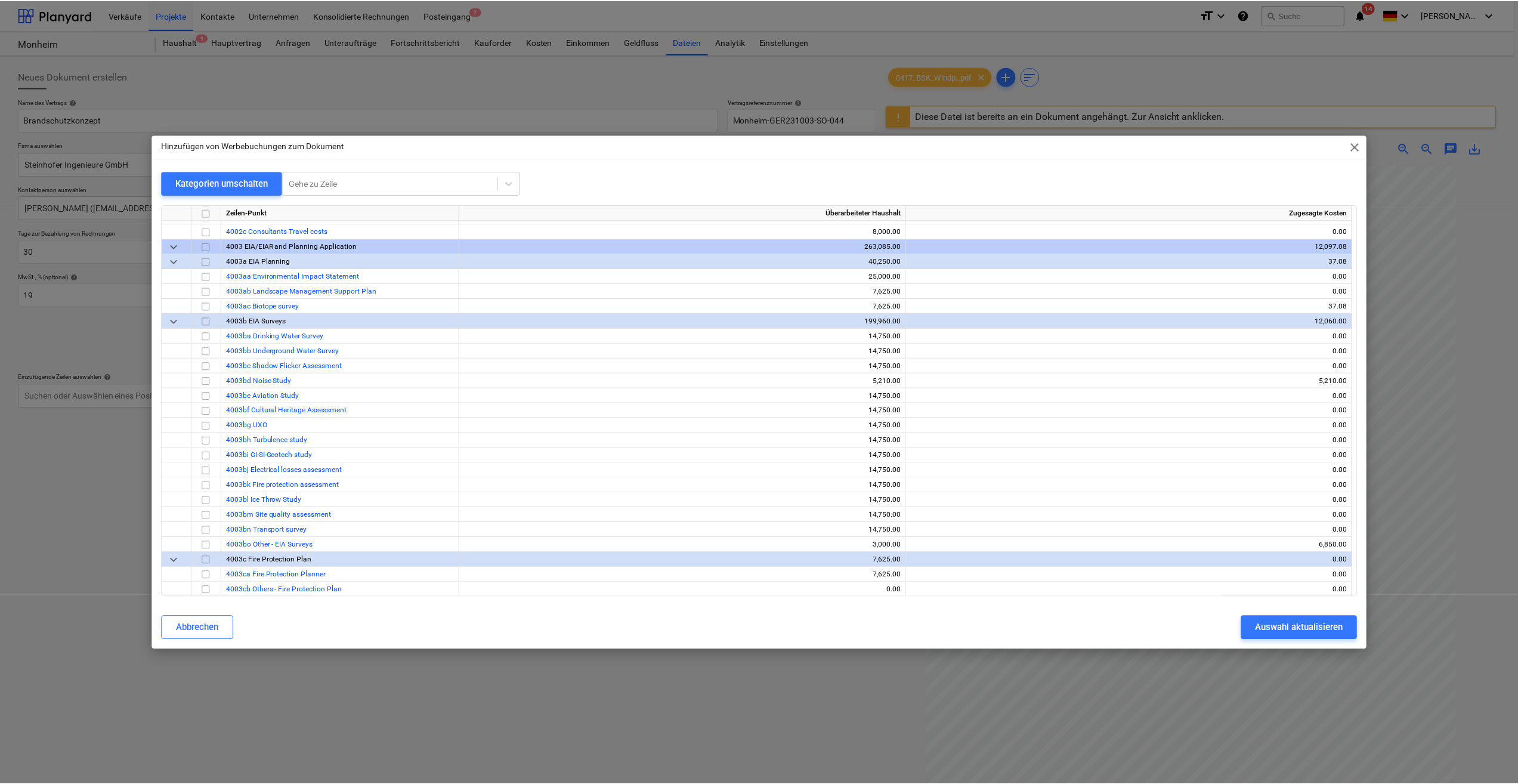
scroll to position [358, 0]
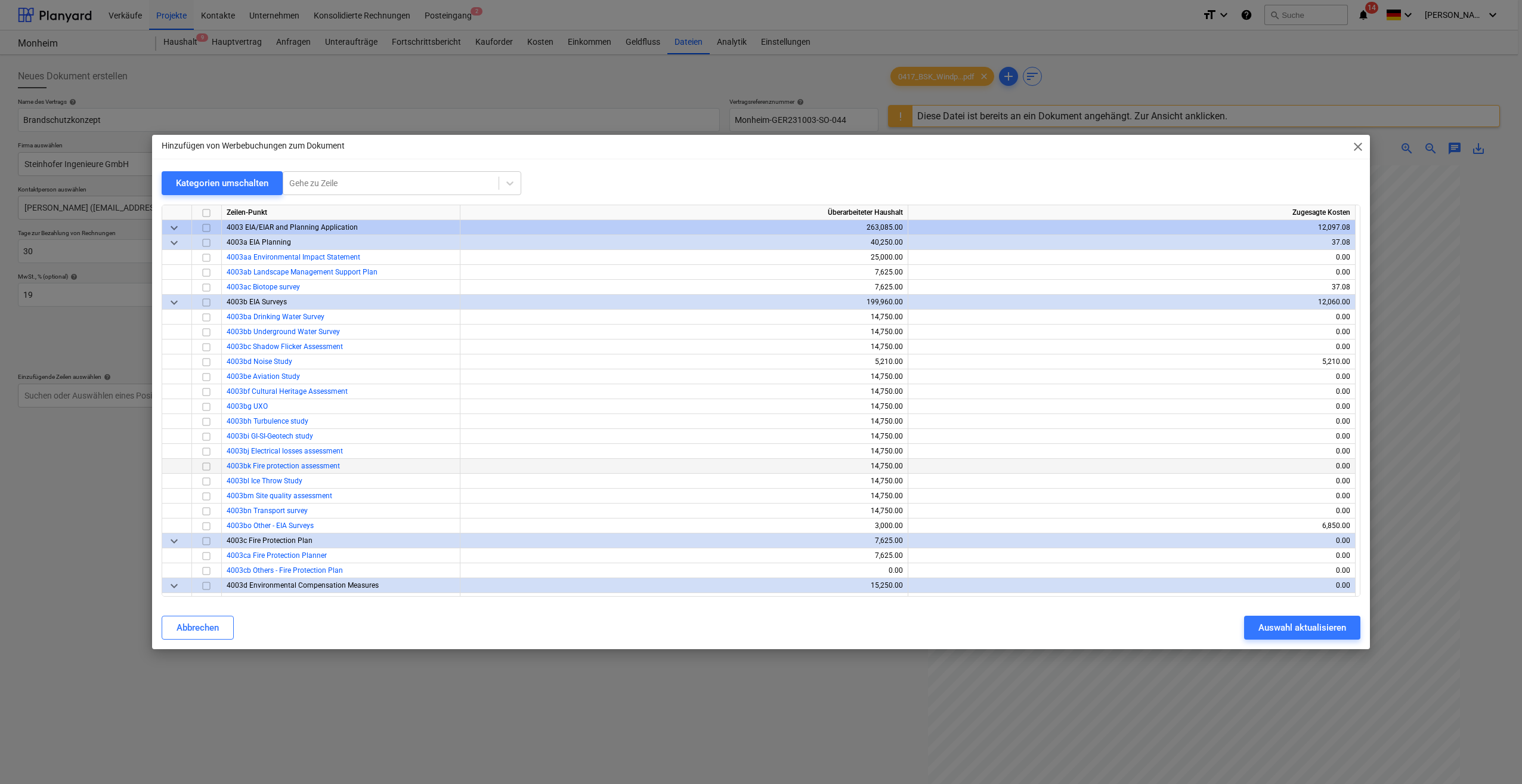
click at [206, 466] on input "checkbox" at bounding box center [206, 466] width 14 height 14
click at [1285, 629] on div "Auswahl aktualisieren" at bounding box center [1302, 628] width 88 height 16
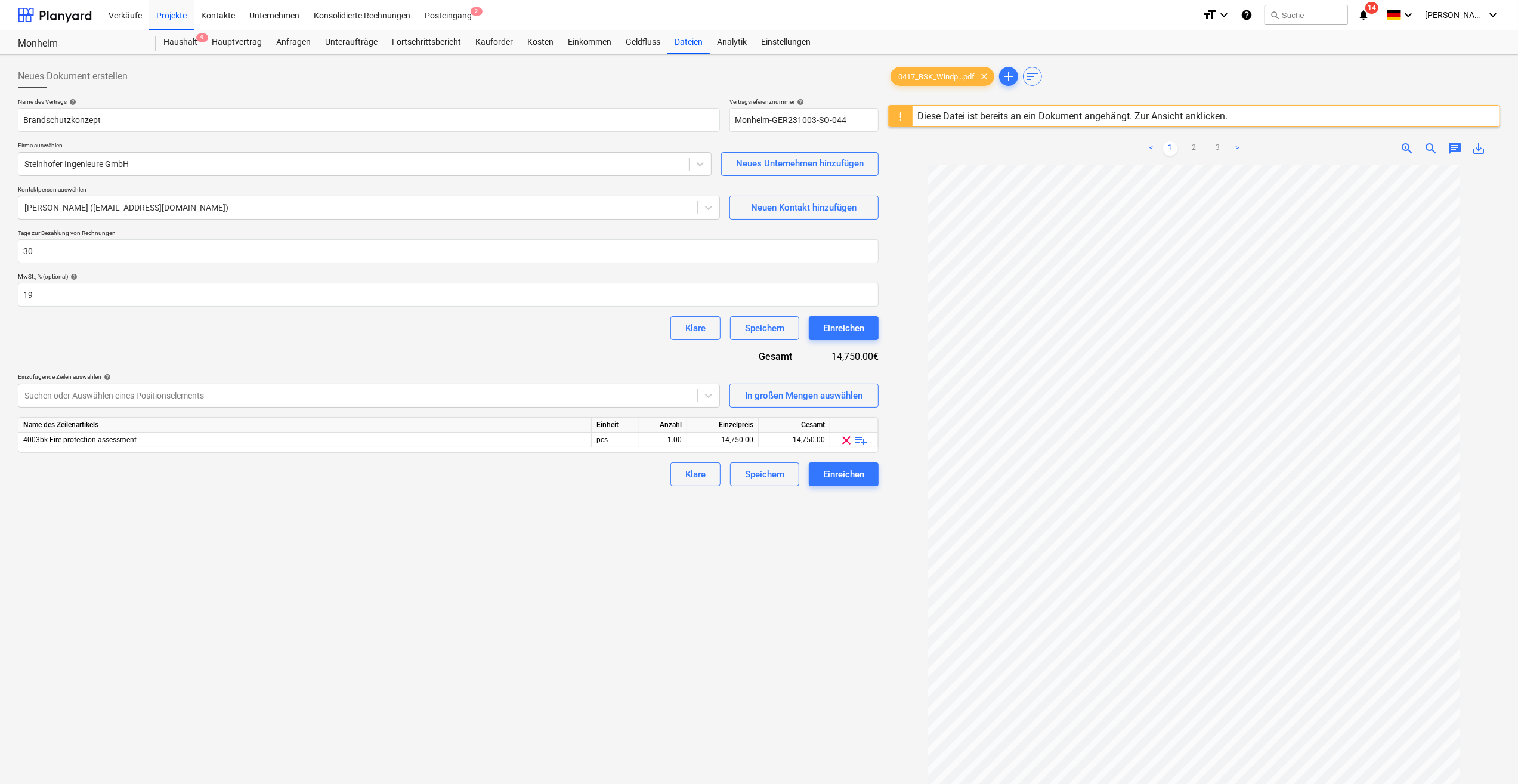
scroll to position [5, 0]
click at [1196, 145] on link "2" at bounding box center [1194, 149] width 14 height 14
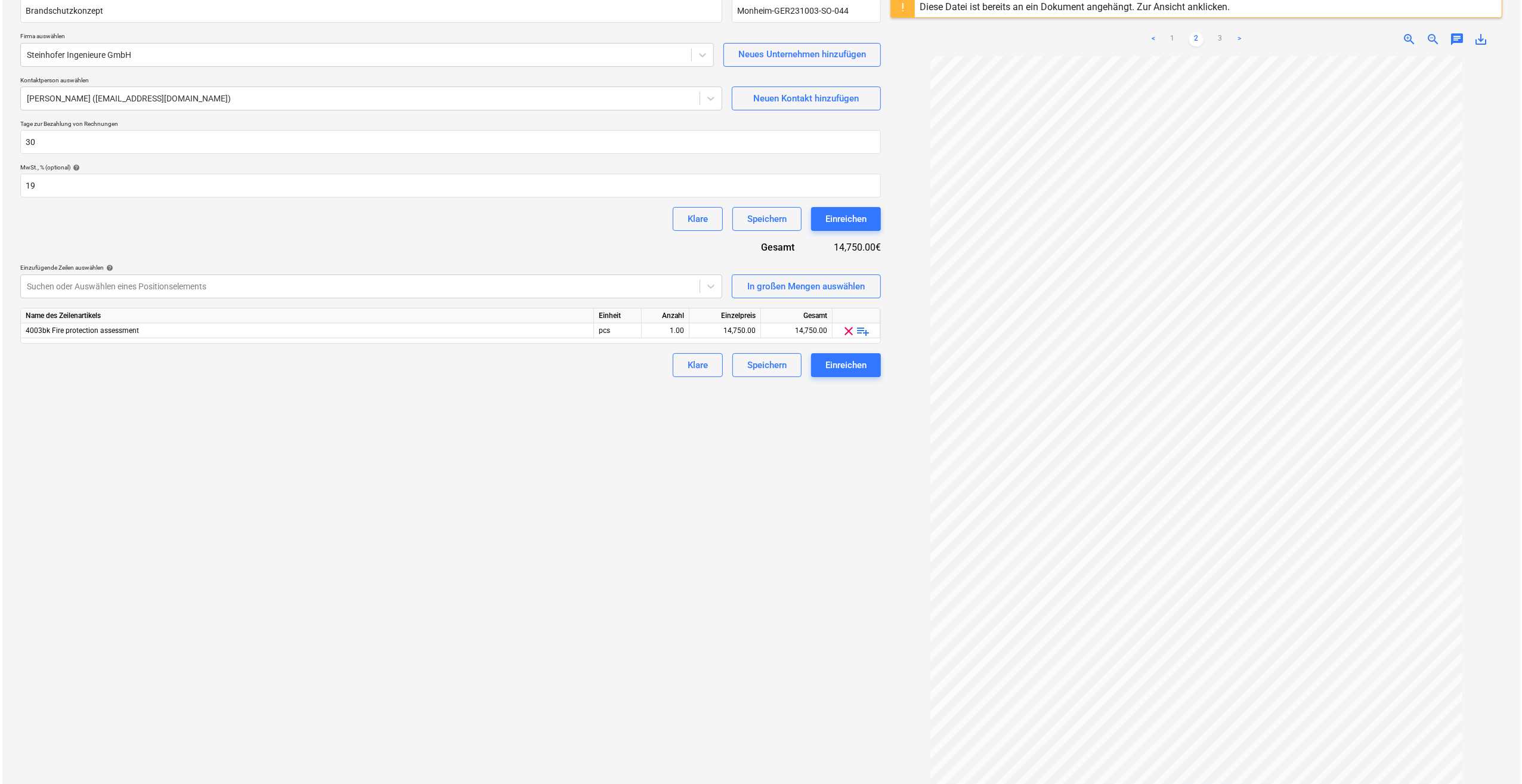
scroll to position [120, 0]
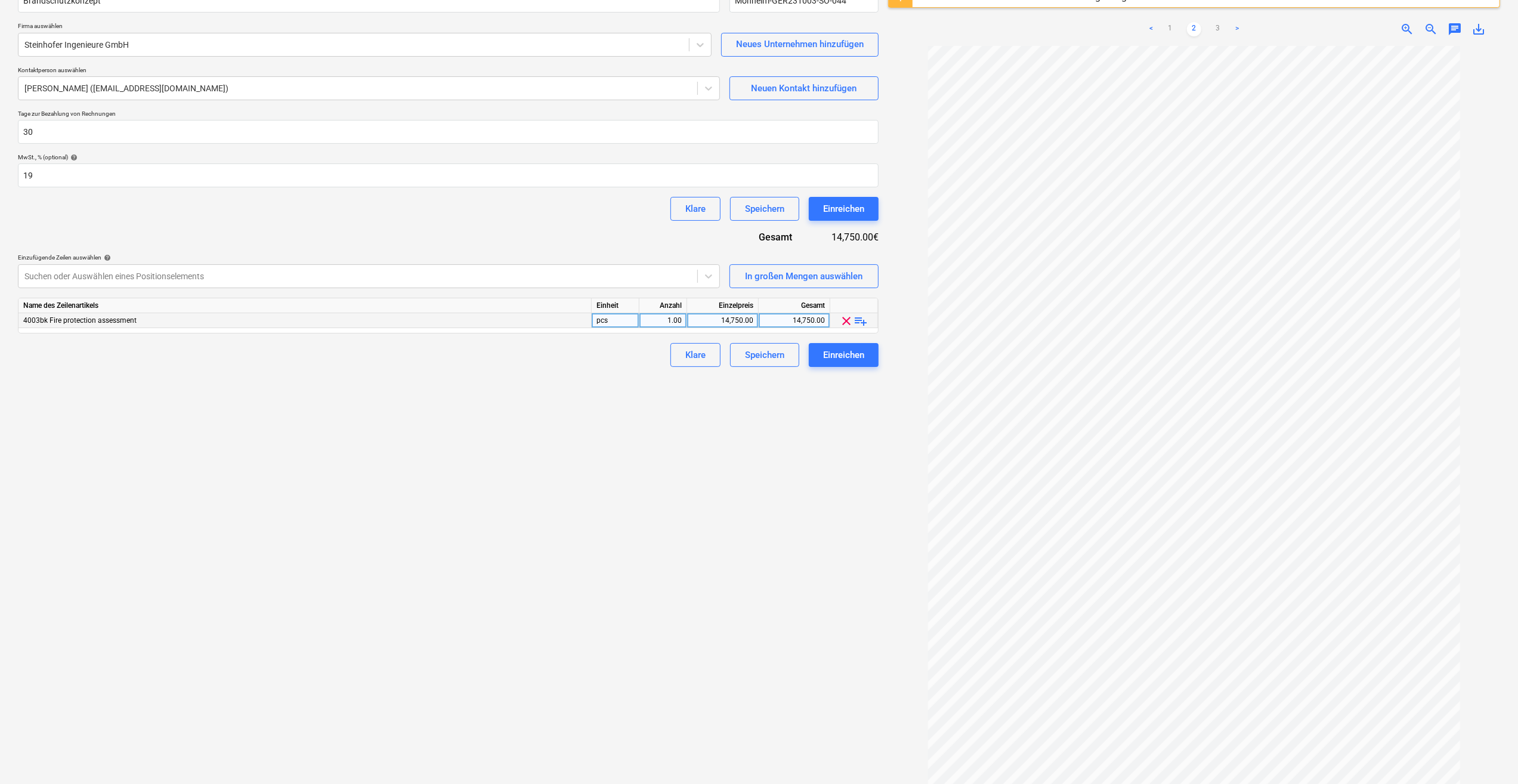
click at [718, 320] on div "14,750.00" at bounding box center [722, 320] width 62 height 15
type input "5400"
click at [865, 316] on span "playlist_add" at bounding box center [861, 320] width 14 height 14
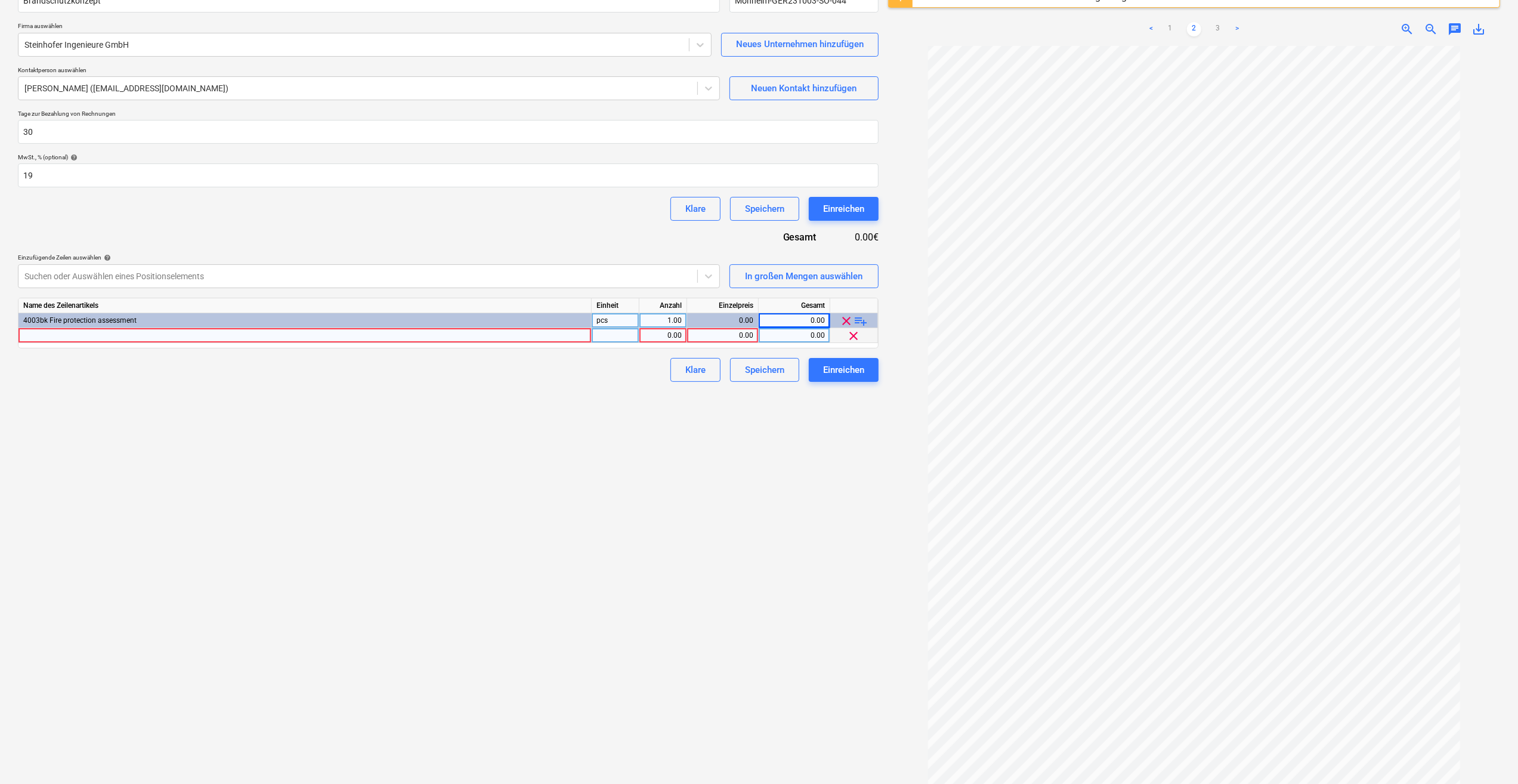
click at [63, 335] on div at bounding box center [305, 335] width 573 height 15
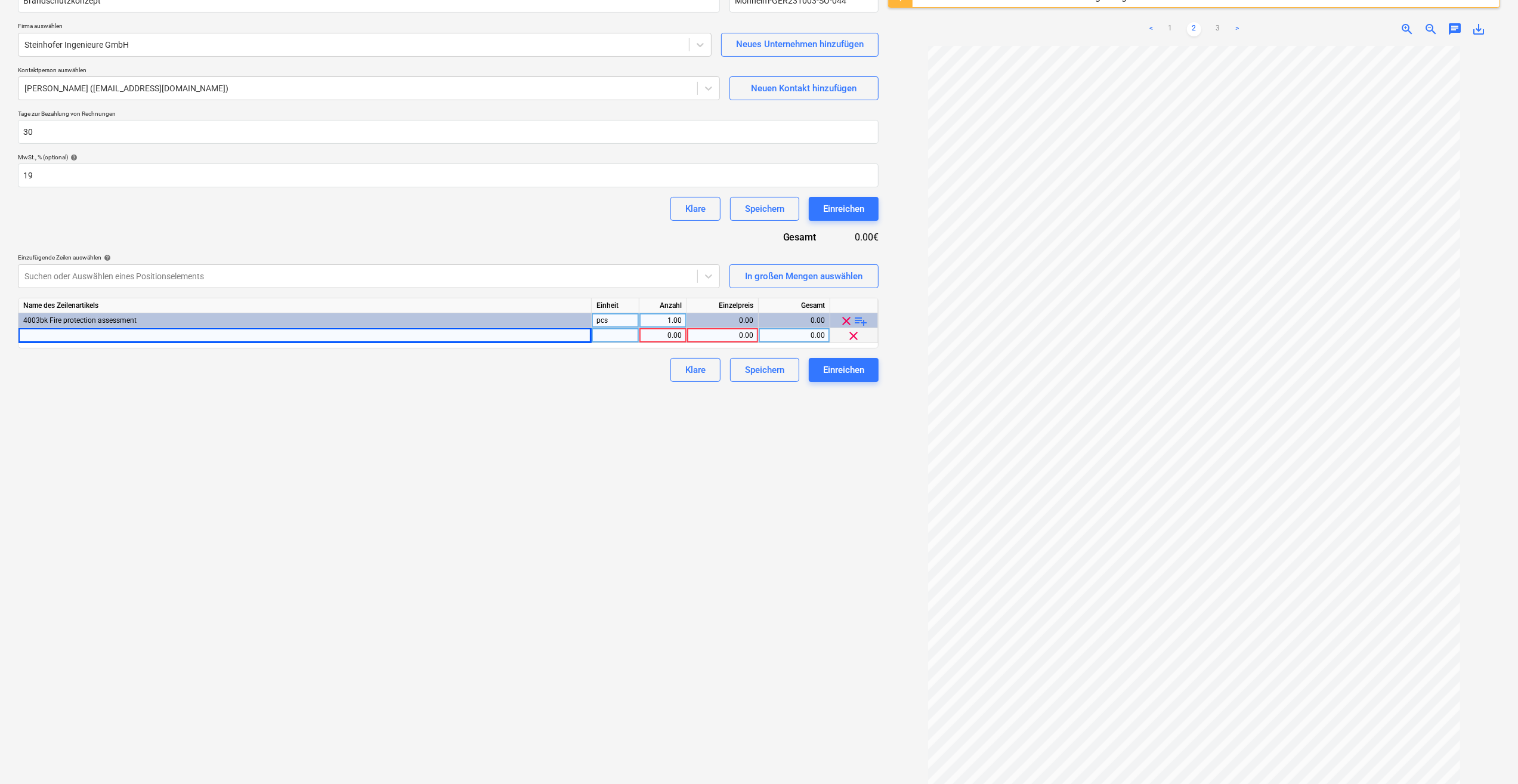
click at [143, 317] on div "4003bk Fire protection assessment" at bounding box center [305, 320] width 573 height 15
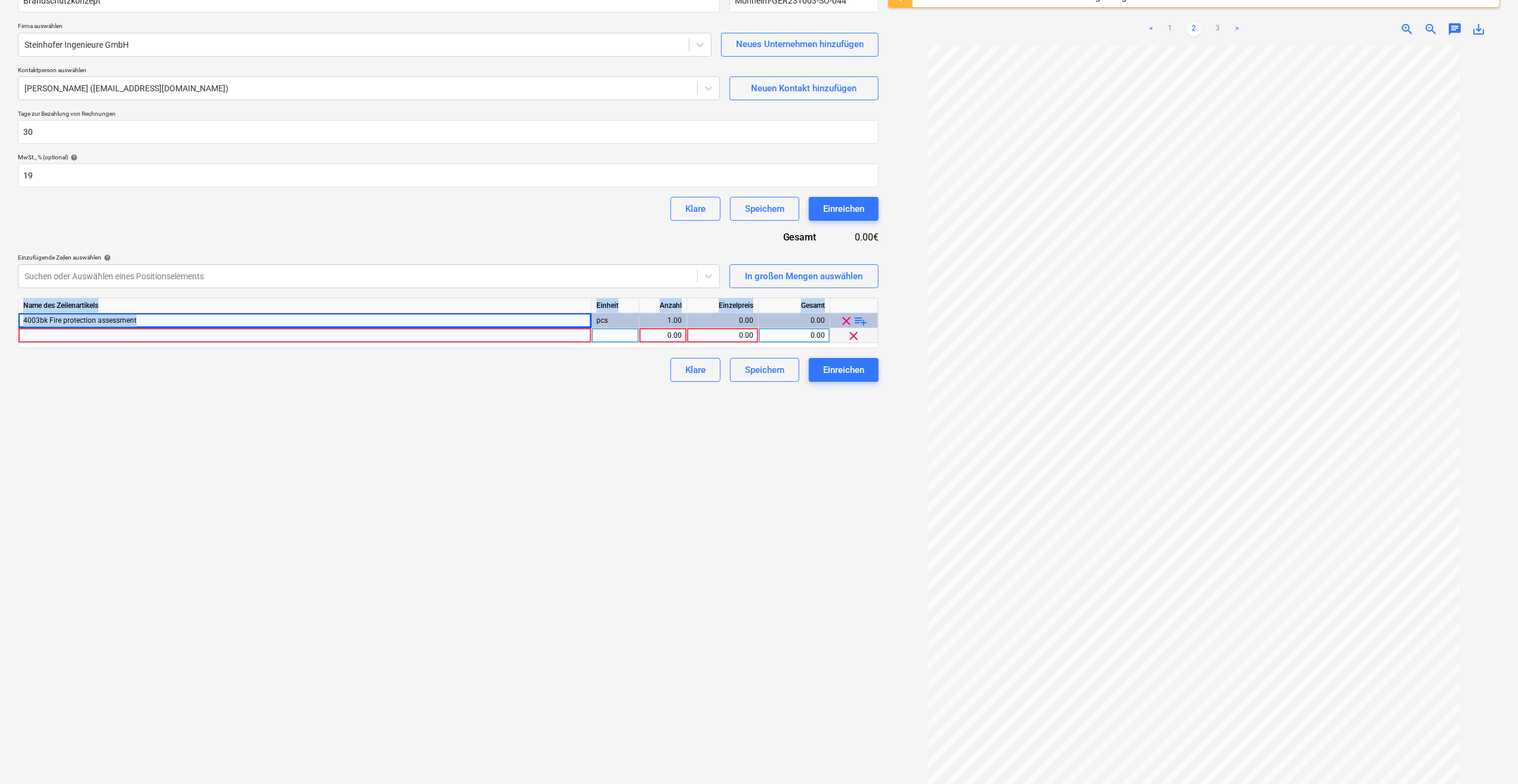
drag, startPoint x: 140, startPoint y: 319, endPoint x: 7, endPoint y: 317, distance: 133.0
click at [7, 317] on div "Neues Dokument erstellen Name des Vertrags help Brandschutzkonzept Vertragsrefe…" at bounding box center [759, 371] width 1518 height 870
copy div "Name des Zeilenartikels Einheit Anzahl Einzelpreis Gesamt 4003bk Fire protectio…"
click at [47, 333] on div at bounding box center [305, 335] width 573 height 15
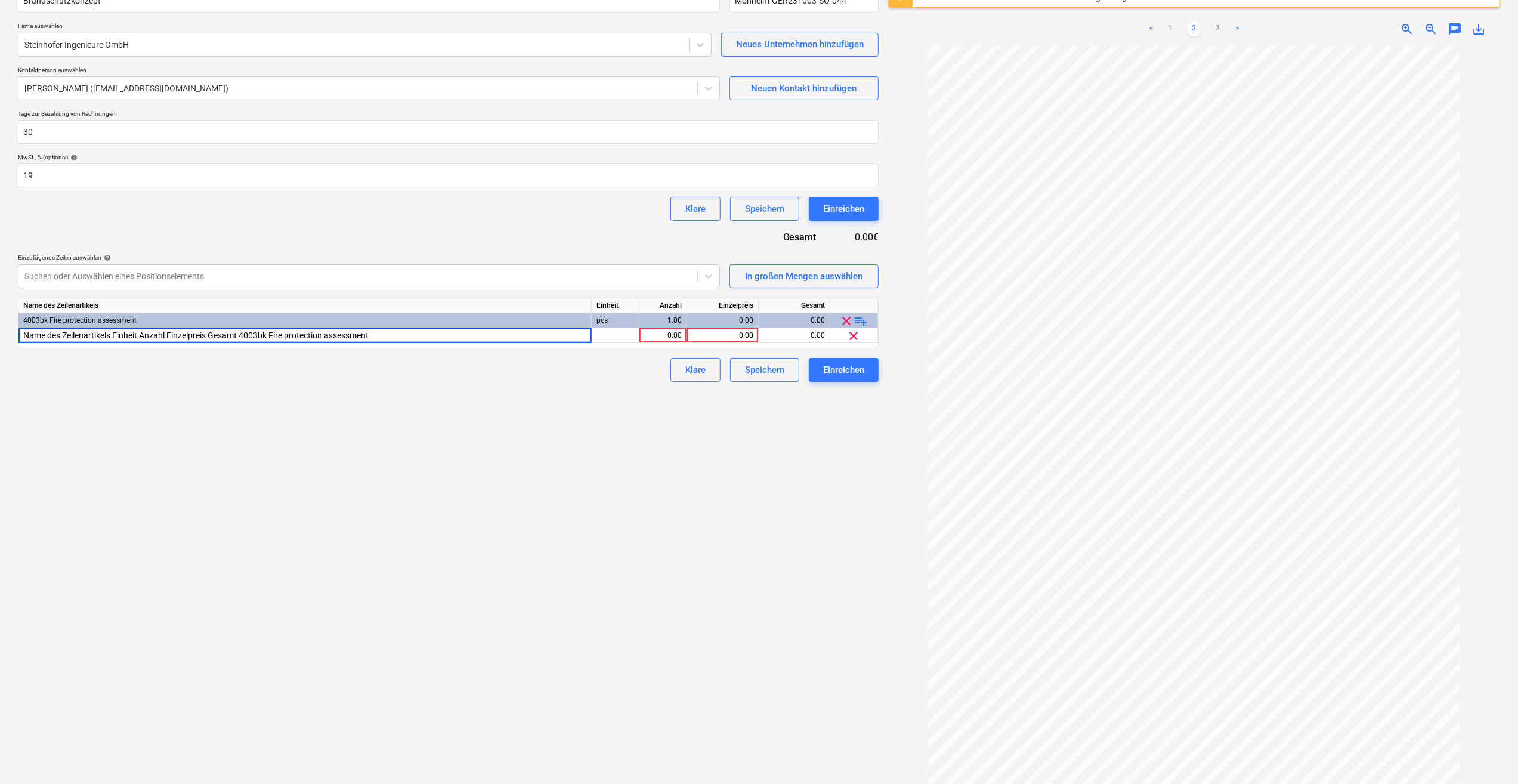
drag, startPoint x: 254, startPoint y: 335, endPoint x: -2, endPoint y: 335, distance: 256.0
click at [0, 335] on html "Verkäufe Projekte Kontakte Unternehmen Konsolidierte Rechnungen Posteingang 2 f…" at bounding box center [759, 272] width 1518 height 784
type input "Fire protection assessment weitere Planung"
click at [617, 335] on div at bounding box center [615, 335] width 48 height 15
click at [708, 339] on div "0.00" at bounding box center [722, 335] width 62 height 15
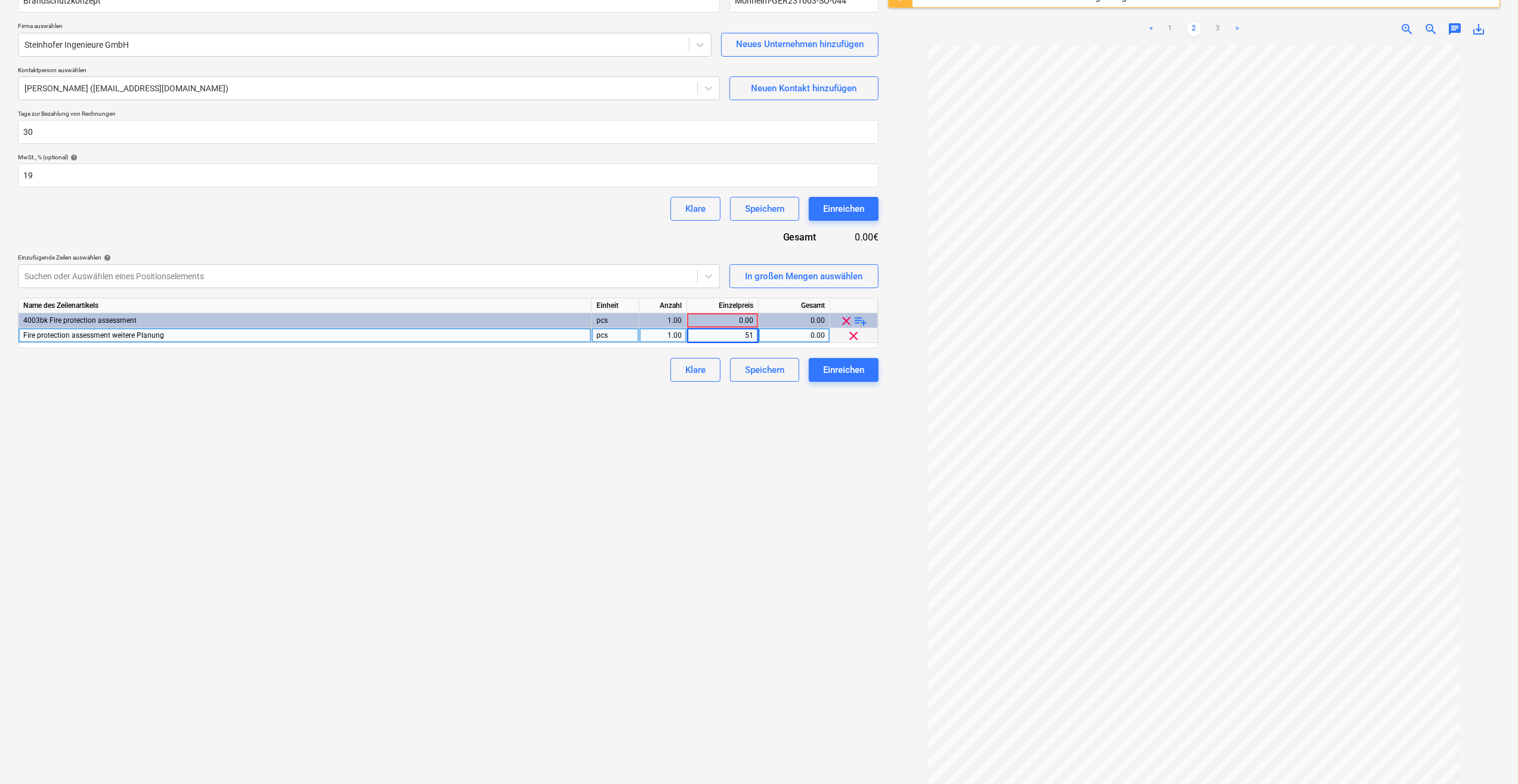
type input "510"
click at [646, 322] on div "1.00" at bounding box center [663, 320] width 38 height 15
click at [666, 321] on input "1" at bounding box center [663, 320] width 47 height 14
click at [168, 335] on div "Fire protection assessment weitere Planung" at bounding box center [305, 335] width 573 height 15
click at [125, 334] on input "Fire protection assessment weitere Planung" at bounding box center [305, 335] width 572 height 14
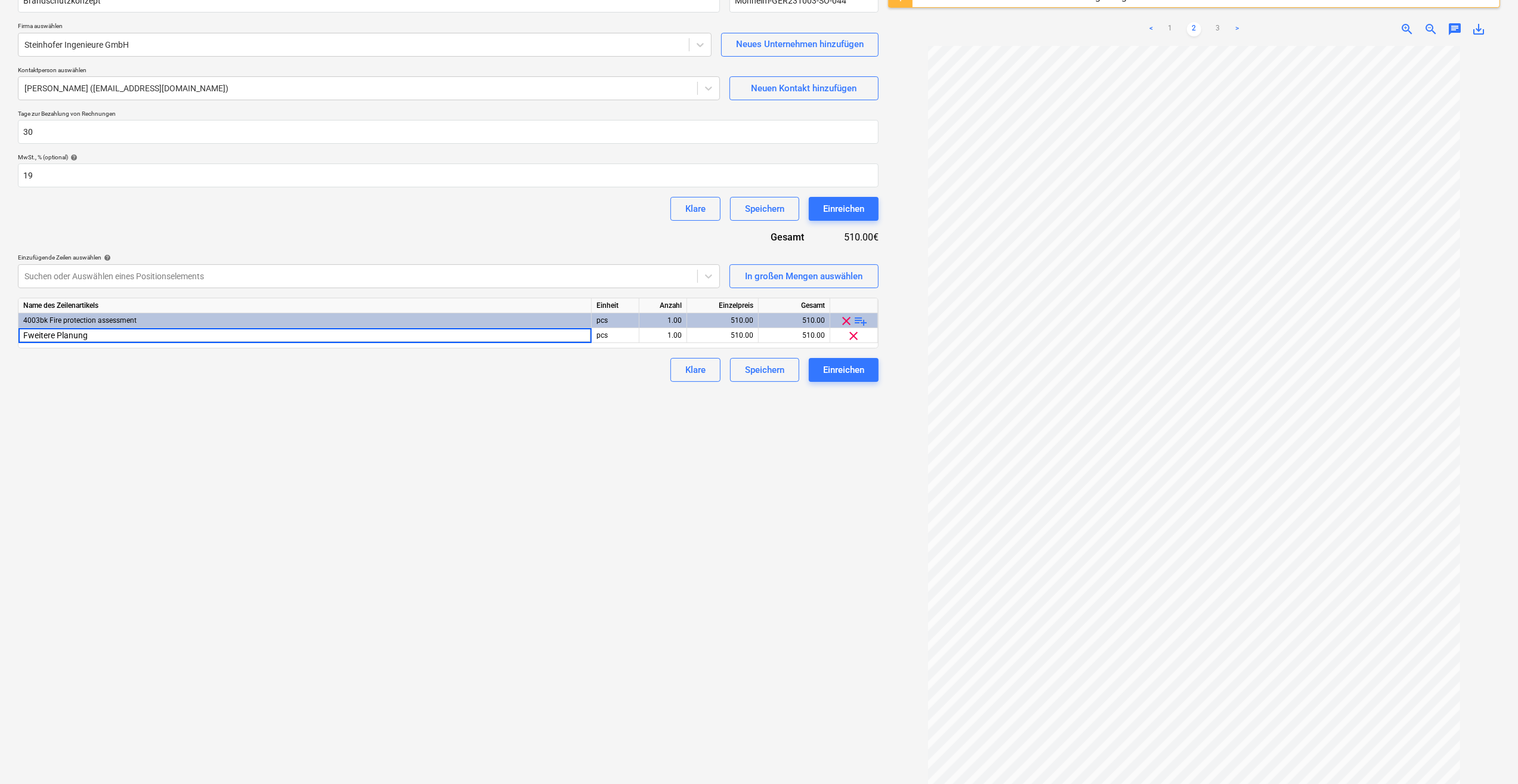
type input "weitere Planung"
click at [552, 349] on div "Name des Vertrags help Brandschutzkonzept Vertragsreferenznummer help Monheim-G…" at bounding box center [448, 181] width 861 height 403
click at [661, 334] on div "1.00" at bounding box center [663, 335] width 38 height 15
click at [725, 315] on div "510.00" at bounding box center [722, 320] width 62 height 15
drag, startPoint x: 731, startPoint y: 317, endPoint x: 745, endPoint y: 317, distance: 14.0
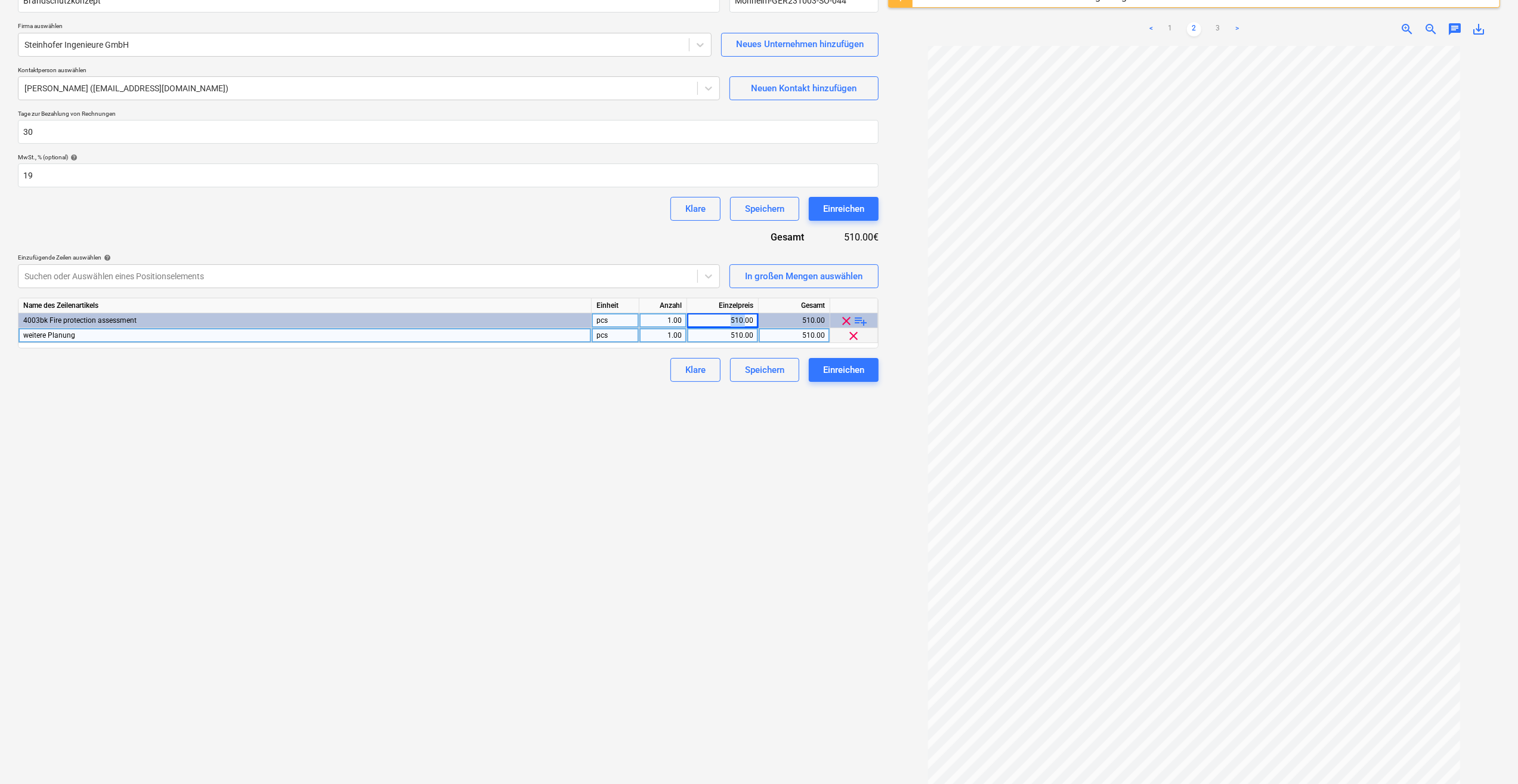
click at [745, 317] on div "510.00" at bounding box center [722, 320] width 62 height 15
drag, startPoint x: 745, startPoint y: 317, endPoint x: 710, endPoint y: 320, distance: 35.1
click at [709, 320] on div "510.00" at bounding box center [722, 320] width 62 height 15
click at [729, 321] on div "510.00" at bounding box center [722, 320] width 62 height 15
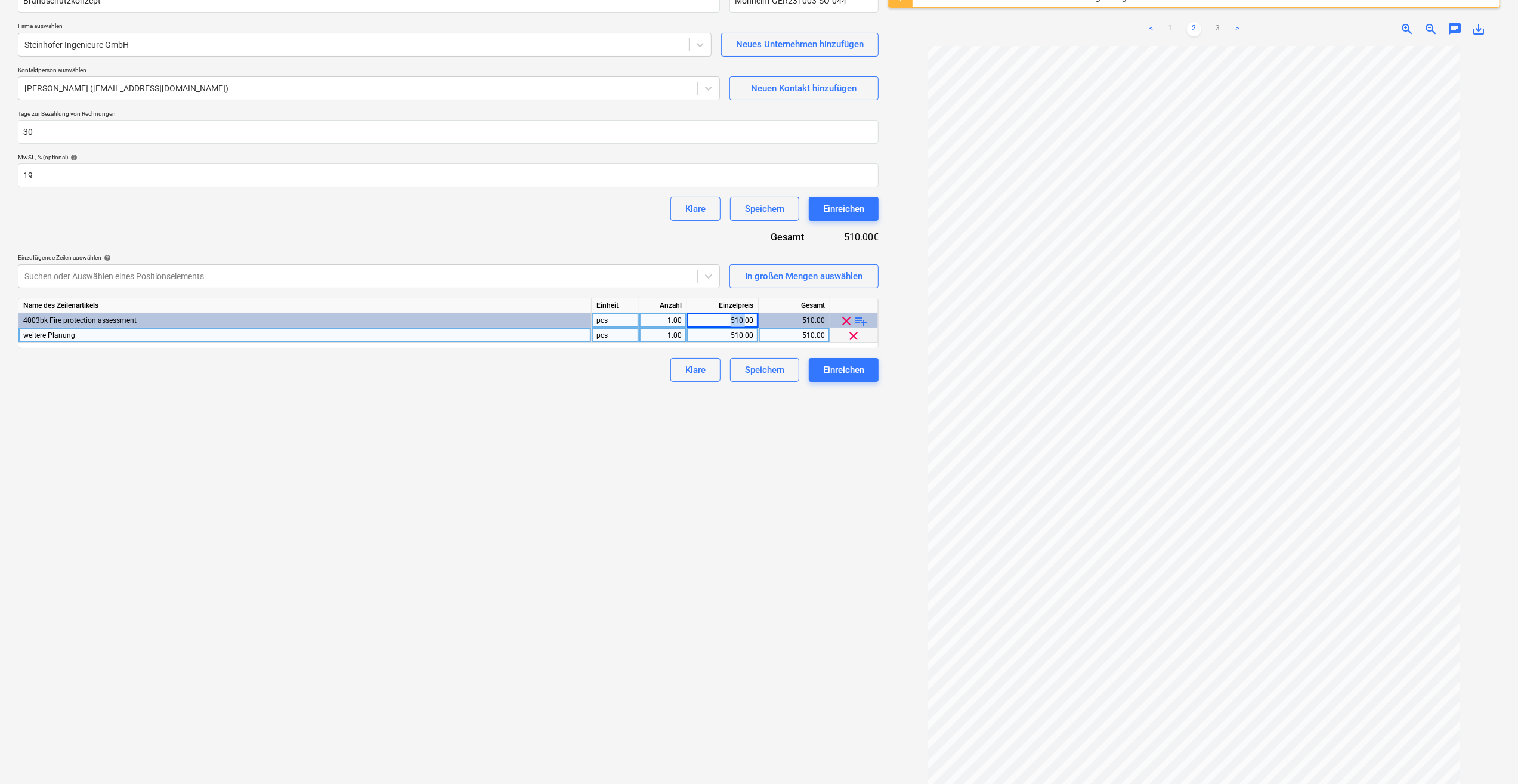
drag, startPoint x: 729, startPoint y: 321, endPoint x: 739, endPoint y: 320, distance: 10.0
click at [739, 320] on div "510.00" at bounding box center [722, 320] width 62 height 15
click at [660, 318] on div "1.00" at bounding box center [663, 320] width 38 height 15
click at [704, 318] on div "510.00" at bounding box center [722, 320] width 62 height 15
drag, startPoint x: 729, startPoint y: 320, endPoint x: 759, endPoint y: 320, distance: 30.0
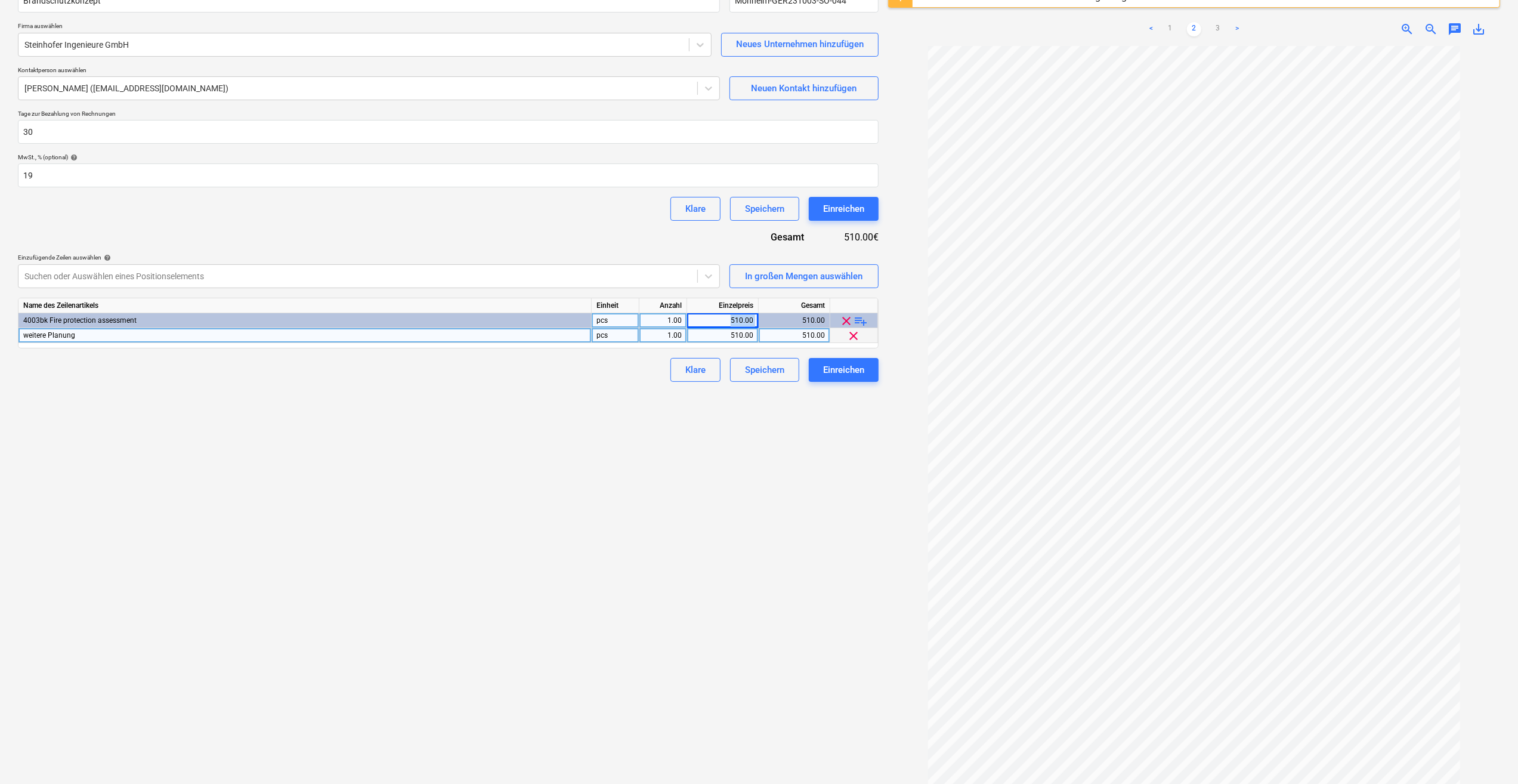
click at [0, 0] on div "4003bk Fire protection assessment pcs 1.00 510.00 510.00 clear playlist_add" at bounding box center [0, 0] width 0 height 0
click at [405, 391] on div "Neues Dokument erstellen Name des Vertrags help Brandschutzkonzept Vertragsrefe…" at bounding box center [448, 371] width 870 height 861
click at [848, 320] on span "clear" at bounding box center [847, 320] width 14 height 14
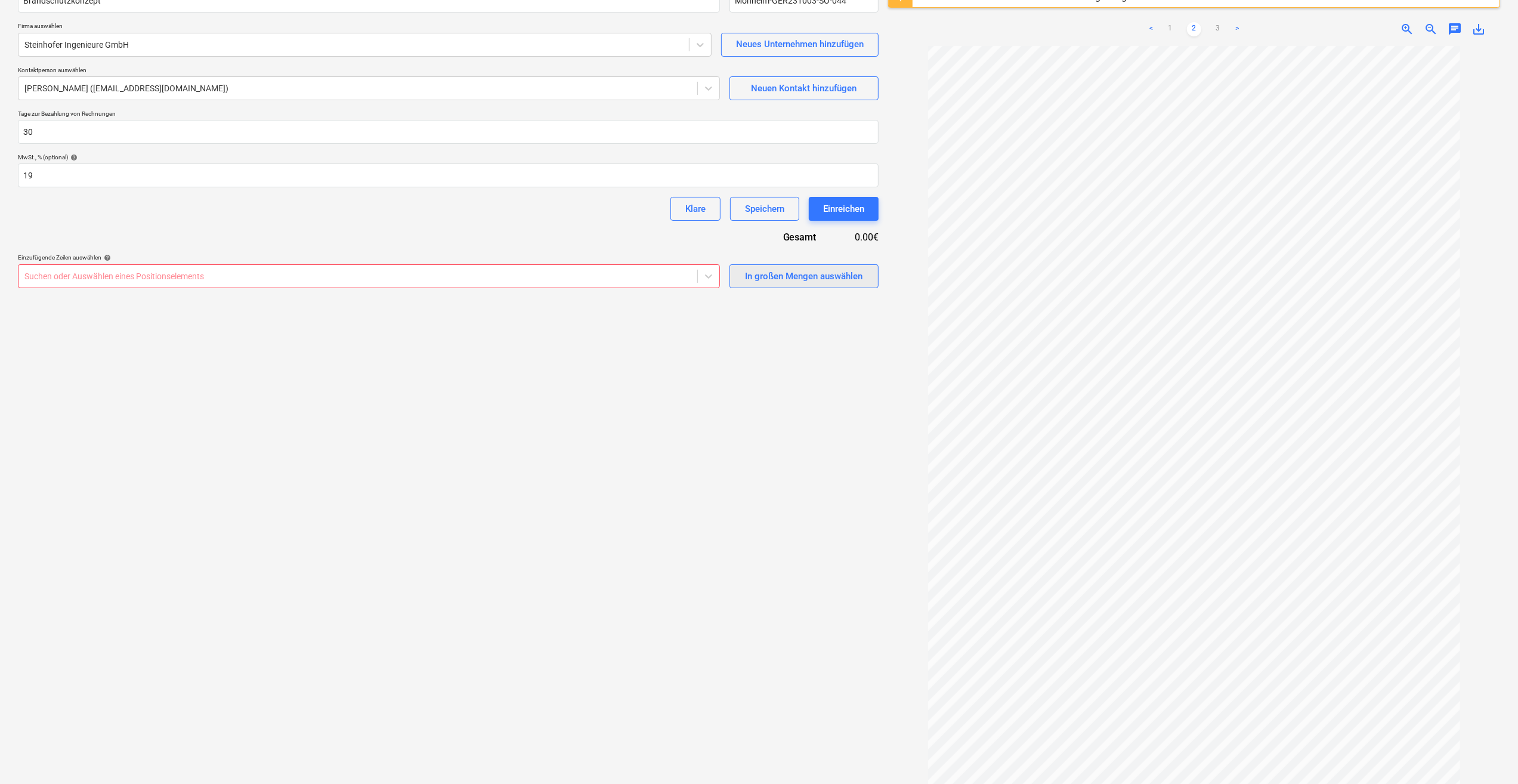
click at [818, 274] on div "In großen Mengen auswählen" at bounding box center [804, 276] width 117 height 16
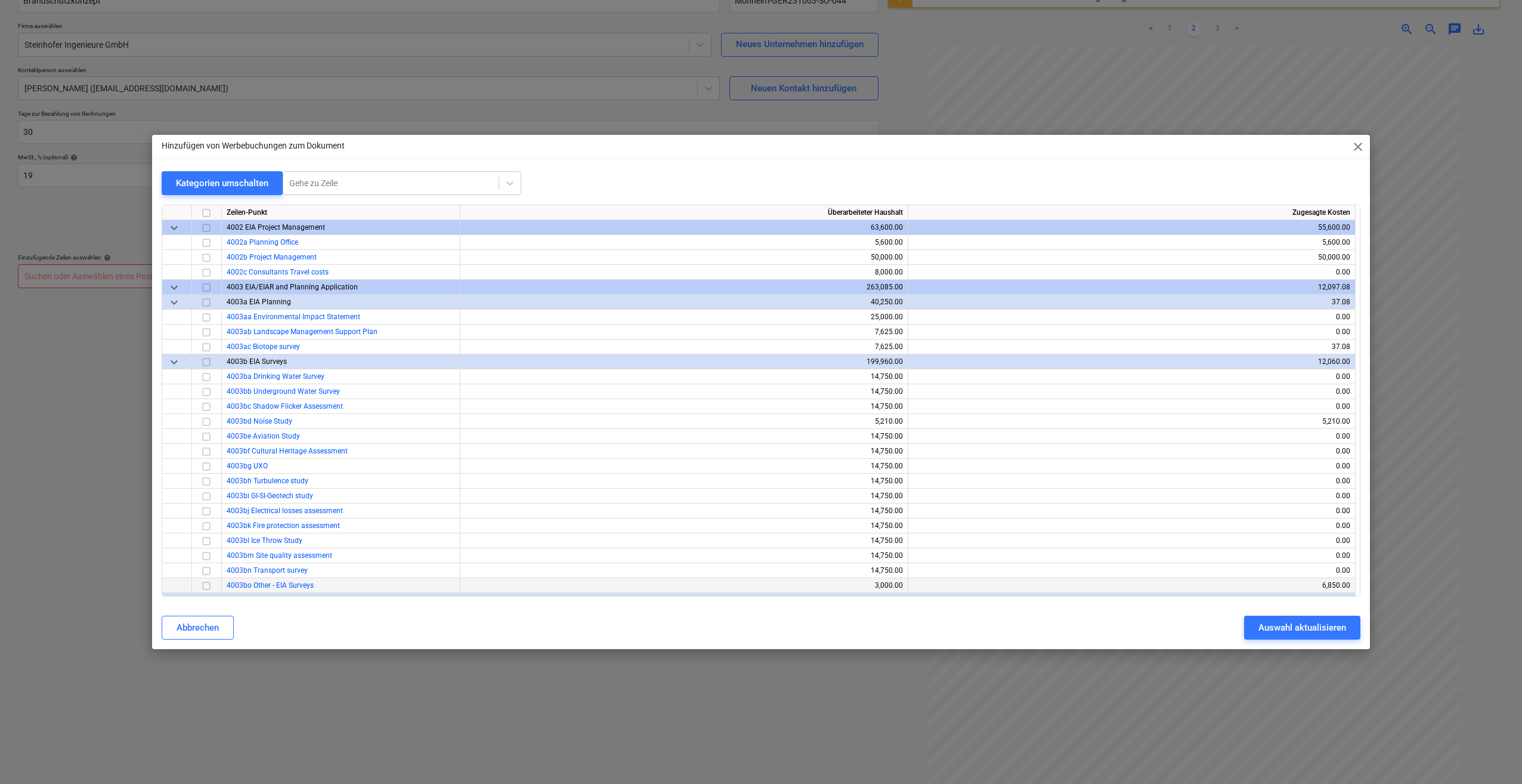
scroll to position [417, 0]
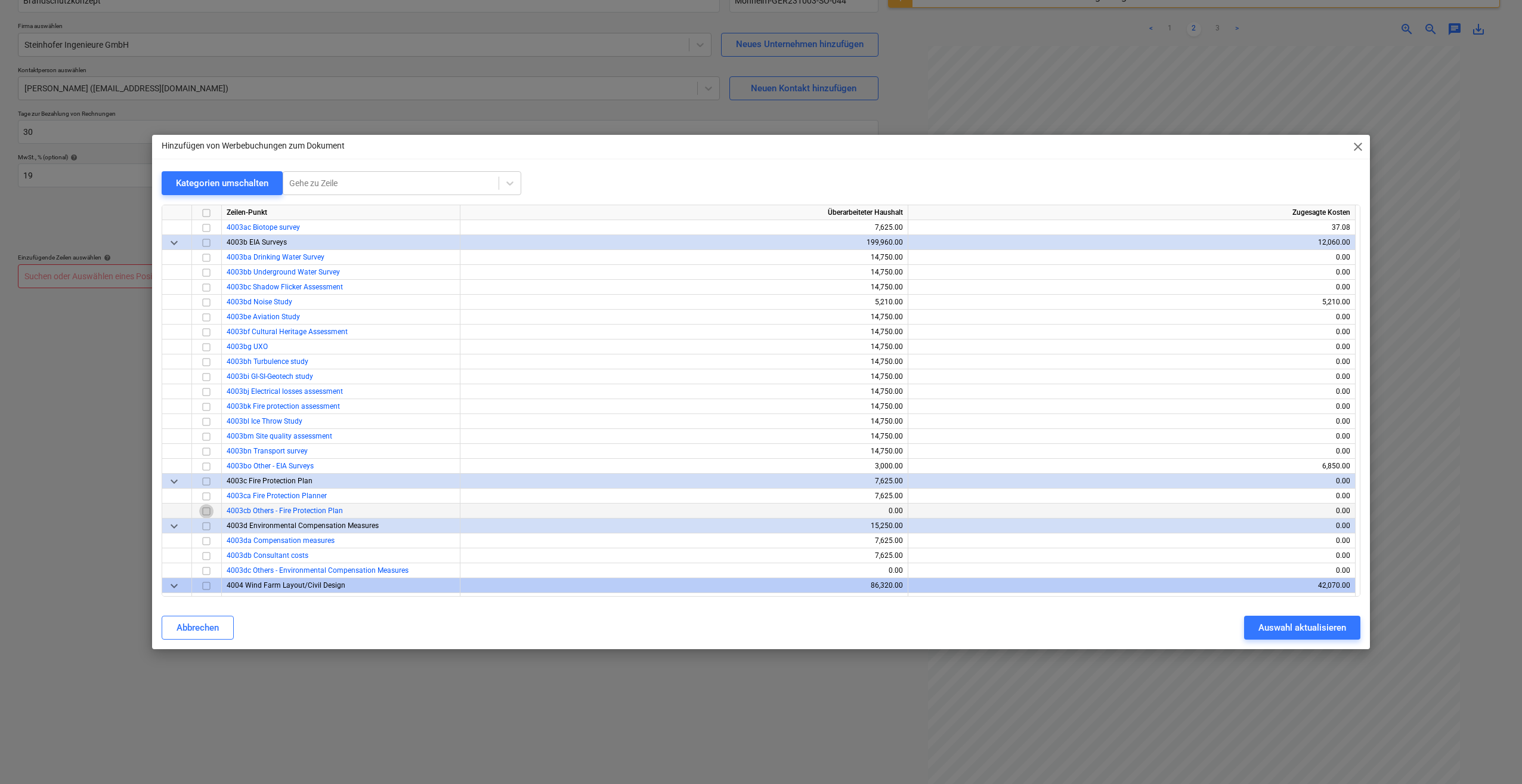
click at [208, 510] on input "checkbox" at bounding box center [206, 511] width 14 height 14
click at [1324, 628] on div "Auswahl aktualisieren" at bounding box center [1302, 628] width 88 height 16
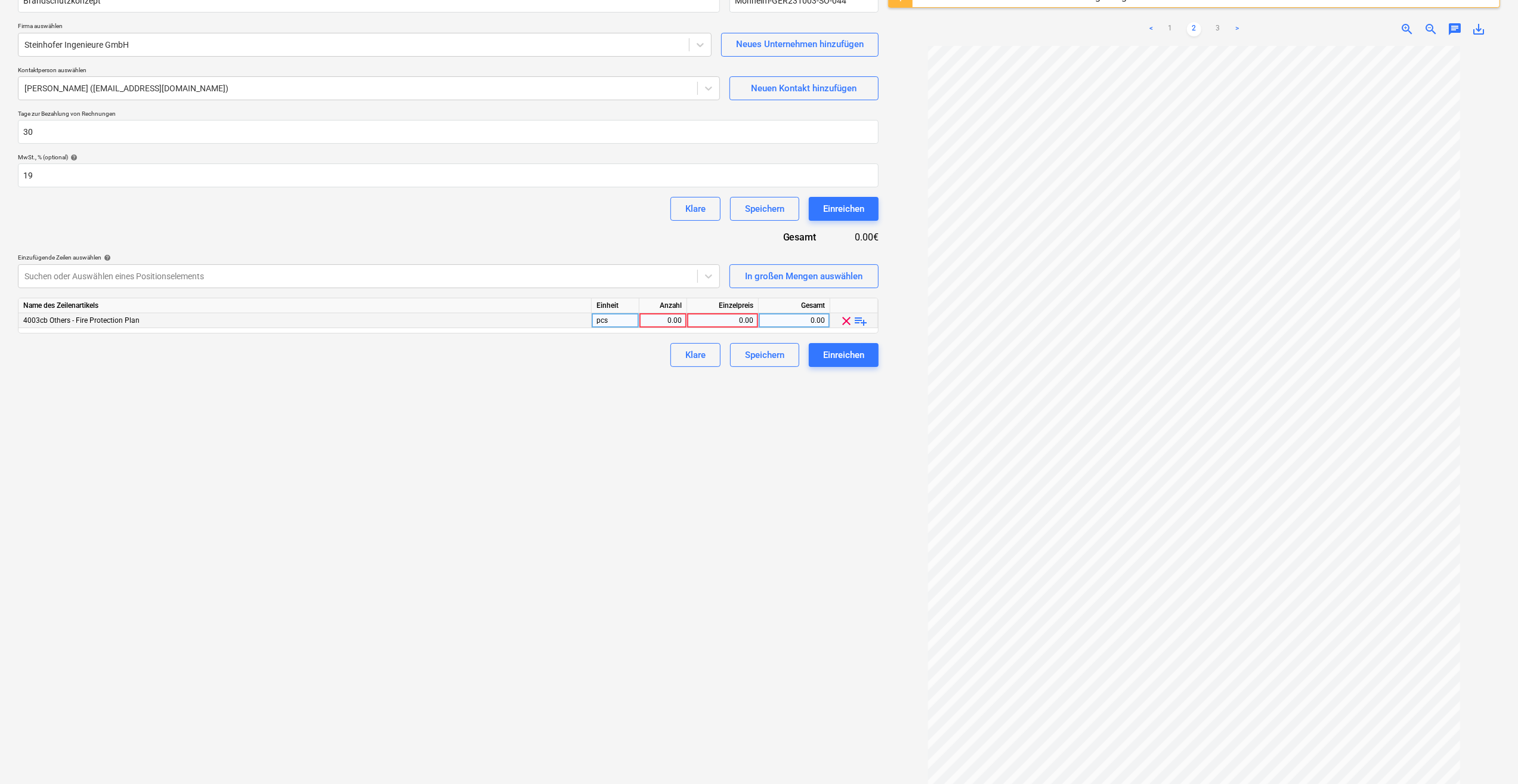
click at [605, 324] on div "pcs" at bounding box center [615, 320] width 48 height 15
click at [655, 319] on div "0.00" at bounding box center [663, 320] width 38 height 15
type input "1"
click at [708, 315] on div "0.00" at bounding box center [722, 320] width 62 height 15
type input "5400"
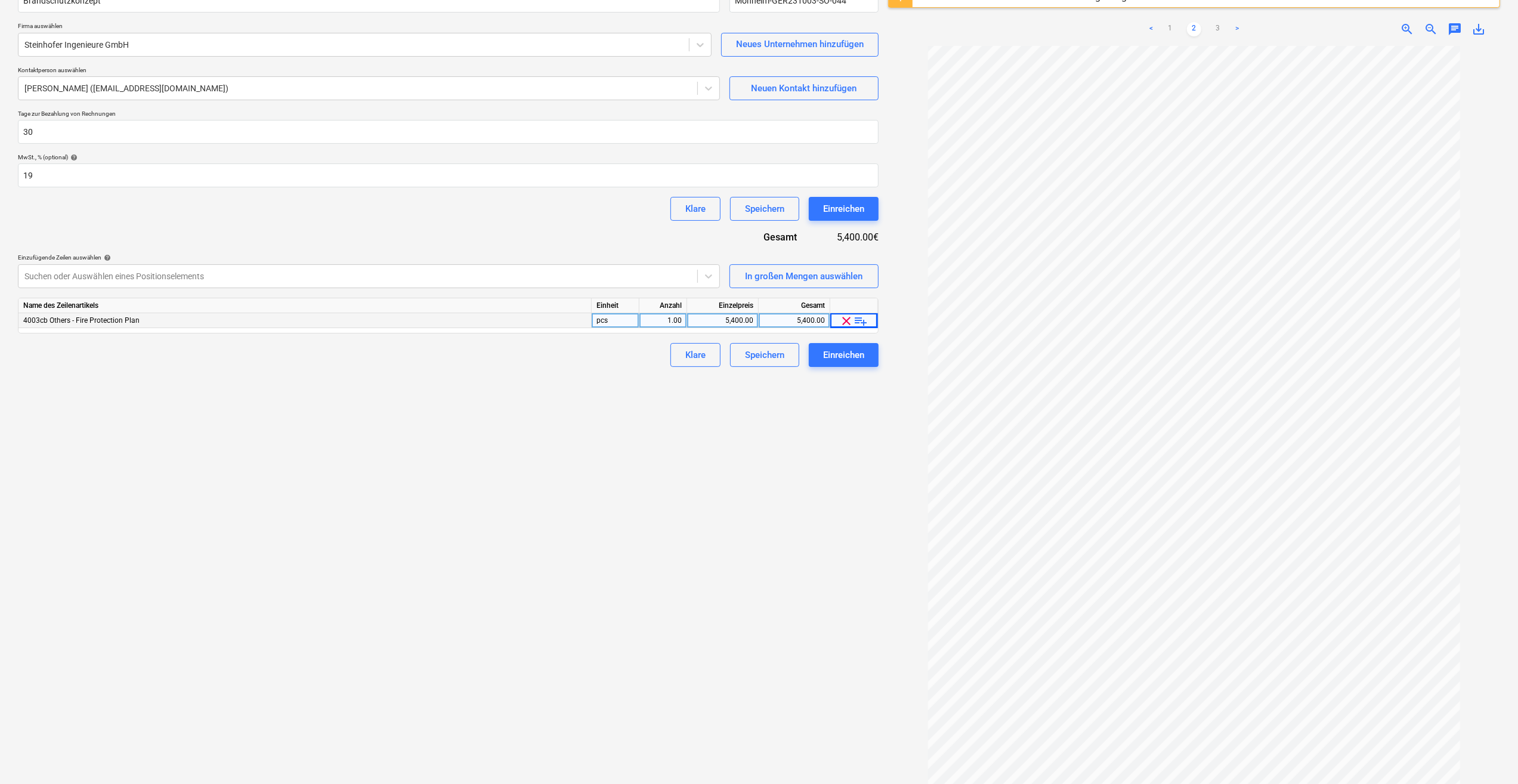
click at [866, 324] on span "playlist_add" at bounding box center [861, 320] width 14 height 14
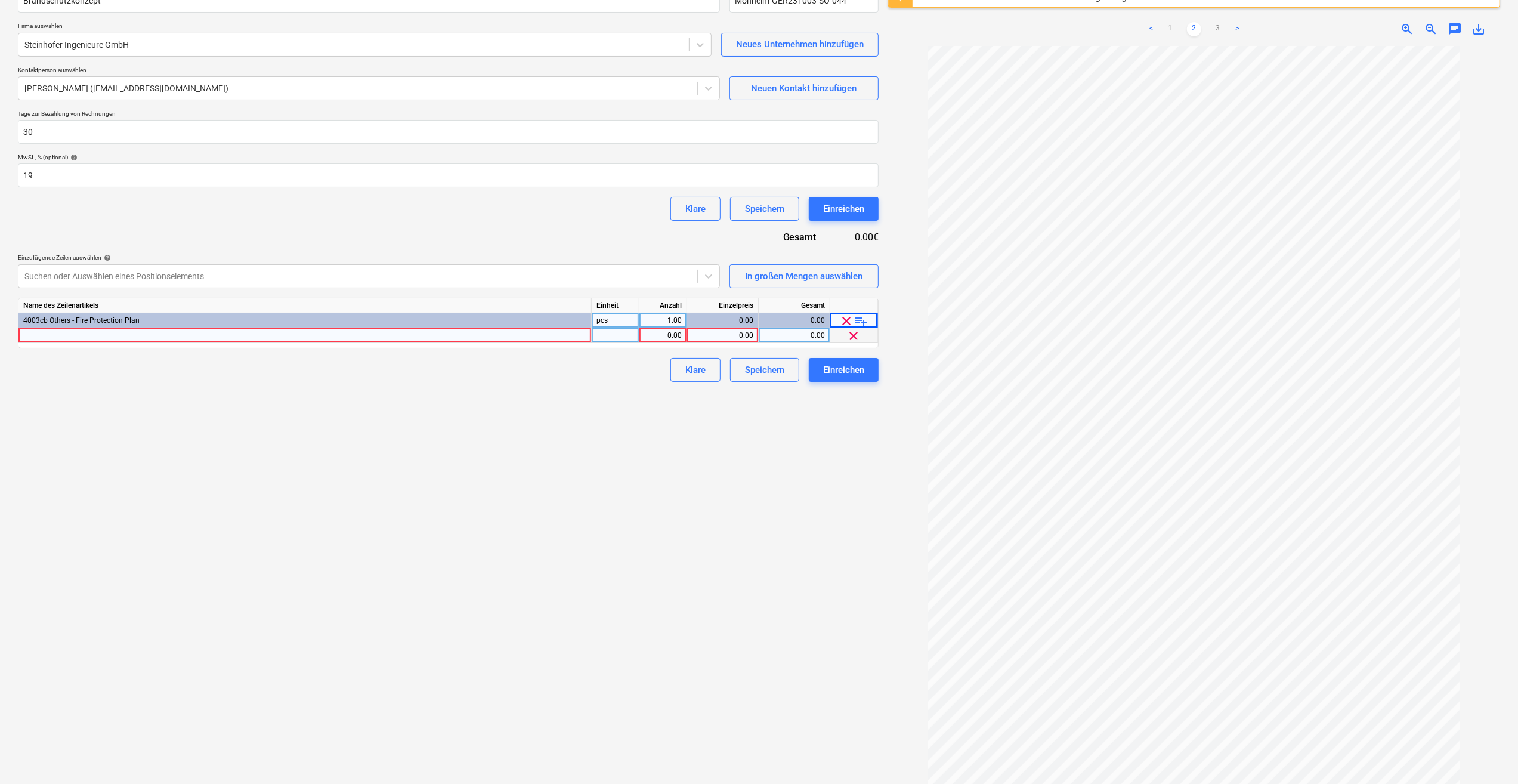
click at [786, 329] on div "0.00" at bounding box center [794, 335] width 62 height 15
click at [55, 333] on div at bounding box center [305, 335] width 573 height 15
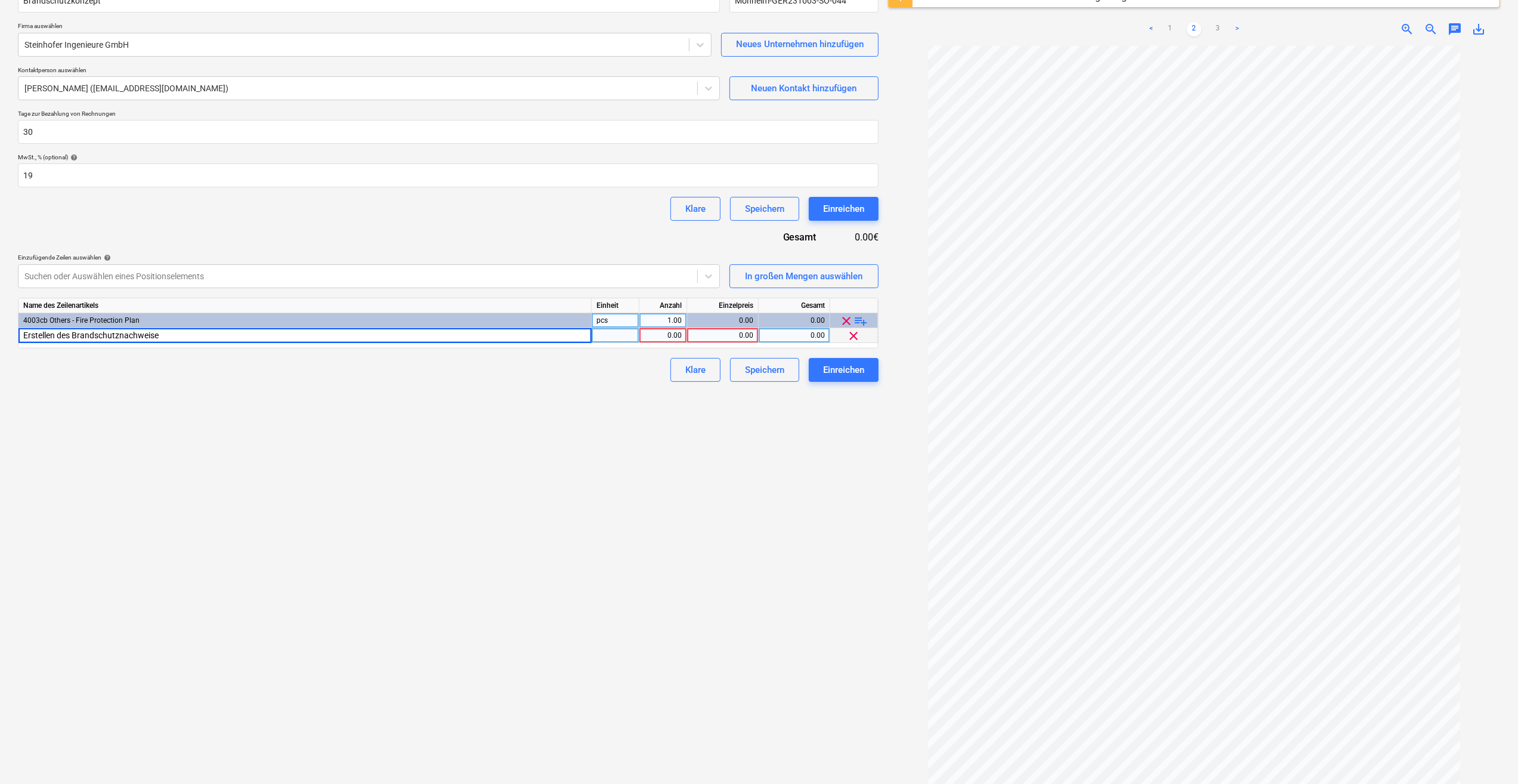
type input "Erstellen des Brandschutznachweises"
click at [609, 335] on div at bounding box center [615, 335] width 48 height 15
click at [662, 337] on div "1.00" at bounding box center [663, 335] width 38 height 15
click at [707, 337] on div "0.00" at bounding box center [722, 335] width 62 height 15
type input "5400"
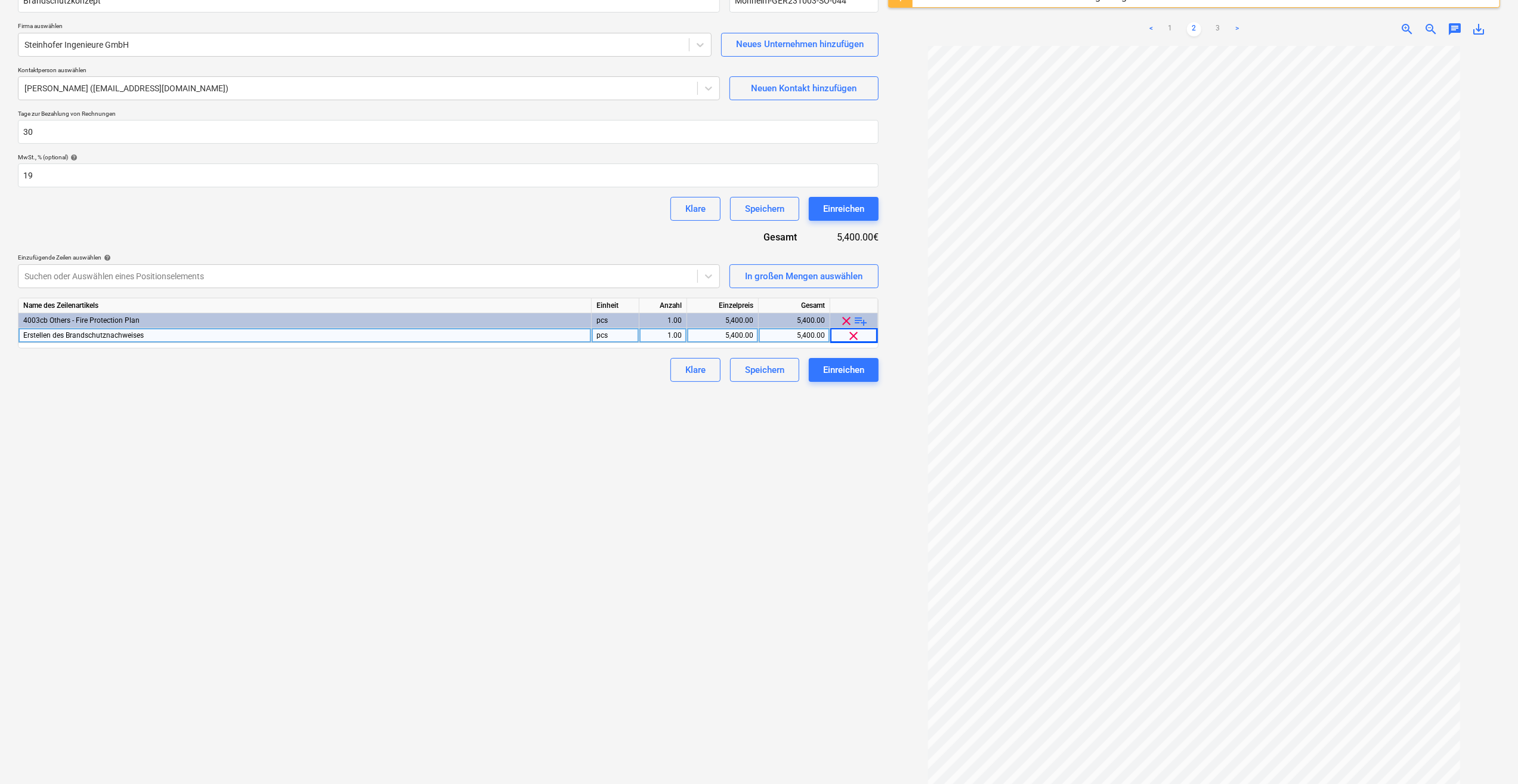
click at [862, 318] on span "playlist_add" at bounding box center [861, 320] width 14 height 14
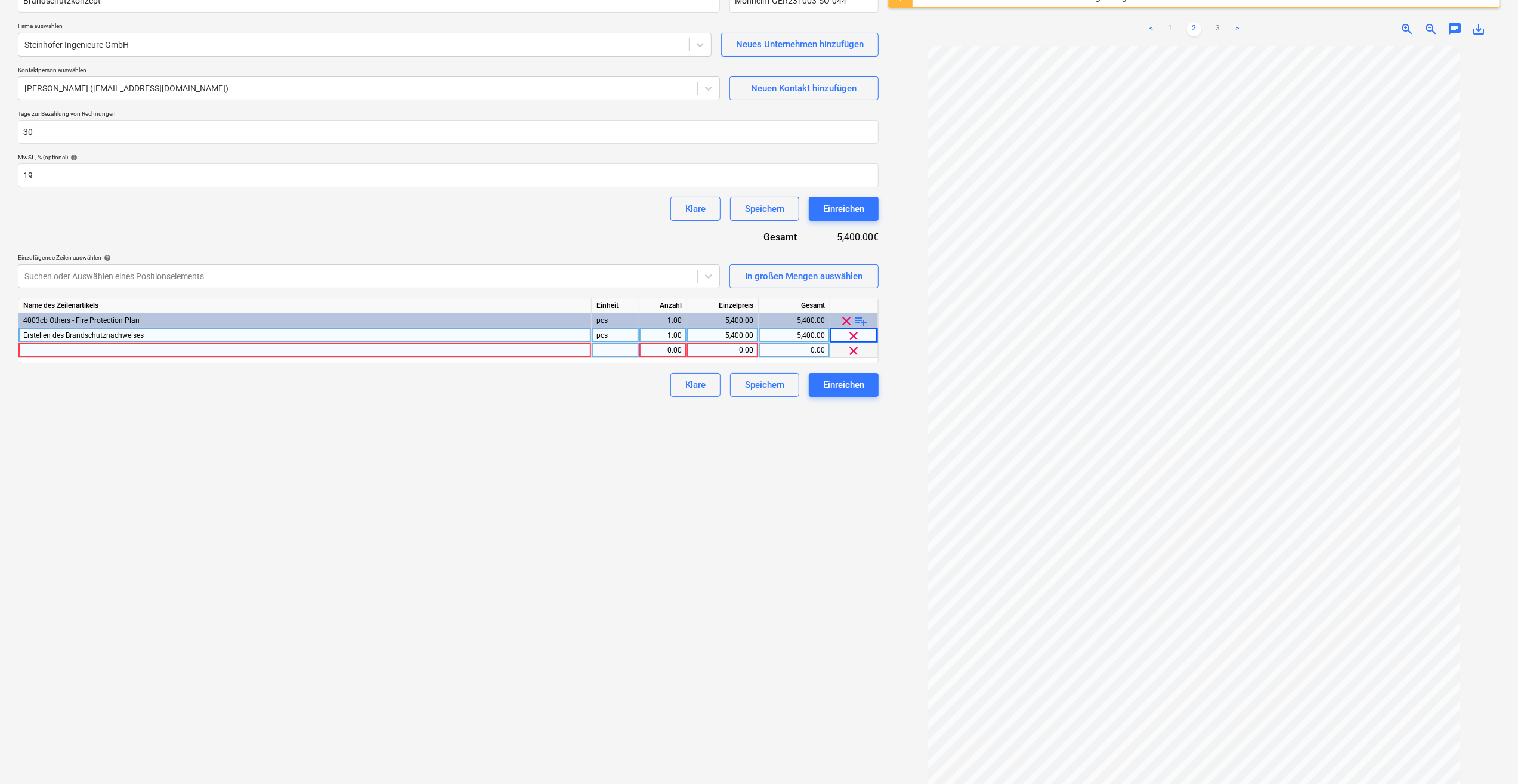
click at [96, 350] on div at bounding box center [305, 350] width 573 height 15
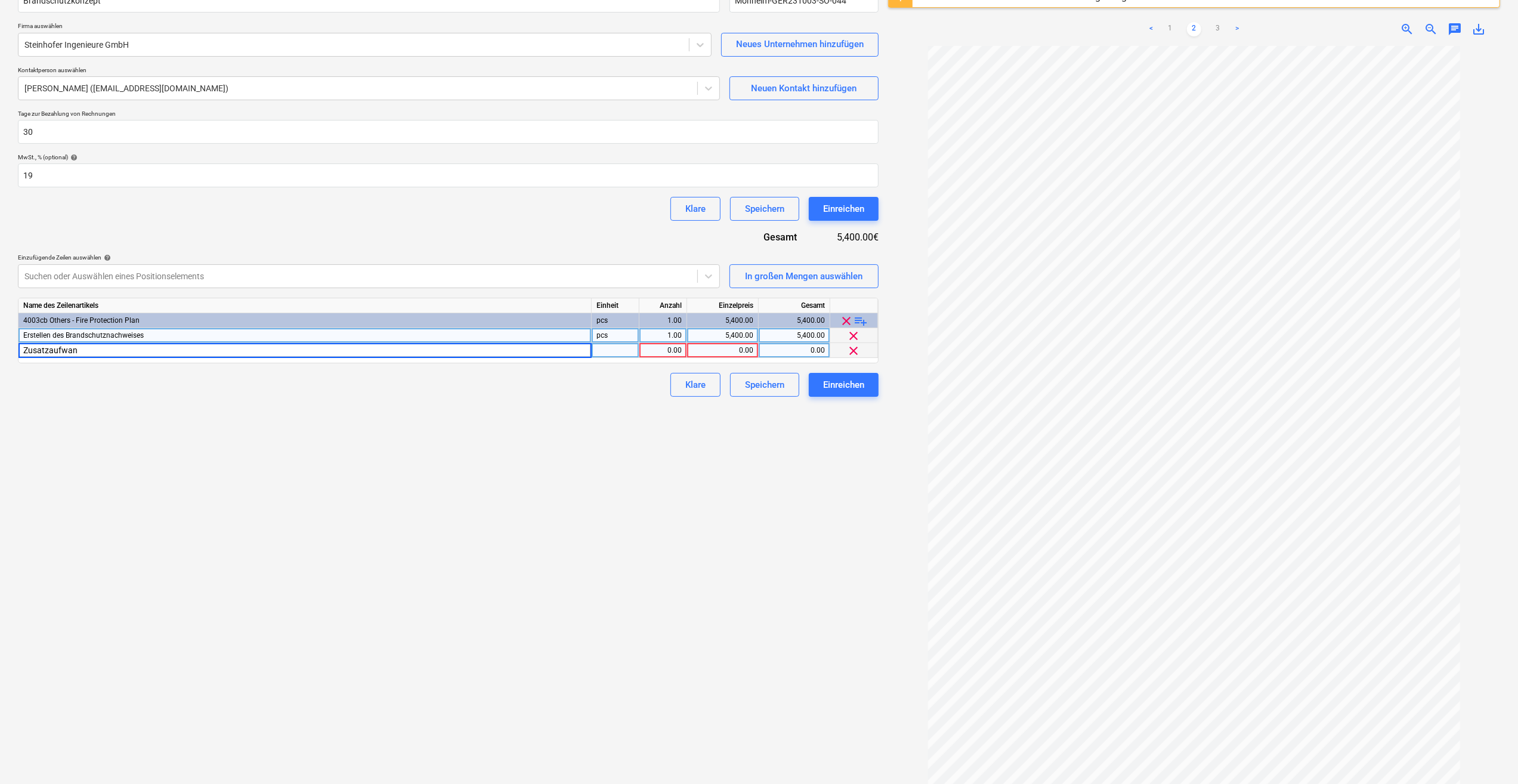
type input "Zusatzaufwand"
click at [618, 352] on div at bounding box center [615, 350] width 48 height 15
click at [102, 354] on div "Zusatzaufwand" at bounding box center [305, 350] width 573 height 15
click at [96, 349] on input "Zusatzaufwand" at bounding box center [305, 350] width 572 height 14
type input "Zusatzaufwand 1"
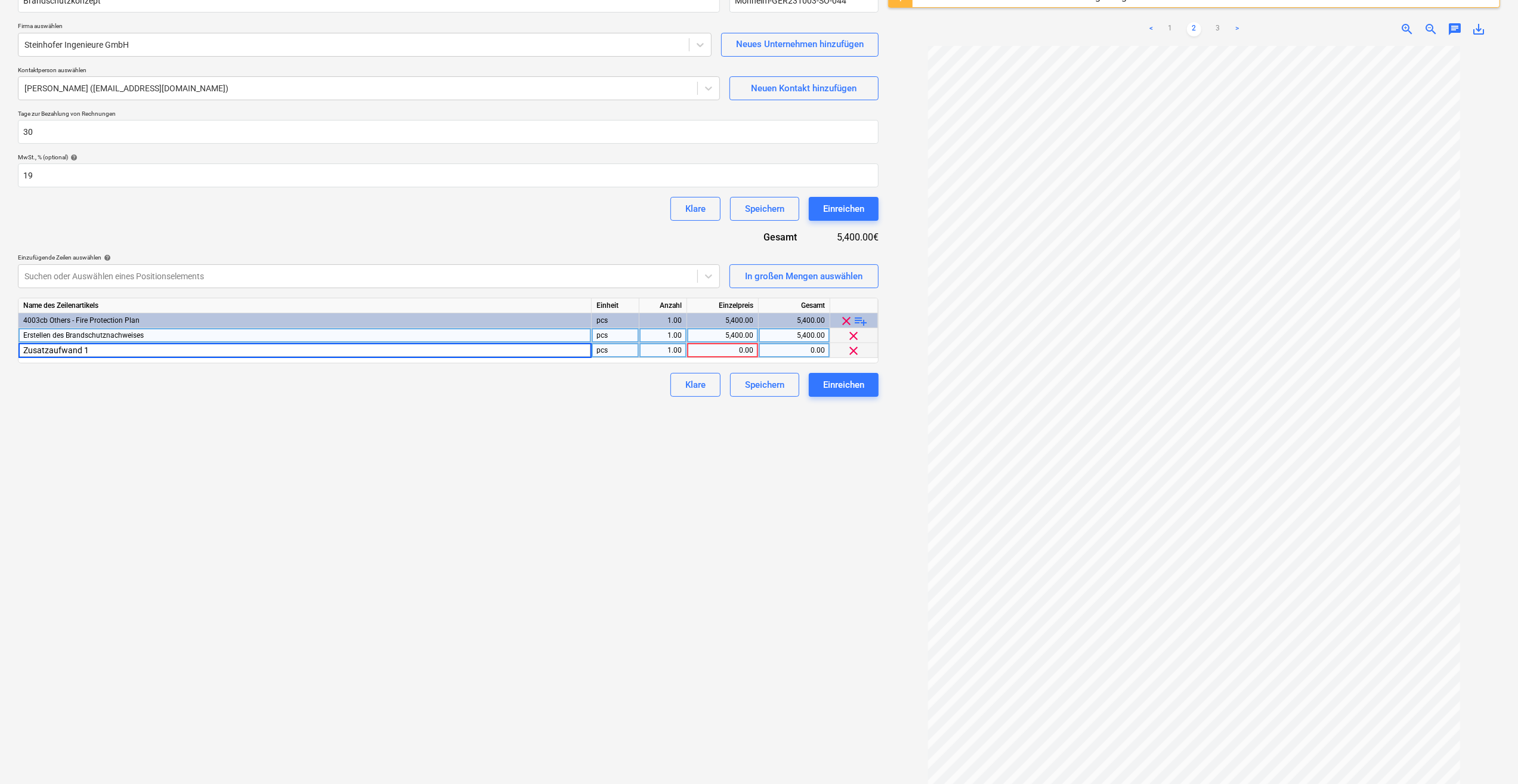
click at [736, 349] on div "0.00" at bounding box center [722, 350] width 62 height 15
type input "270"
click at [865, 323] on span "playlist_add" at bounding box center [861, 320] width 14 height 14
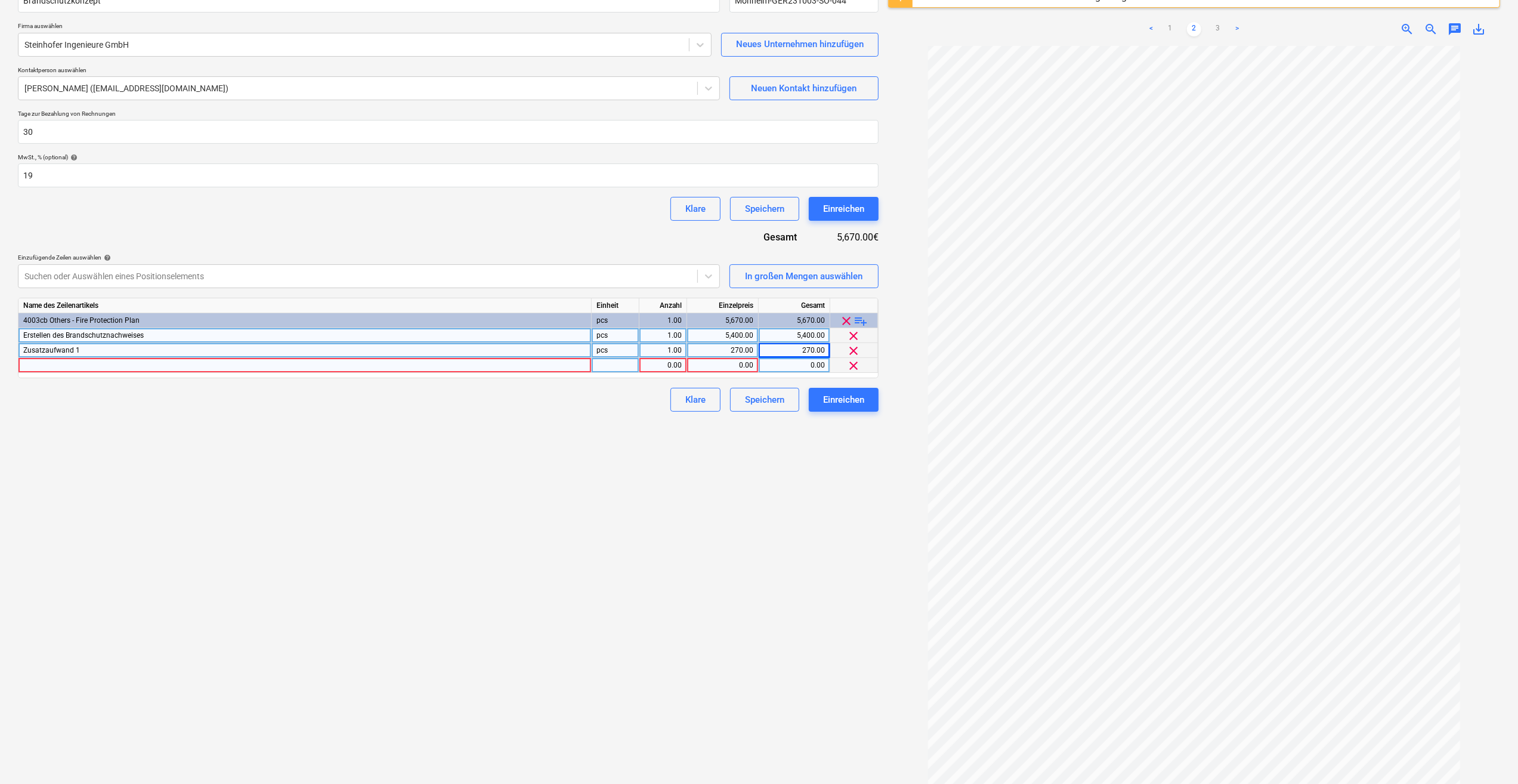
click at [62, 365] on div at bounding box center [305, 365] width 573 height 15
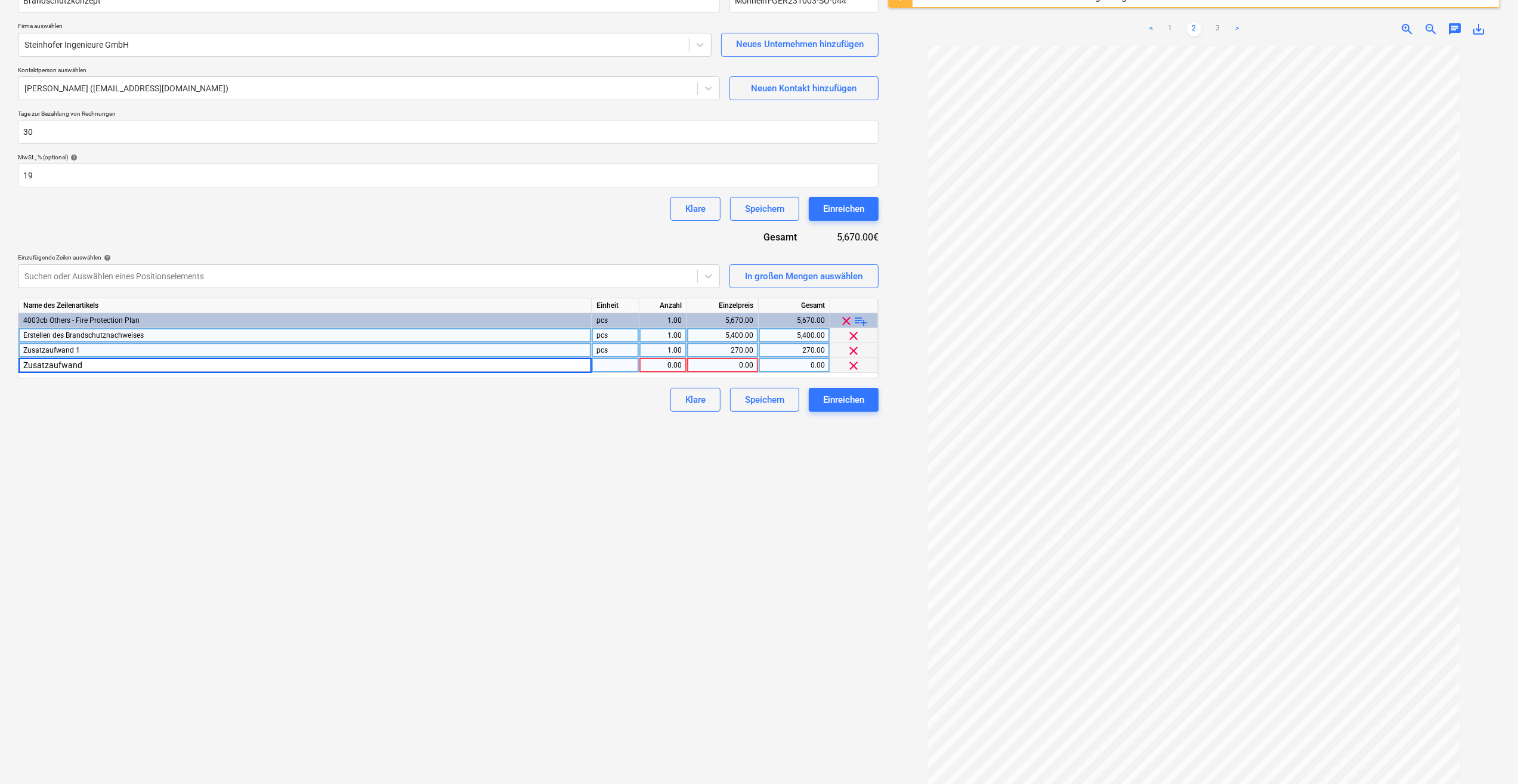
type input "Zusatzaufwand 2"
click at [605, 366] on div at bounding box center [615, 365] width 48 height 15
click at [731, 364] on div "0.00" at bounding box center [722, 365] width 62 height 15
type input "250"
click at [862, 322] on span "playlist_add" at bounding box center [861, 320] width 14 height 14
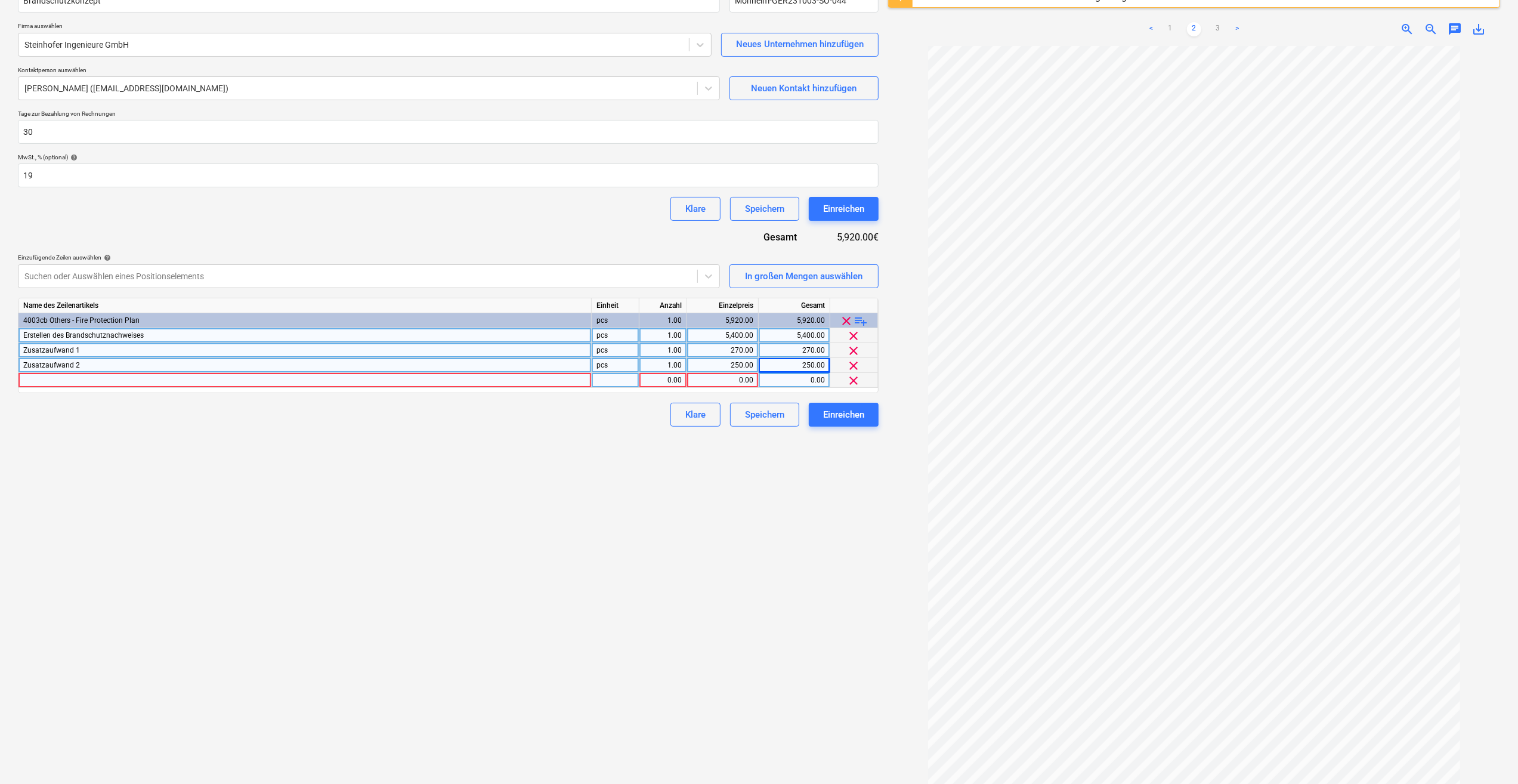
click at [39, 379] on div at bounding box center [305, 380] width 573 height 15
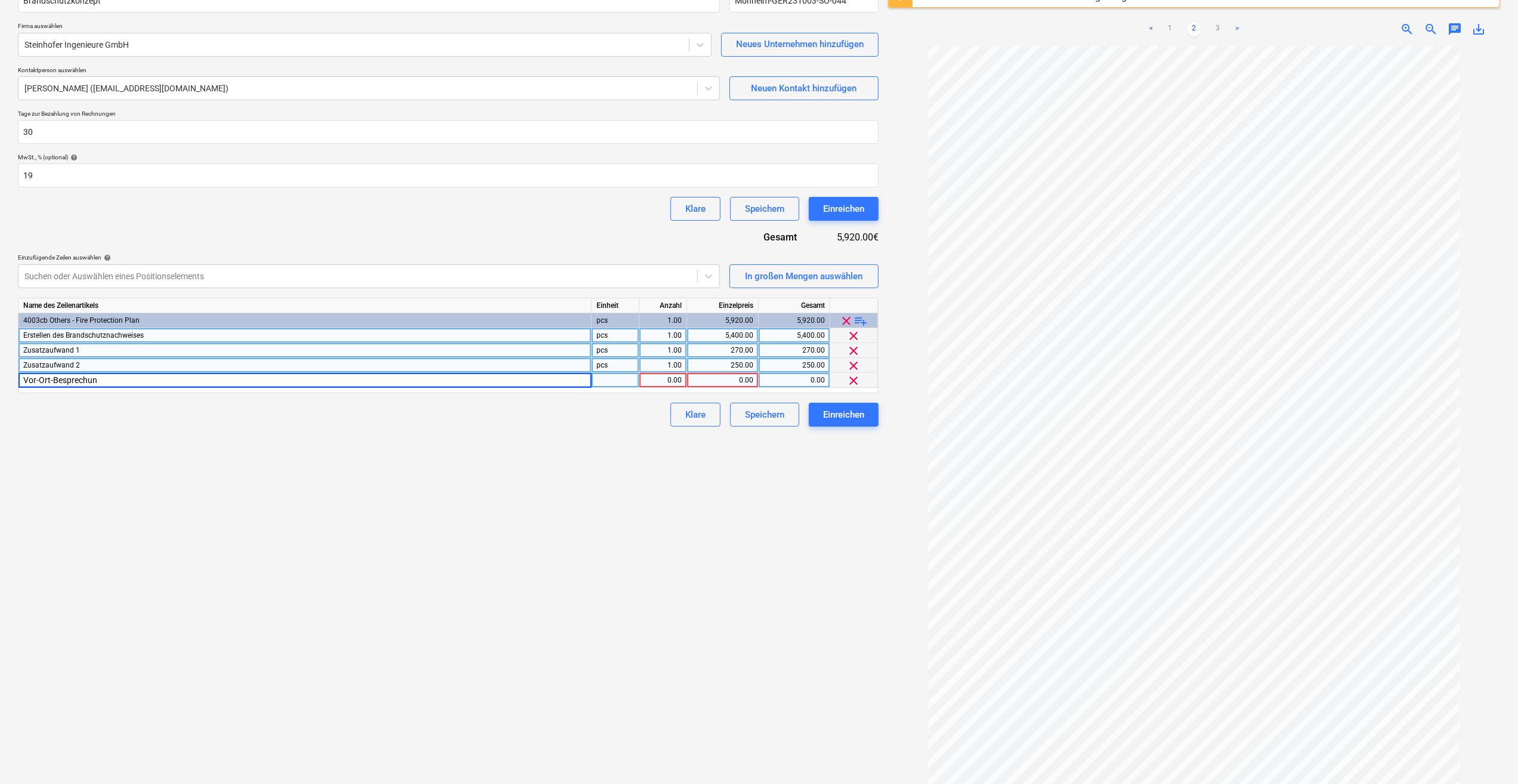
type input "Vor-Ort-Besprechung"
click at [621, 379] on div at bounding box center [615, 380] width 48 height 15
click at [733, 379] on div "0.00" at bounding box center [722, 380] width 62 height 15
type input "800"
click at [837, 415] on div "Einreichen" at bounding box center [843, 414] width 41 height 16
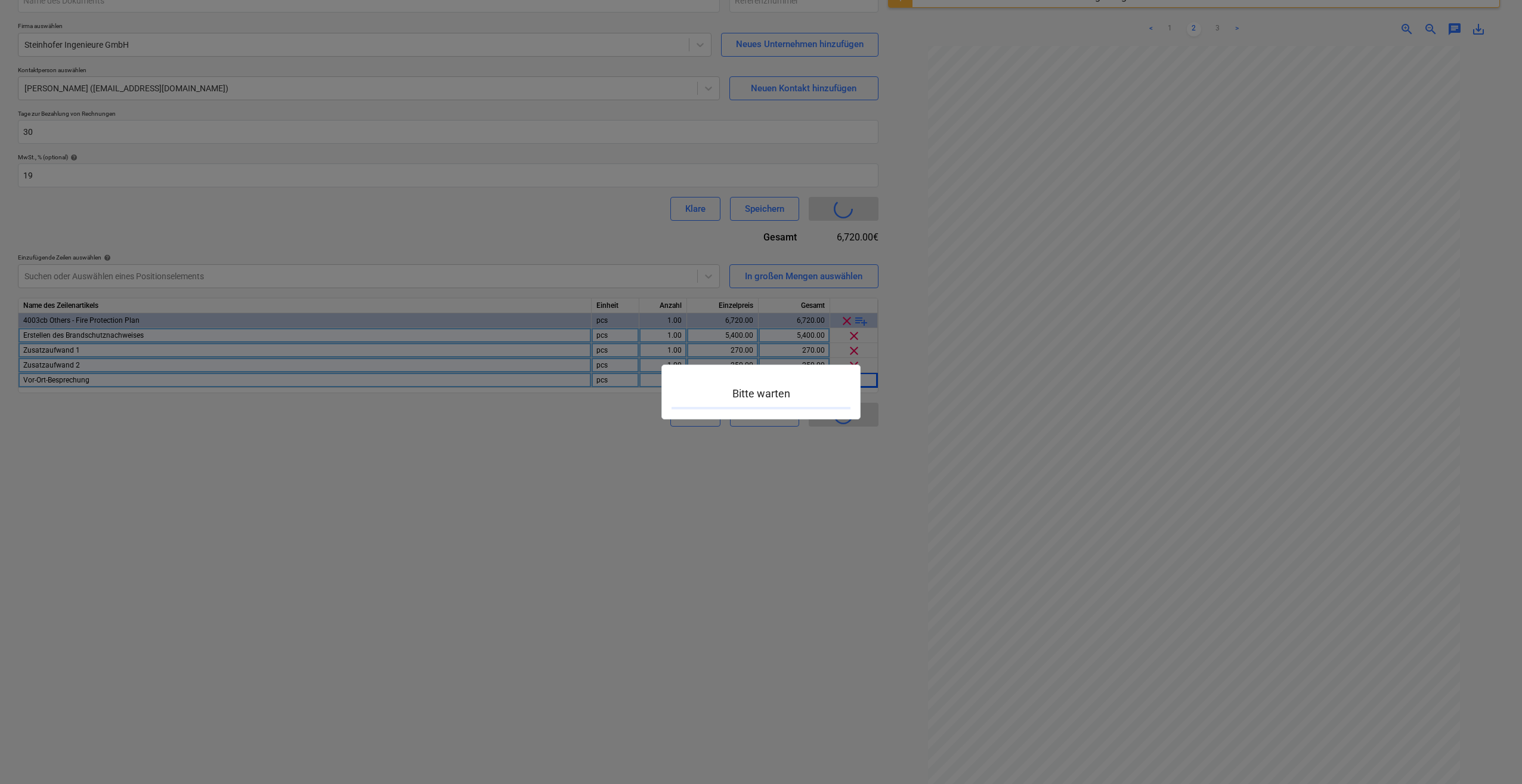
type input "Monheim-GER231003-SO-045"
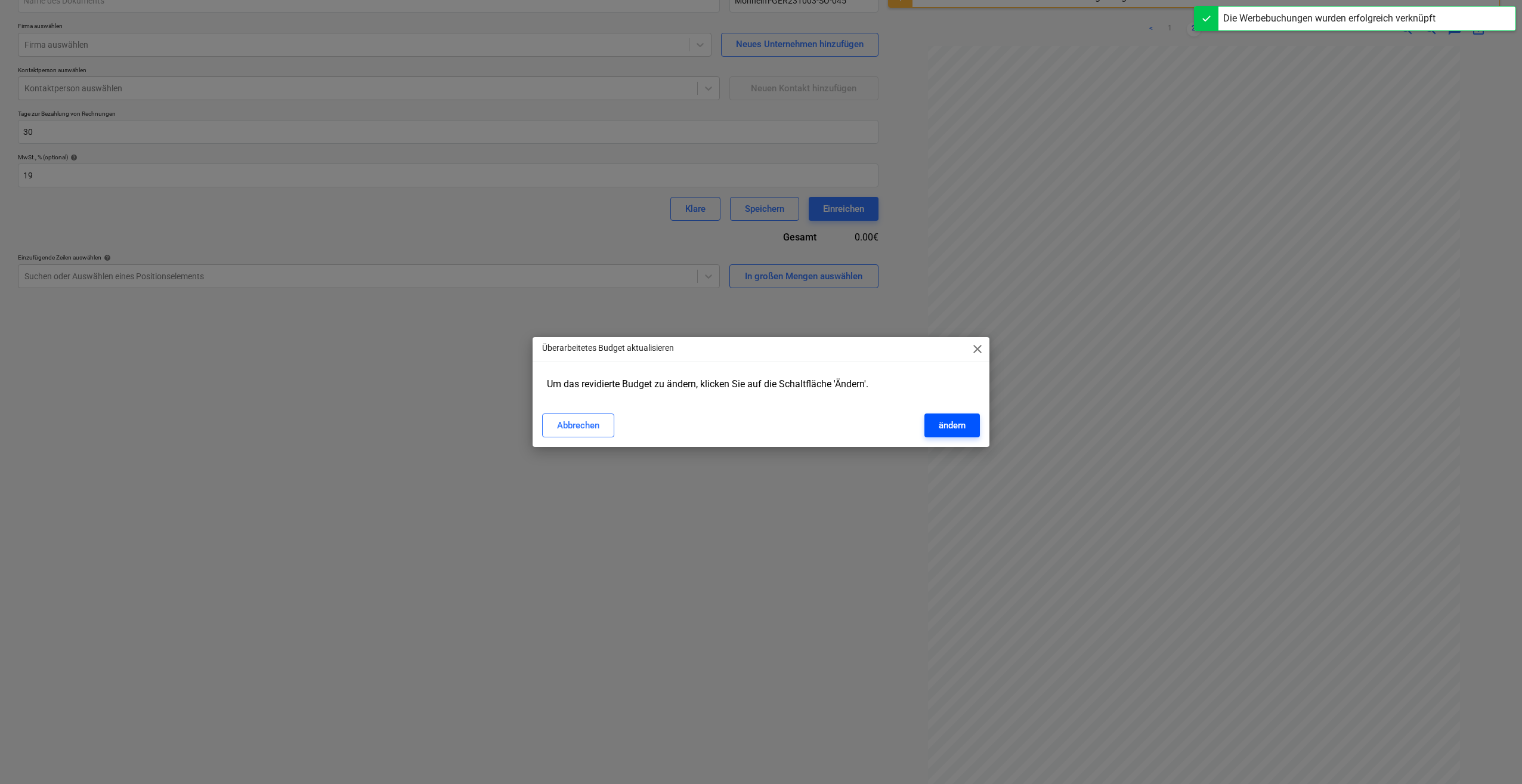
click at [941, 424] on div "ändern" at bounding box center [952, 425] width 27 height 16
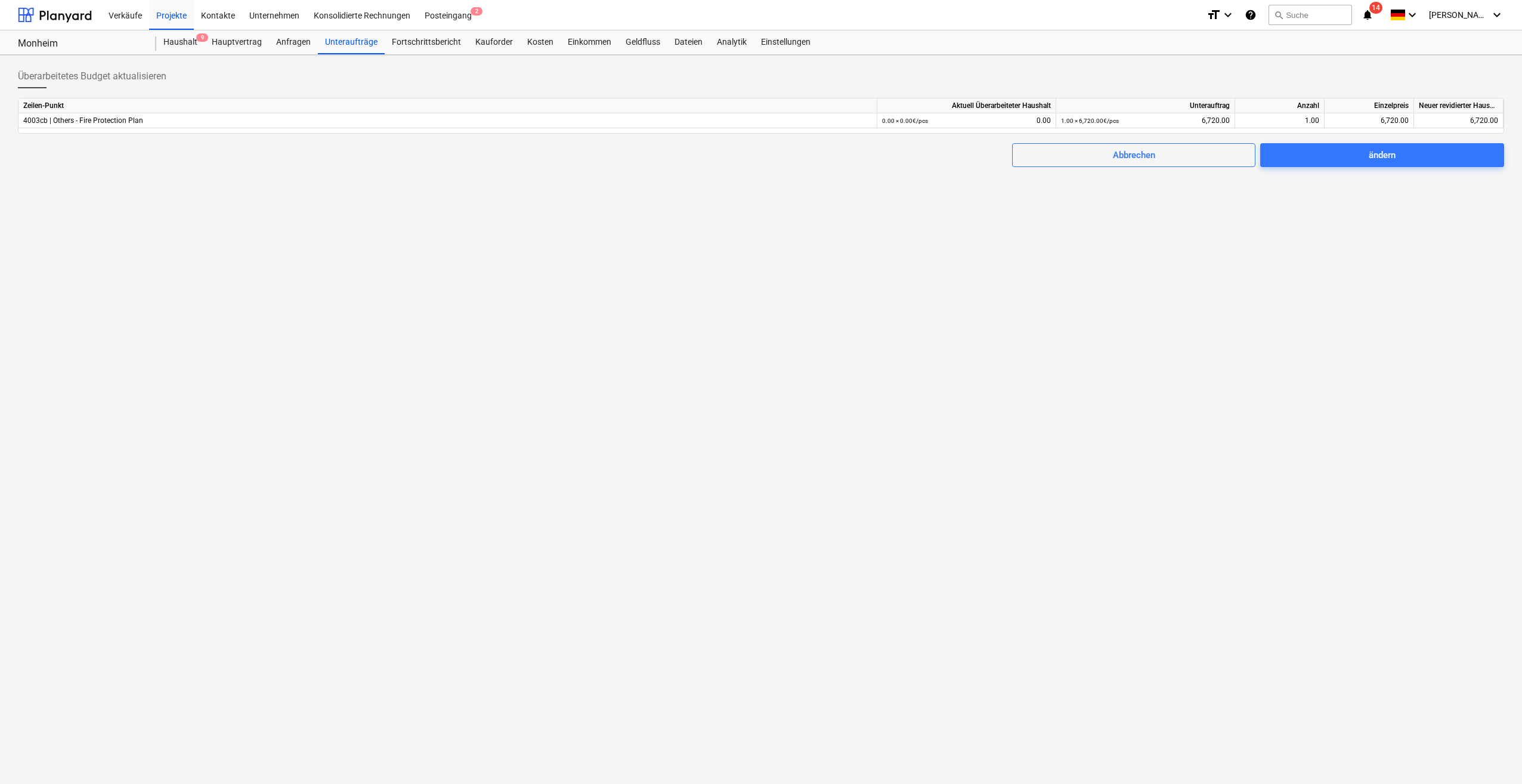
drag, startPoint x: 1363, startPoint y: 154, endPoint x: 1337, endPoint y: 220, distance: 70.9
click at [1363, 154] on span "ändern" at bounding box center [1381, 155] width 215 height 16
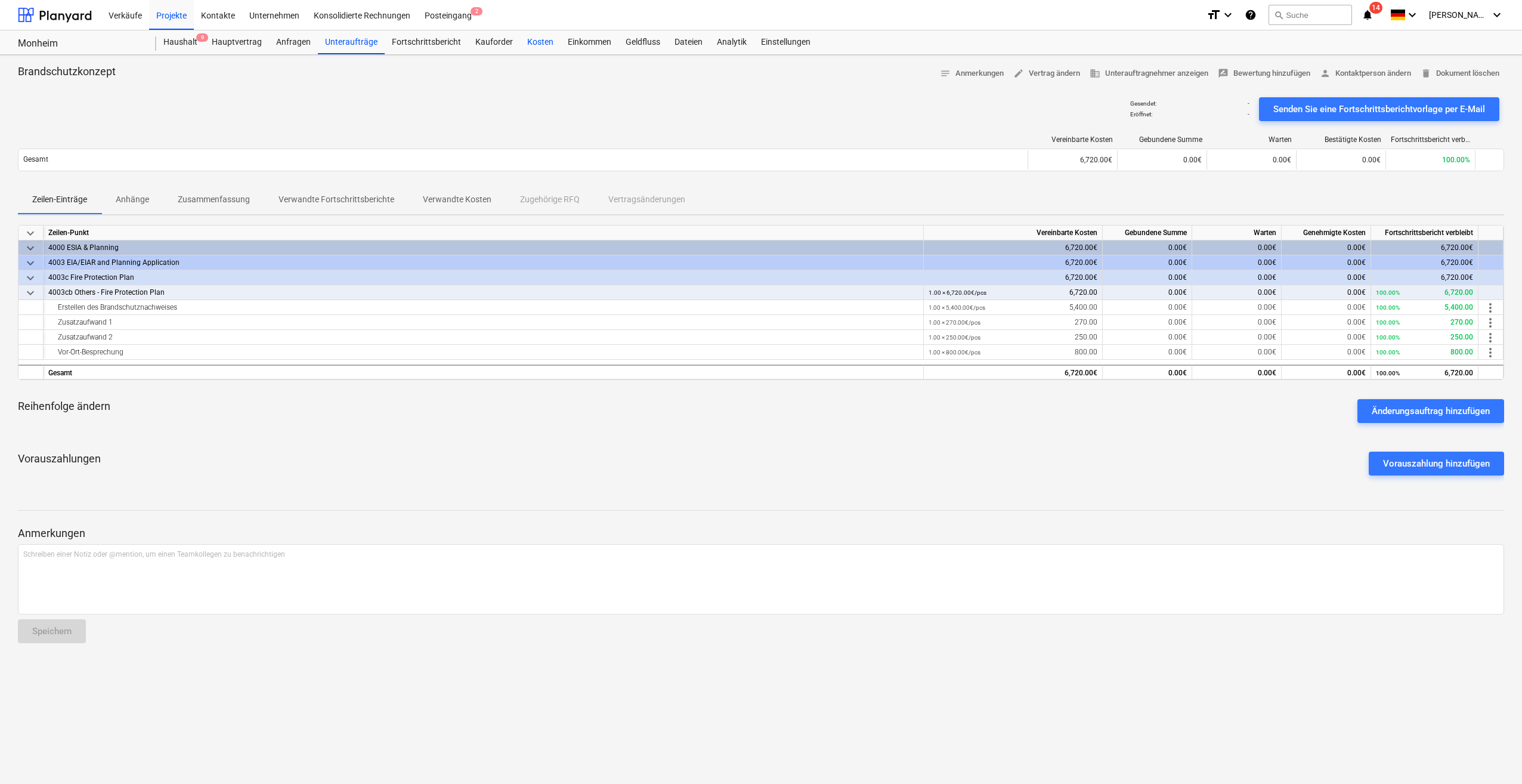
click at [541, 41] on div "Kosten" at bounding box center [540, 42] width 41 height 24
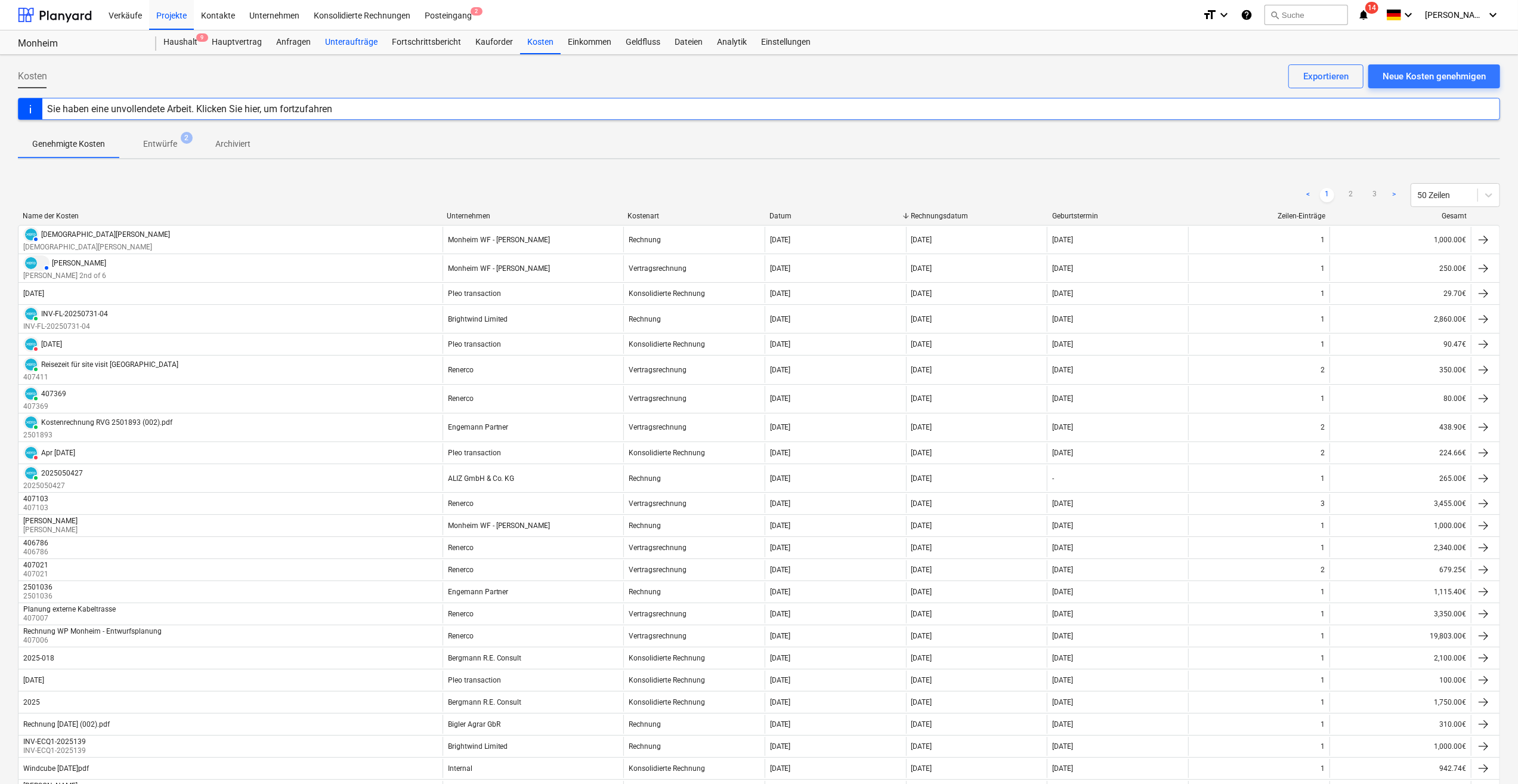
click at [346, 40] on div "Unteraufträge" at bounding box center [351, 42] width 66 height 24
